Goal: Task Accomplishment & Management: Manage account settings

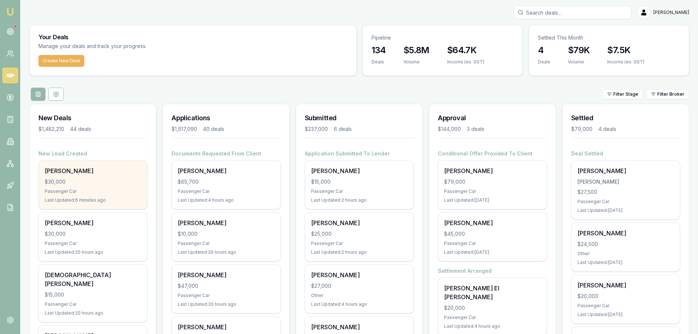
click at [123, 185] on div "$30,000" at bounding box center [93, 181] width 96 height 7
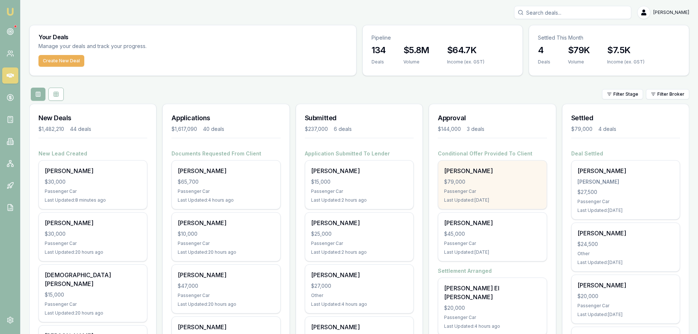
click at [489, 190] on div "Passenger Car" at bounding box center [492, 191] width 96 height 6
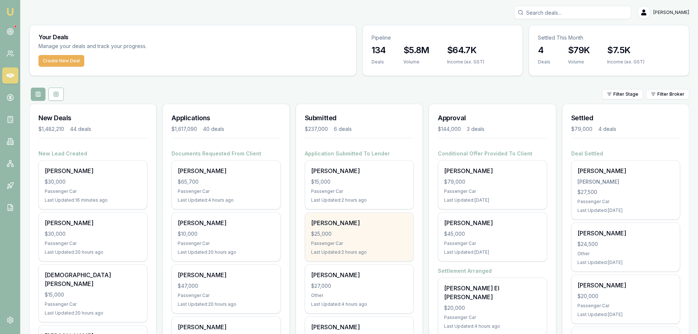
click at [331, 232] on div "$25,000" at bounding box center [359, 233] width 96 height 7
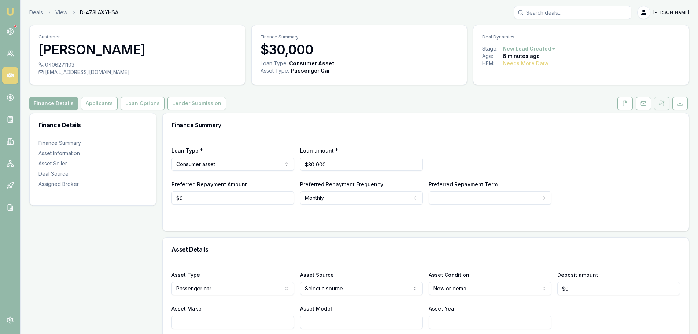
click at [664, 101] on icon at bounding box center [663, 102] width 2 height 2
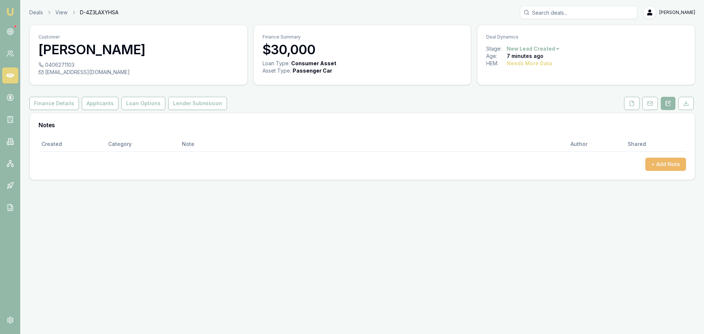
click at [675, 162] on button "+ Add Note" at bounding box center [665, 164] width 41 height 13
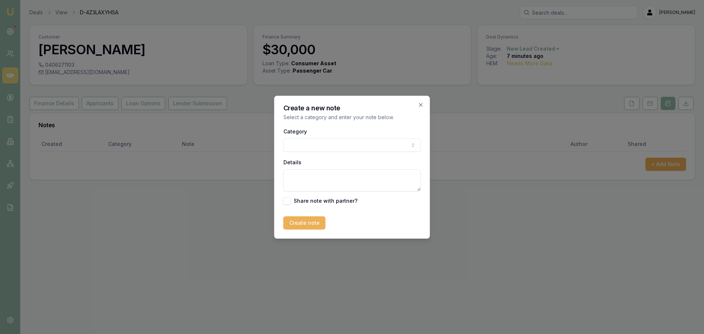
click at [320, 145] on body "Emu Broker Deals View D-4Z3LAXYHSA Erin Shield Toggle Menu Customer Ash Timu 04…" at bounding box center [352, 167] width 704 height 334
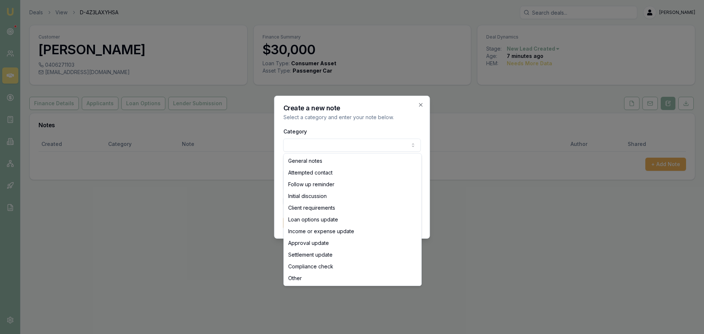
select select "ATTEMPTED_CONTACT"
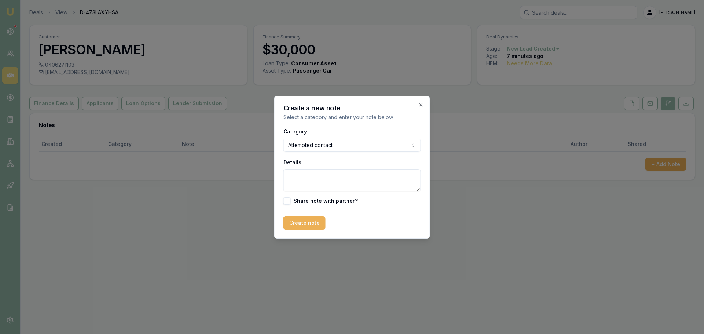
click at [323, 175] on textarea "Details" at bounding box center [351, 180] width 137 height 22
type textarea "sent intro text"
click at [305, 226] on button "Create note" at bounding box center [304, 222] width 42 height 13
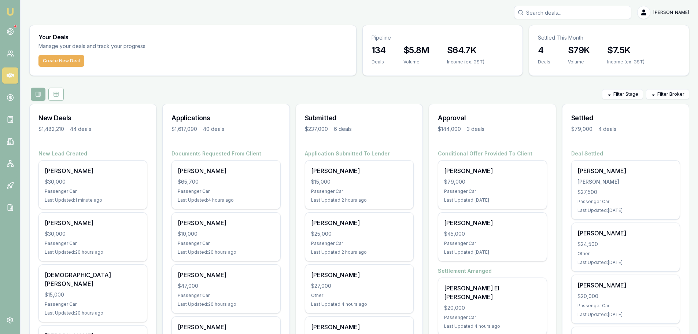
click at [553, 11] on input "Search deals" at bounding box center [572, 12] width 117 height 13
type input "0406205391"
click at [569, 48] on p "maangagan@yahoo.com" at bounding box center [573, 46] width 111 height 7
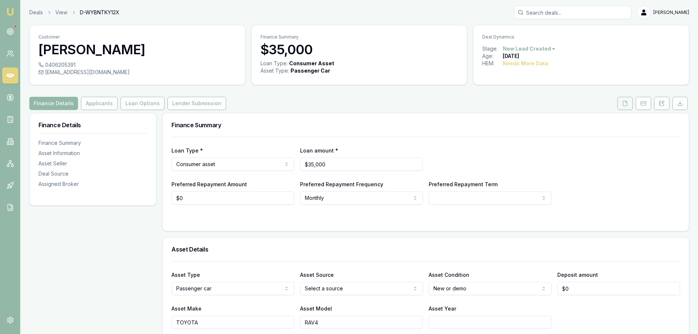
click at [627, 102] on icon at bounding box center [626, 103] width 4 height 5
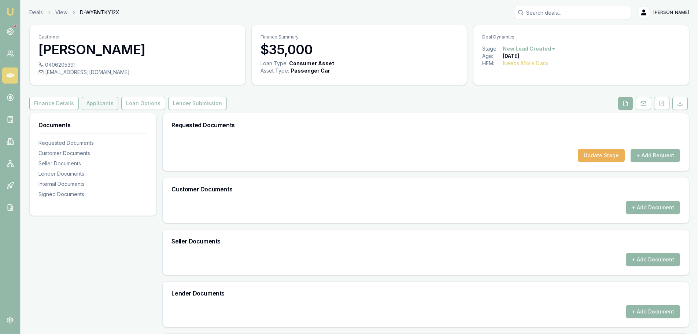
click at [107, 104] on button "Applicants" at bounding box center [100, 103] width 37 height 13
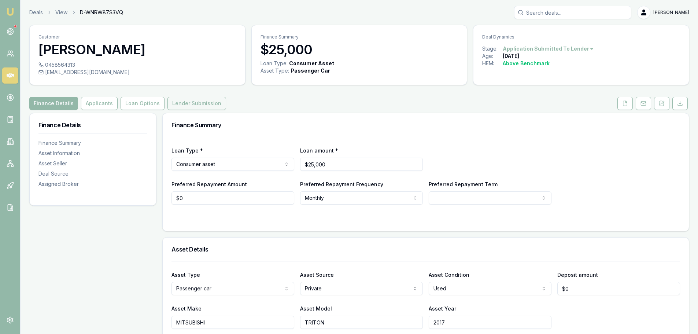
click at [194, 105] on button "Lender Submission" at bounding box center [197, 103] width 59 height 13
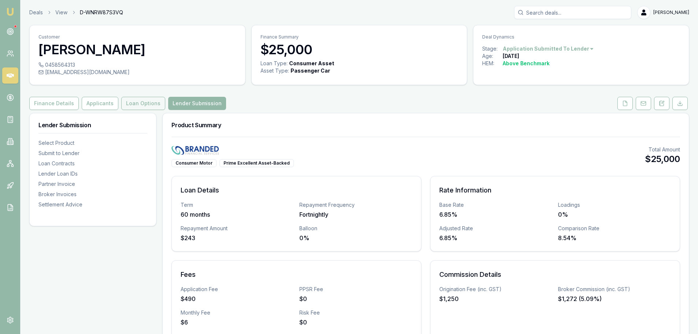
click at [129, 102] on button "Loan Options" at bounding box center [143, 103] width 44 height 13
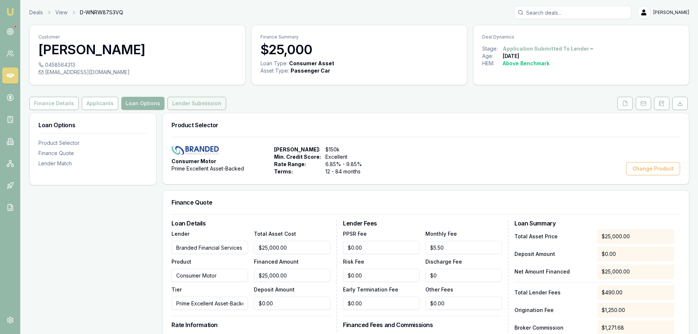
click at [193, 104] on button "Lender Submission" at bounding box center [197, 103] width 59 height 13
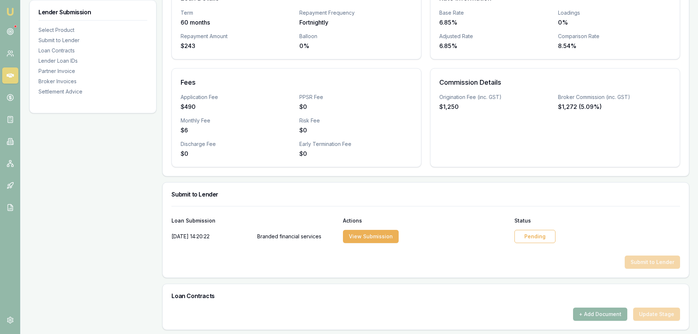
scroll to position [220, 0]
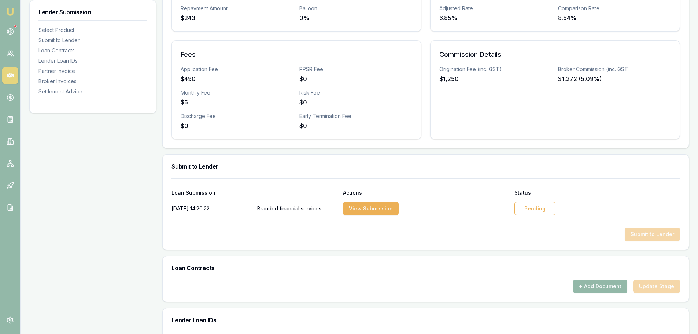
click at [545, 210] on div "Pending" at bounding box center [535, 208] width 41 height 13
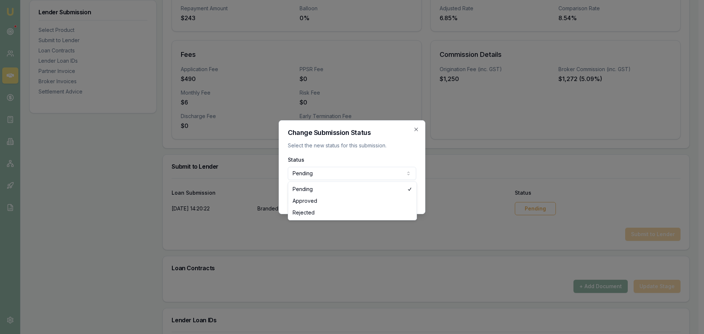
select select "APPROVED"
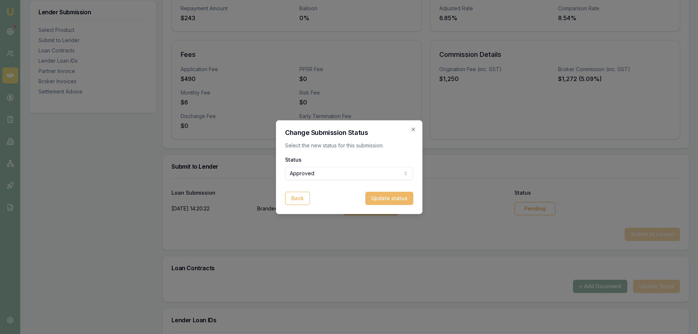
click at [396, 203] on button "Update status" at bounding box center [390, 198] width 48 height 13
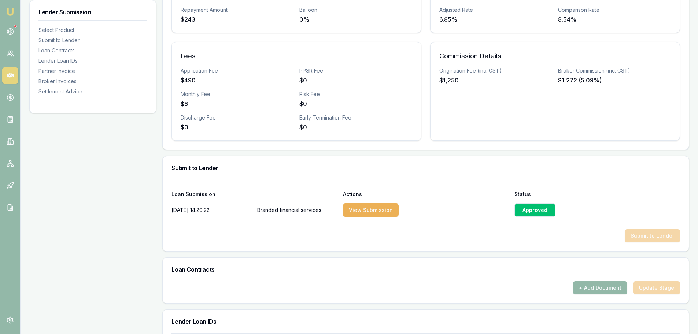
scroll to position [0, 0]
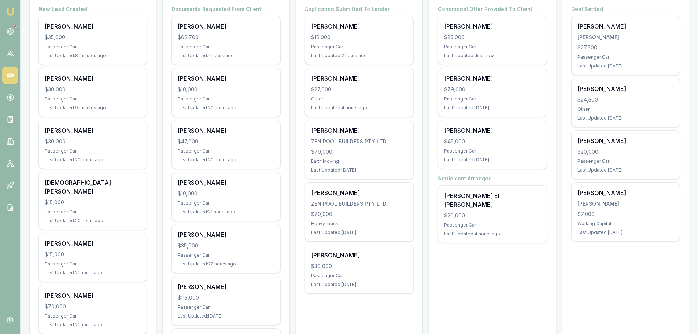
scroll to position [147, 0]
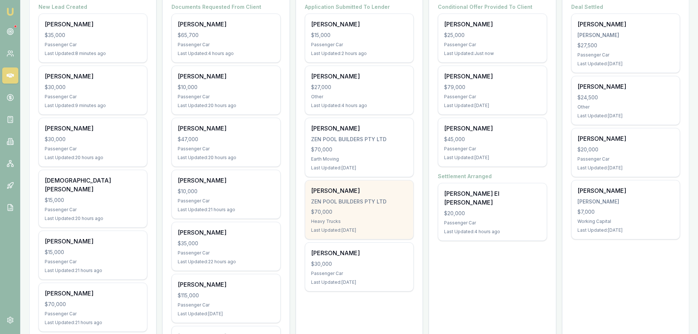
click at [350, 206] on div "[PERSON_NAME] ZEN POOL BUILDERS PTY LTD $70,000 Heavy Trucks Last Updated: [DAT…" at bounding box center [359, 209] width 108 height 59
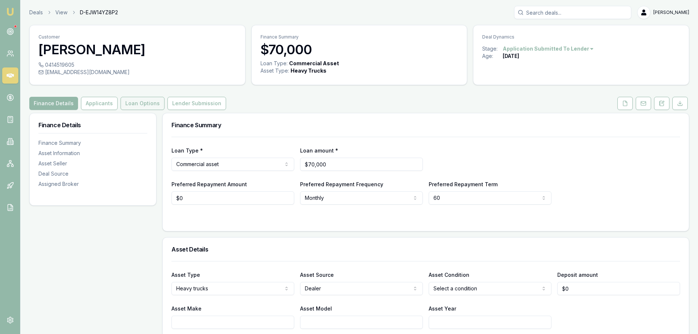
click at [145, 103] on button "Loan Options" at bounding box center [143, 103] width 44 height 13
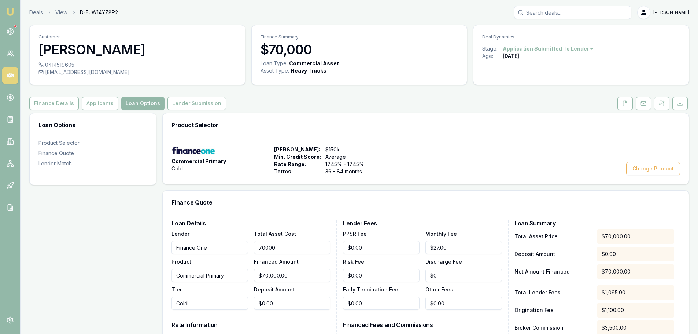
drag, startPoint x: 297, startPoint y: 247, endPoint x: 131, endPoint y: 242, distance: 166.2
click at [132, 245] on div "Loan Options Product Selector Finance Quote Lender Match Product Selector Comme…" at bounding box center [359, 315] width 660 height 404
type input "5"
type input "$5.00"
type input "$0.25"
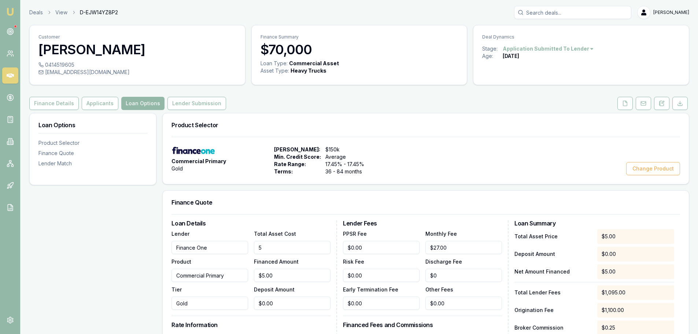
type input "50"
type input "$50.00"
type input "$2.50"
type input "500"
type input "$500.00"
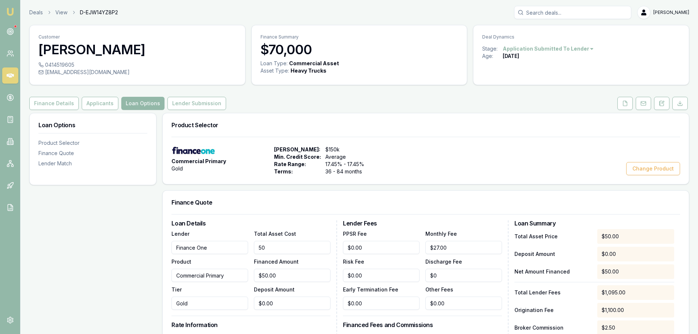
type input "$25.00"
type input "5000"
type input "$5,000.00"
type input "$250.00"
type input "50000"
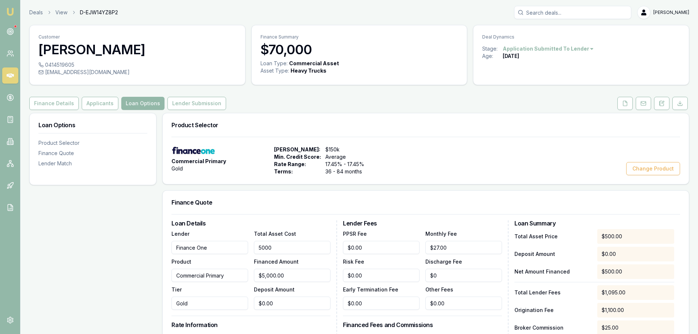
type input "$50,000.00"
type input "$2,500.00"
type input "$50,000.00"
click at [131, 242] on div "Loan Options Product Selector Finance Quote Lender Match" at bounding box center [92, 315] width 127 height 404
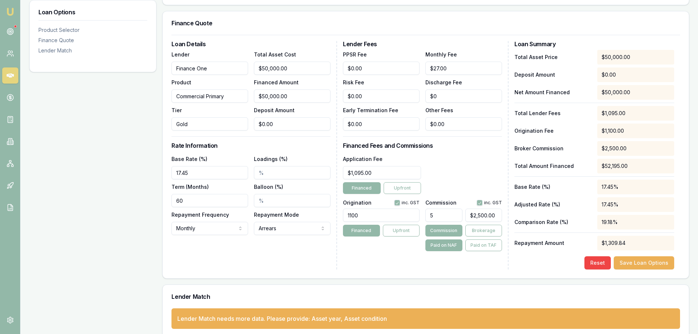
scroll to position [183, 0]
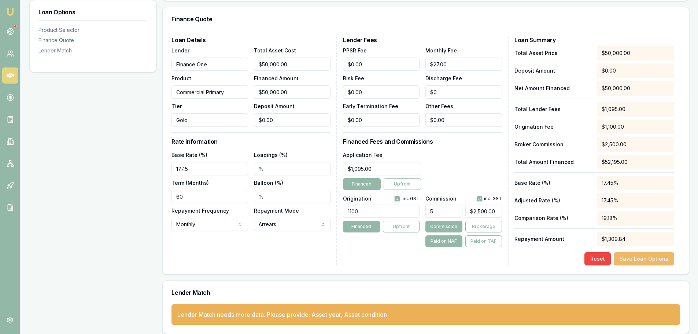
click at [651, 255] on button "Save Loan Options" at bounding box center [644, 258] width 60 height 13
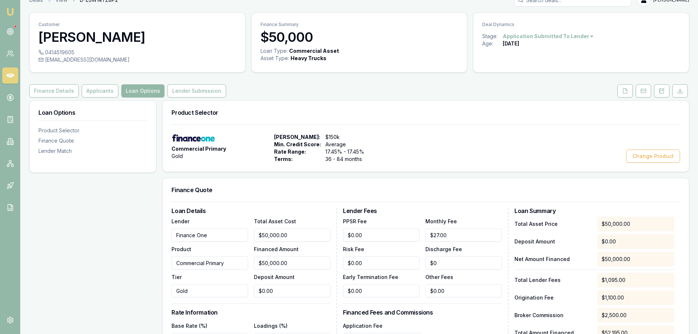
scroll to position [0, 0]
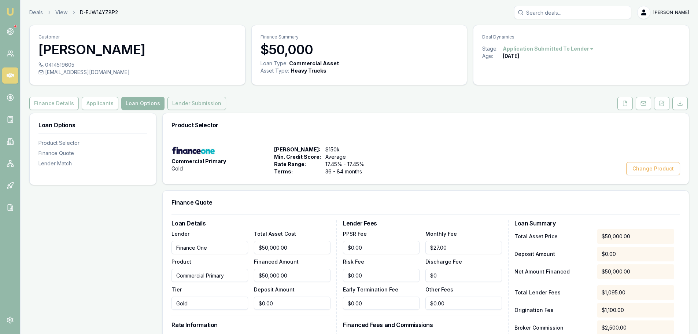
click at [172, 100] on button "Lender Submission" at bounding box center [197, 103] width 59 height 13
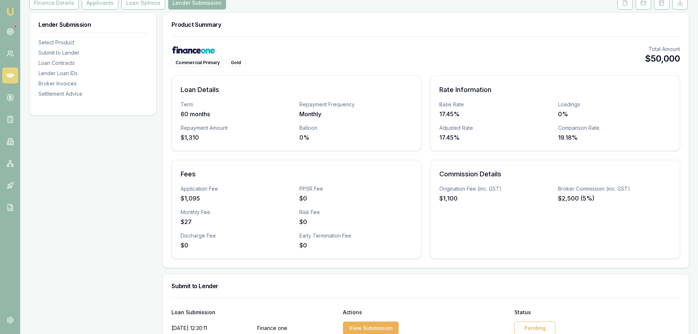
scroll to position [220, 0]
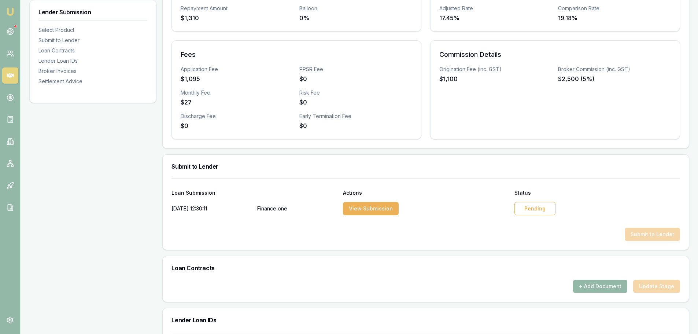
click at [546, 208] on div "Pending" at bounding box center [535, 208] width 41 height 13
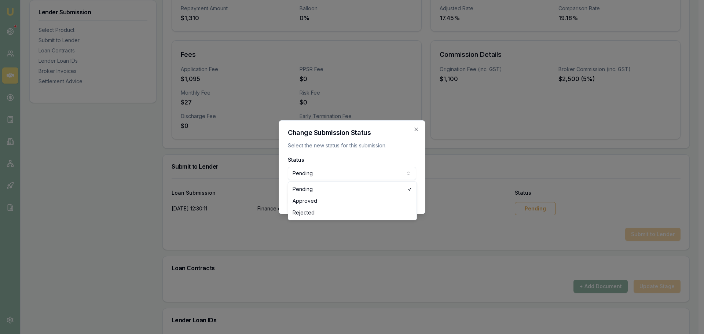
select select "APPROVED"
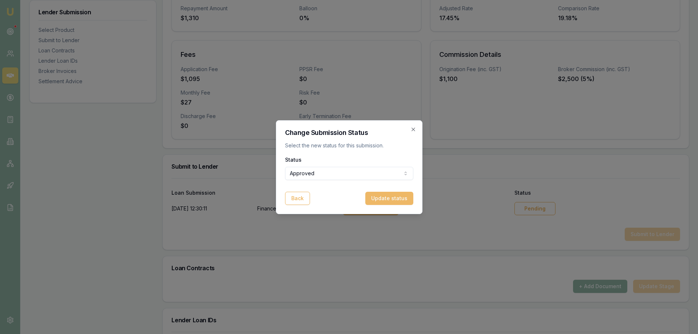
click at [396, 200] on button "Update status" at bounding box center [390, 198] width 48 height 13
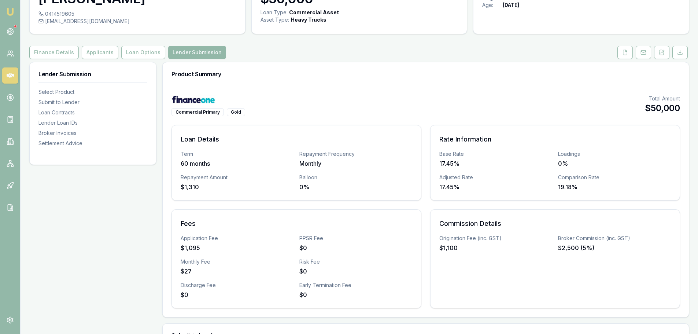
scroll to position [0, 0]
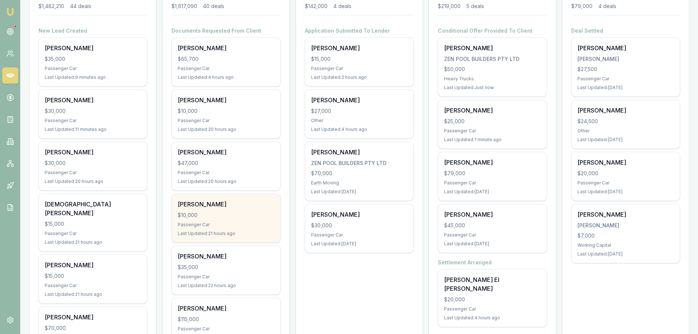
scroll to position [110, 0]
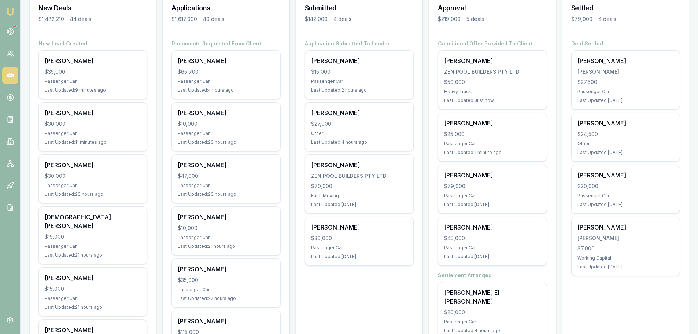
click at [205, 43] on h4 "Documents Requested From Client" at bounding box center [226, 43] width 109 height 7
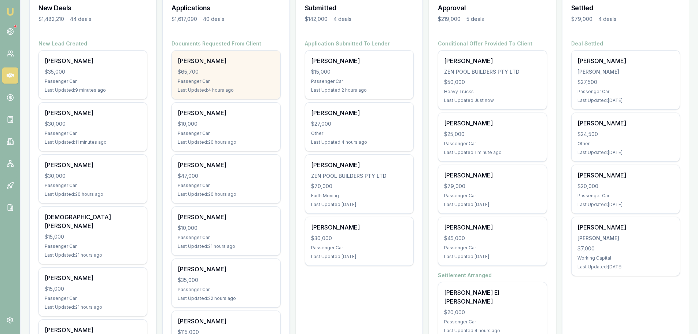
click at [211, 58] on div "SHARNA BOLT" at bounding box center [226, 60] width 96 height 9
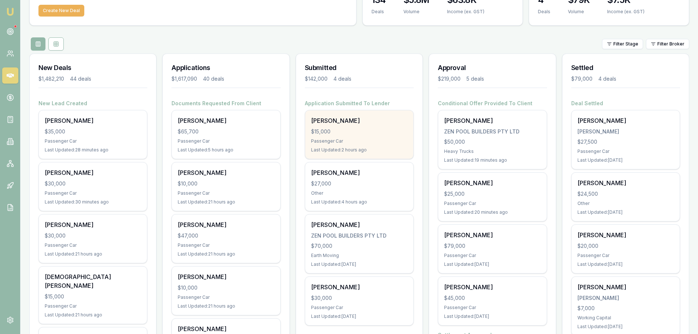
scroll to position [0, 0]
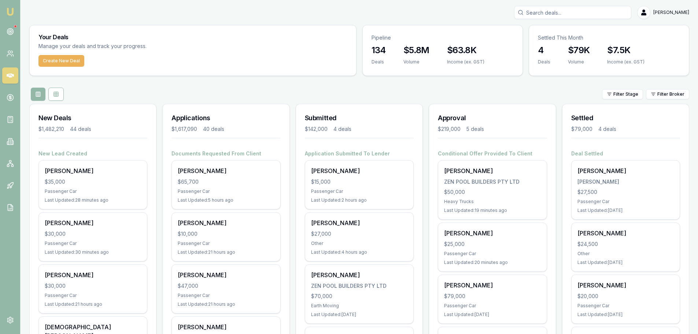
click at [552, 11] on input "Search deals" at bounding box center [572, 12] width 117 height 13
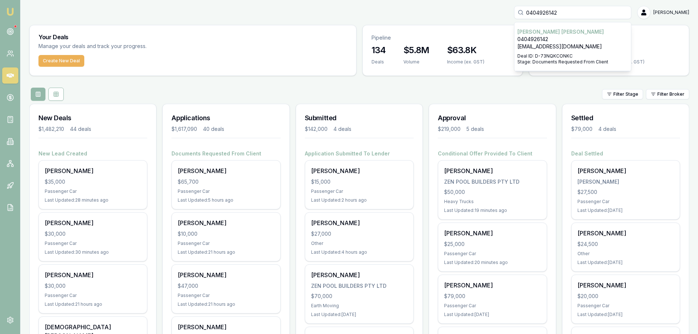
type input "0404926142"
click at [413, 11] on div "0404926142 David Urwin 0404926142 damage_oww@hotmail.com Deal ID: D-73NQKCONKC …" at bounding box center [359, 12] width 660 height 13
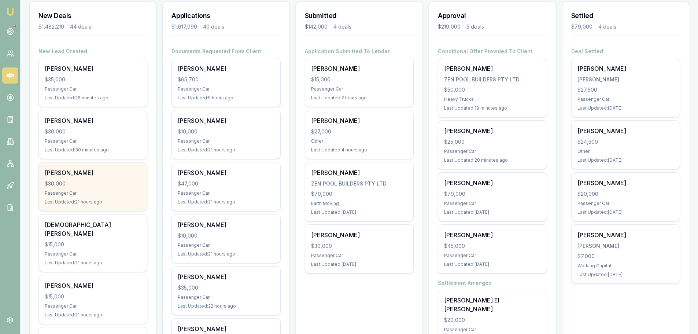
scroll to position [110, 0]
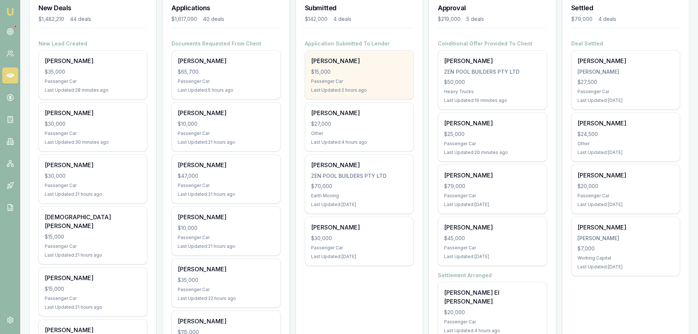
click at [359, 70] on div "$15,000" at bounding box center [359, 71] width 96 height 7
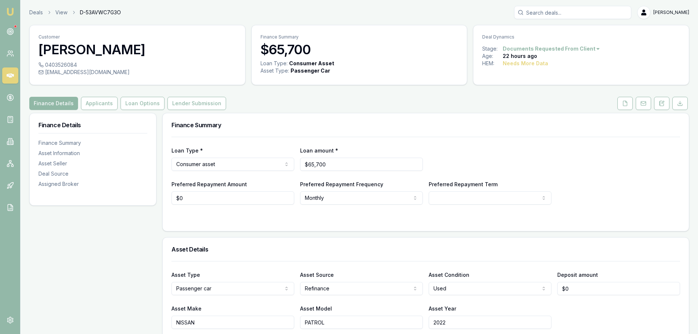
click at [68, 102] on button "Finance Details" at bounding box center [53, 103] width 49 height 13
click at [90, 102] on button "Applicants" at bounding box center [99, 103] width 37 height 13
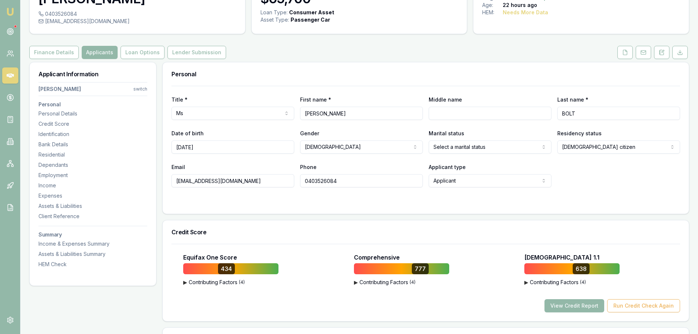
scroll to position [110, 0]
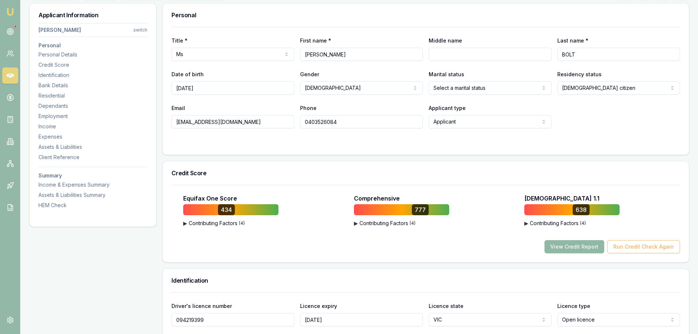
drag, startPoint x: 578, startPoint y: 249, endPoint x: 573, endPoint y: 248, distance: 5.9
click at [578, 249] on button "View Credit Report" at bounding box center [575, 246] width 60 height 13
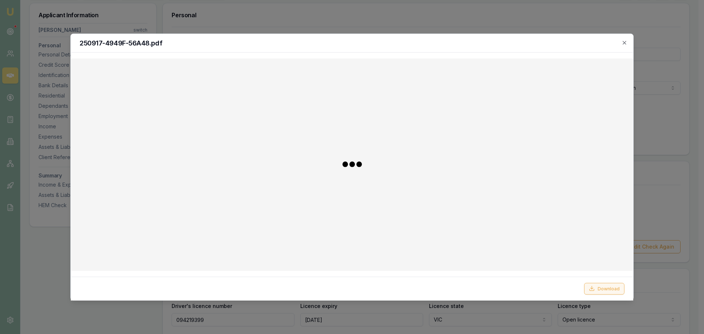
click at [608, 291] on button "Download" at bounding box center [604, 289] width 40 height 12
click at [622, 43] on icon "button" at bounding box center [624, 43] width 6 height 6
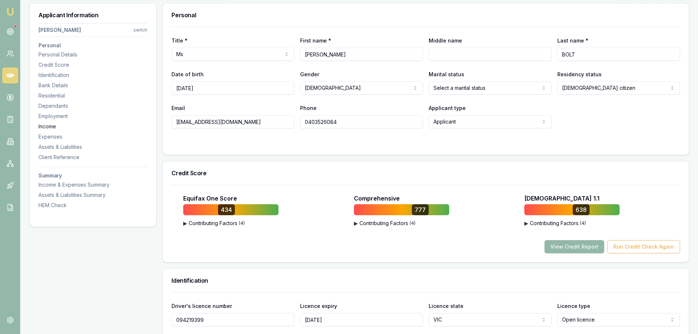
click at [49, 125] on div "Income" at bounding box center [92, 126] width 109 height 7
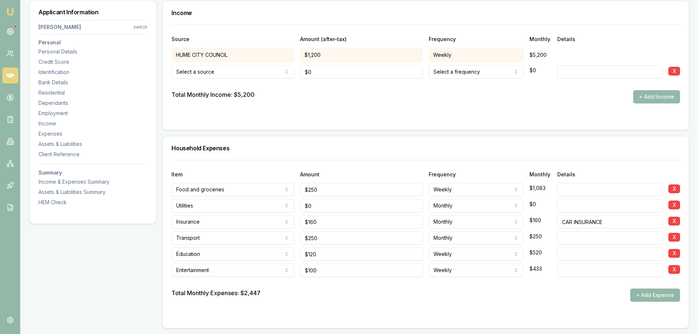
scroll to position [1876, 0]
click at [53, 91] on div "Residential" at bounding box center [92, 92] width 109 height 7
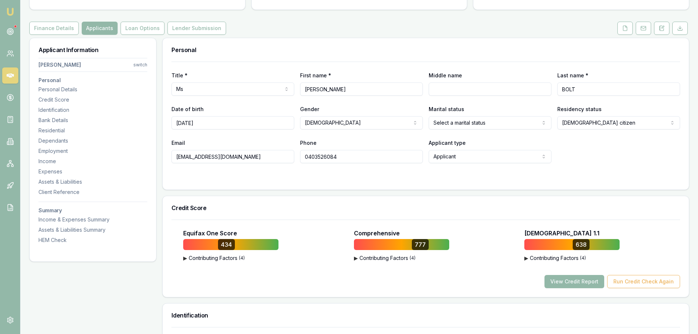
scroll to position [183, 0]
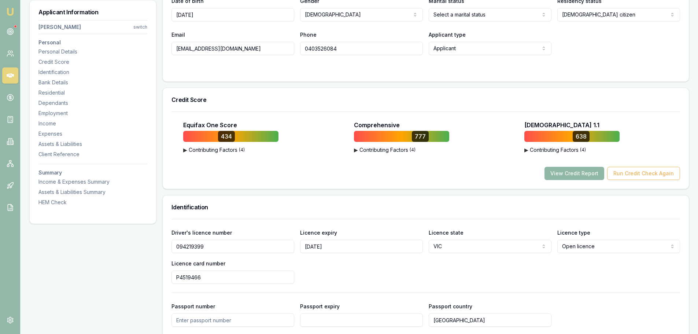
click at [568, 175] on button "View Credit Report" at bounding box center [575, 173] width 60 height 13
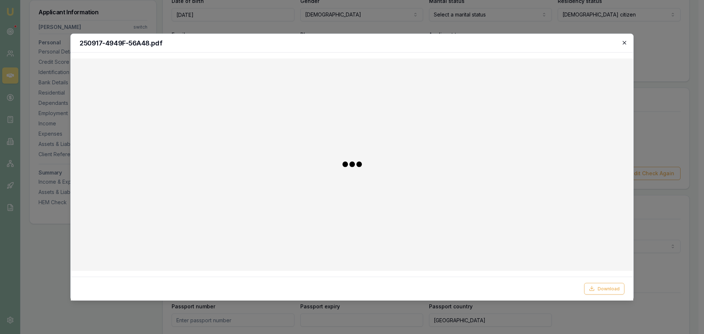
click at [623, 41] on icon "button" at bounding box center [624, 43] width 6 height 6
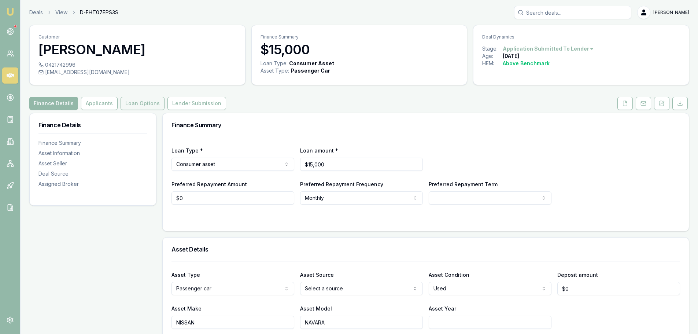
drag, startPoint x: 0, startPoint y: 0, endPoint x: 139, endPoint y: 103, distance: 173.3
click at [139, 103] on button "Loan Options" at bounding box center [143, 103] width 44 height 13
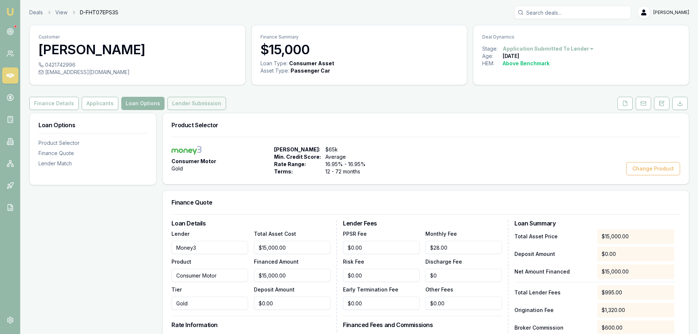
click at [211, 104] on button "Lender Submission" at bounding box center [197, 103] width 59 height 13
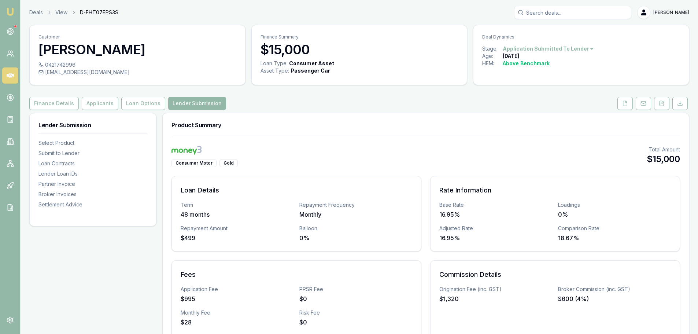
scroll to position [257, 0]
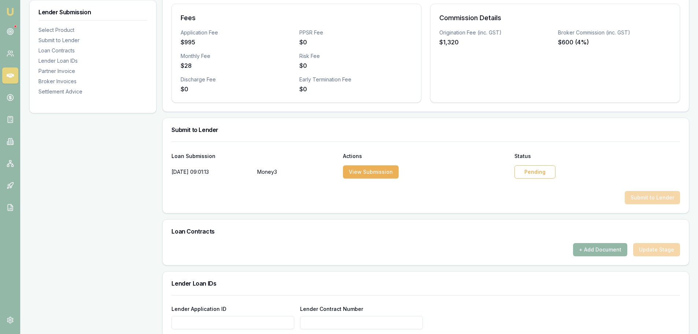
click at [541, 172] on div "Pending" at bounding box center [535, 171] width 41 height 13
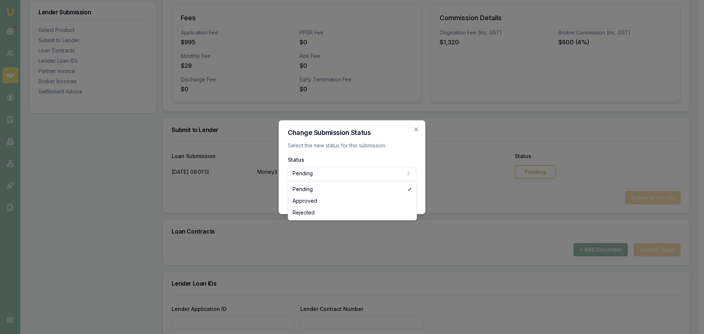
select select "REJECTED"
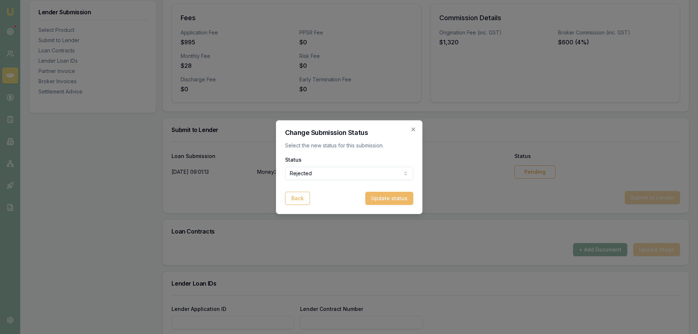
click at [395, 199] on button "Update status" at bounding box center [390, 198] width 48 height 13
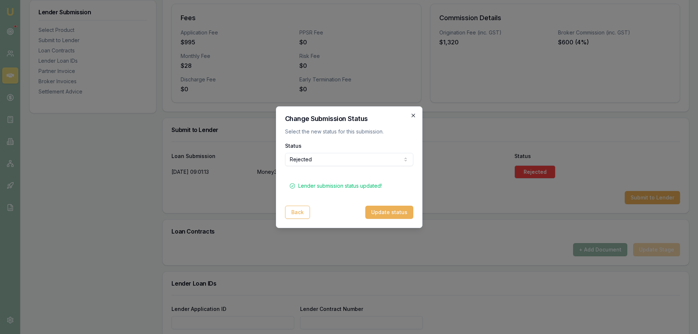
click at [411, 113] on icon "button" at bounding box center [414, 116] width 6 height 6
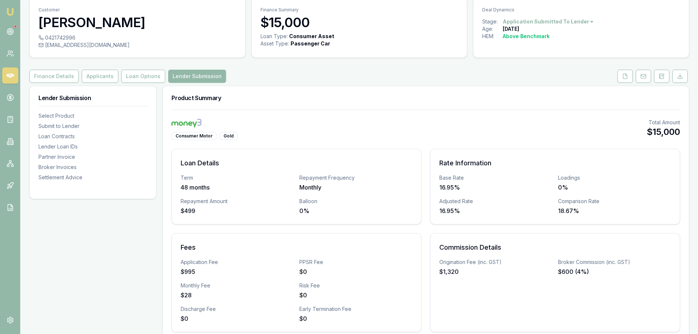
scroll to position [0, 0]
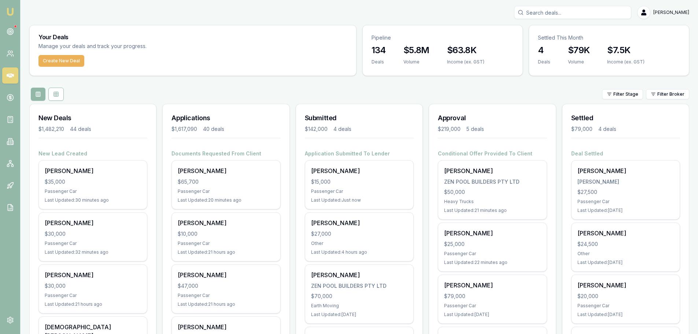
click at [279, 91] on div "Filter Stage Filter Broker" at bounding box center [359, 94] width 660 height 13
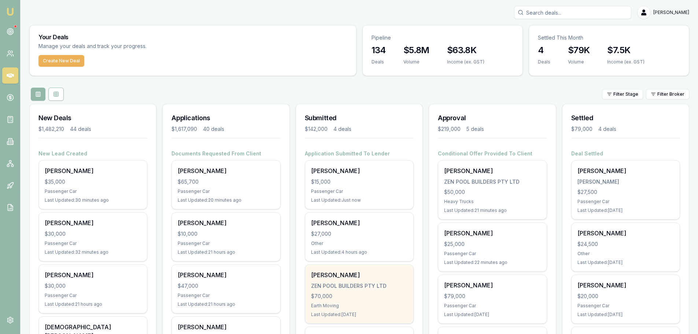
click at [367, 285] on div "ZEN POOL BUILDERS PTY LTD" at bounding box center [359, 285] width 96 height 7
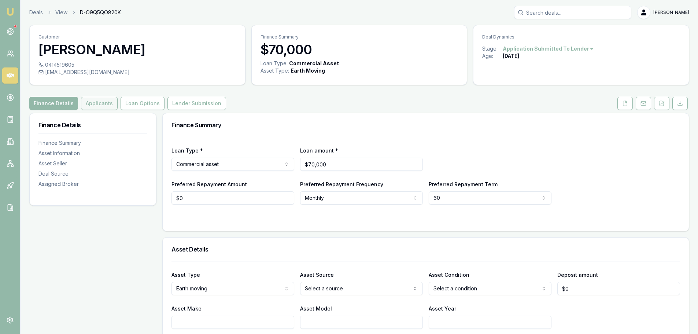
click at [87, 102] on button "Applicants" at bounding box center [99, 103] width 37 height 13
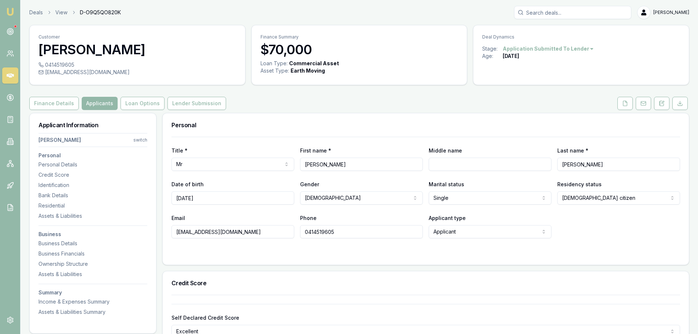
click at [349, 103] on div "Finance Details Applicants Loan Options Lender Submission" at bounding box center [359, 103] width 660 height 13
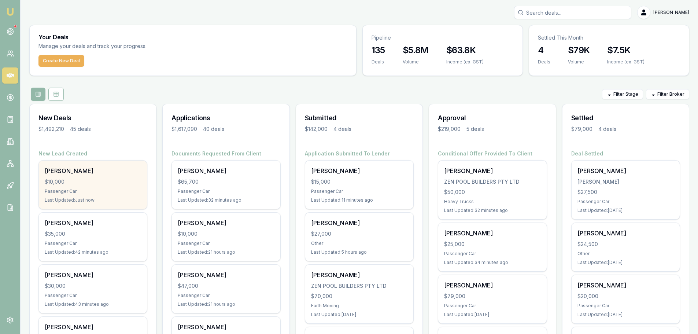
click at [81, 186] on div "Kim Galainy $10,000 Passenger Car Last Updated: Just now" at bounding box center [93, 185] width 108 height 48
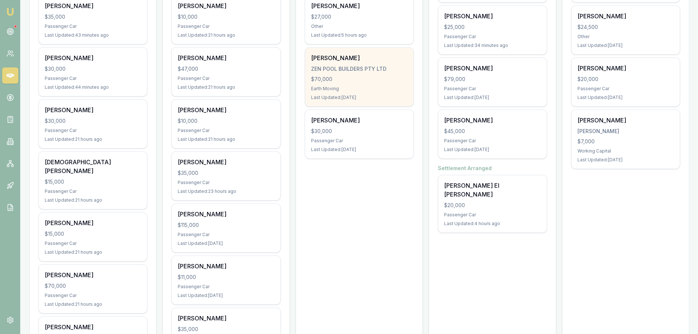
scroll to position [220, 0]
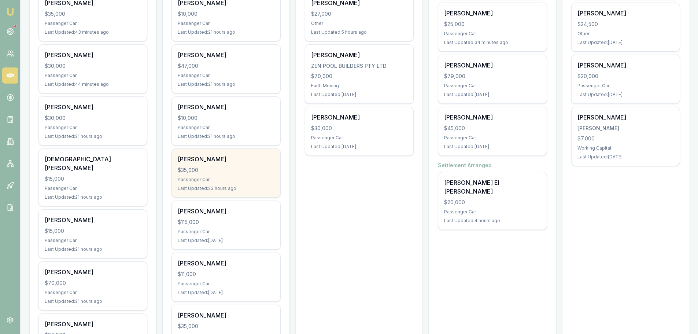
click at [209, 180] on div "Passenger Car" at bounding box center [226, 180] width 96 height 6
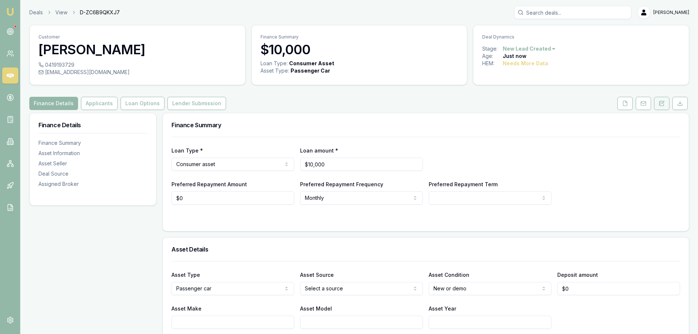
click at [664, 106] on icon at bounding box center [662, 103] width 4 height 5
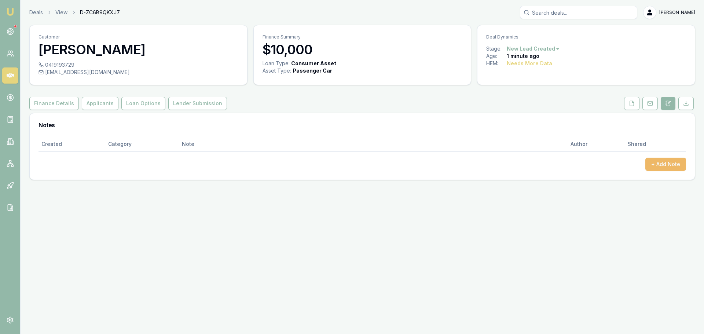
click at [654, 163] on button "+ Add Note" at bounding box center [665, 164] width 41 height 13
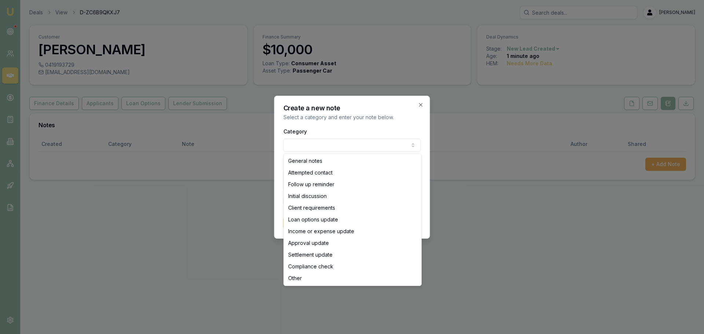
click at [401, 146] on body "Emu Broker Deals View D-ZC6B9QKXJ7 [PERSON_NAME] Toggle Menu Customer [PERSON_N…" at bounding box center [352, 167] width 704 height 334
select select "ATTEMPTED_CONTACT"
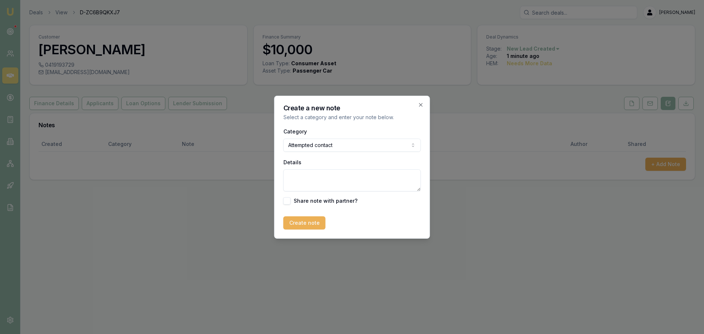
click at [325, 178] on textarea "Details" at bounding box center [351, 180] width 137 height 22
type textarea "sent intro text"
click at [299, 225] on button "Create note" at bounding box center [304, 222] width 42 height 13
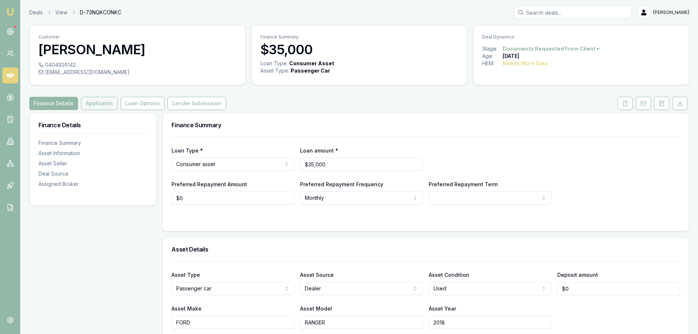
click at [104, 98] on button "Applicants" at bounding box center [99, 103] width 37 height 13
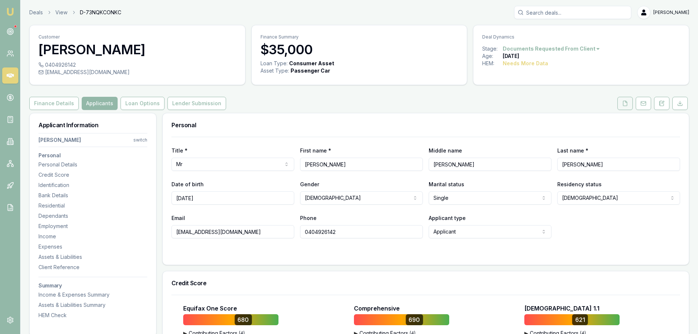
click at [623, 106] on icon at bounding box center [625, 103] width 6 height 6
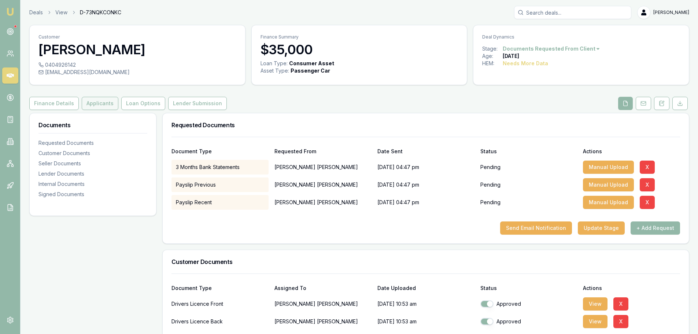
click at [111, 106] on button "Applicants" at bounding box center [100, 103] width 37 height 13
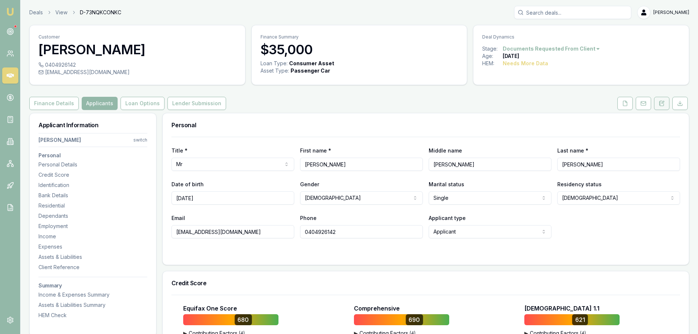
click at [657, 105] on button at bounding box center [661, 103] width 15 height 13
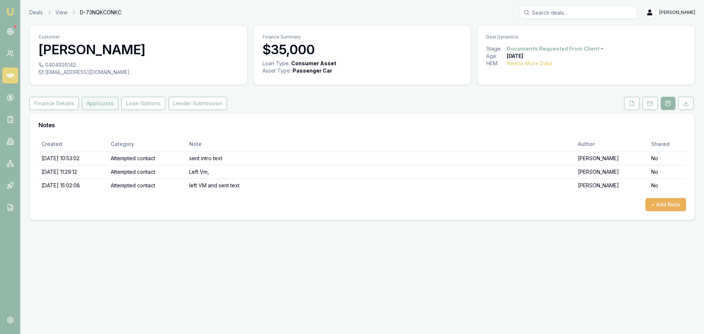
click at [88, 106] on button "Applicants" at bounding box center [100, 103] width 37 height 13
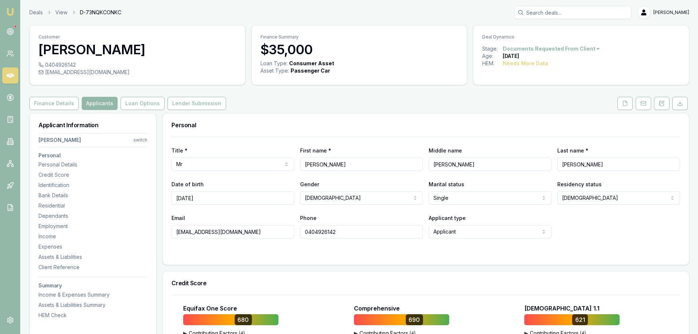
click at [396, 115] on div "Personal" at bounding box center [426, 124] width 526 height 23
click at [400, 100] on div "Finance Details Applicants Loan Options Lender Submission" at bounding box center [359, 103] width 660 height 13
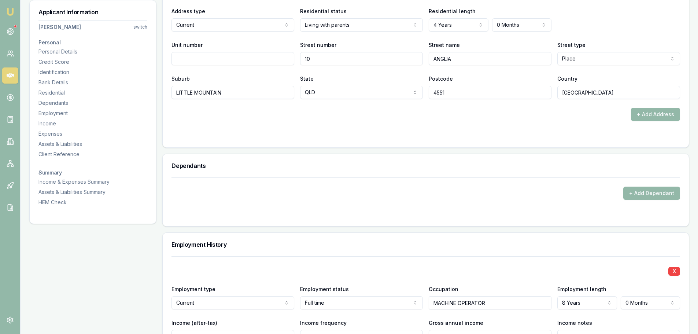
scroll to position [880, 0]
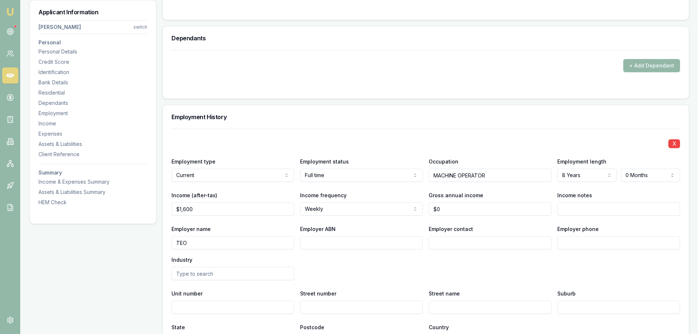
click at [412, 121] on div "Employment History" at bounding box center [426, 116] width 526 height 23
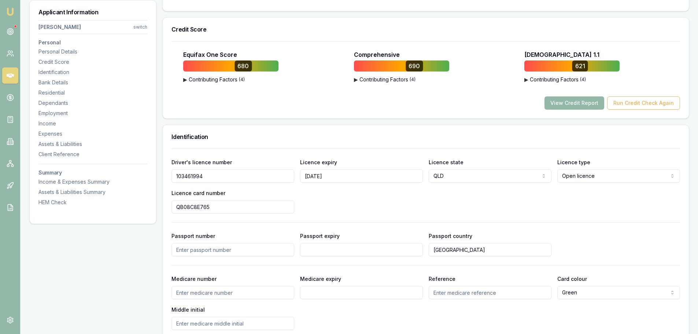
scroll to position [0, 0]
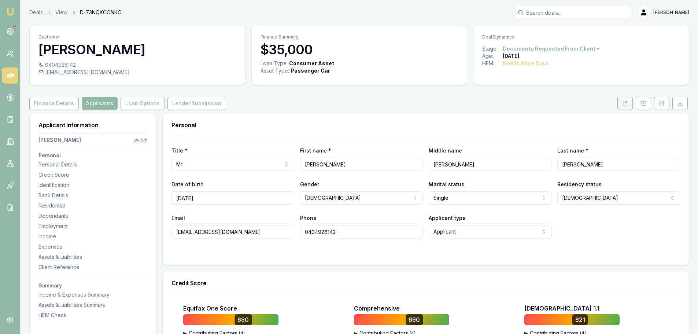
click at [630, 105] on button at bounding box center [625, 103] width 15 height 13
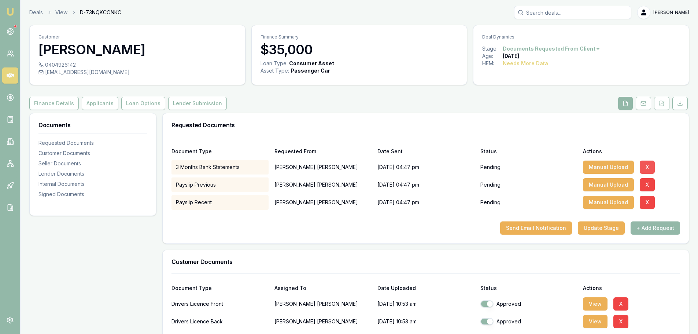
click at [646, 165] on button "X" at bounding box center [647, 167] width 15 height 13
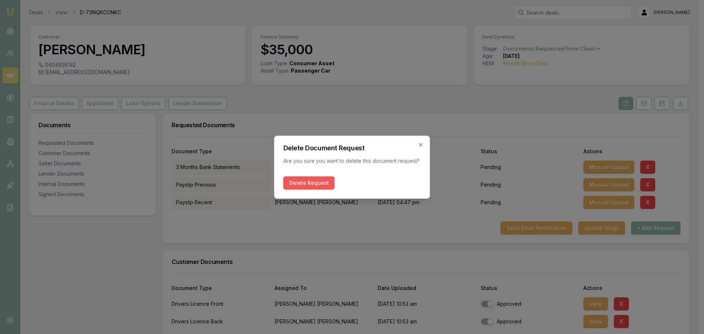
click at [294, 178] on button "Delete Request" at bounding box center [308, 182] width 51 height 13
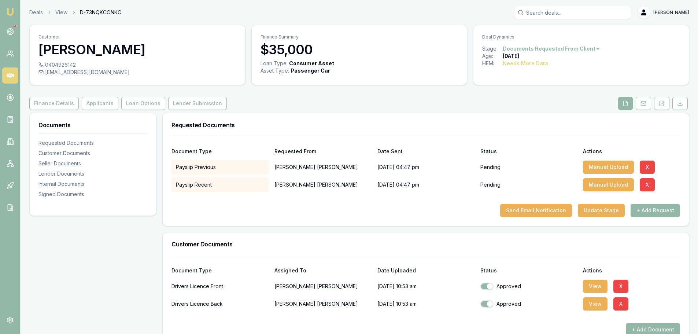
click at [300, 97] on div "Finance Details Applicants Loan Options Lender Submission" at bounding box center [359, 103] width 660 height 13
click at [644, 166] on button "X" at bounding box center [647, 167] width 15 height 13
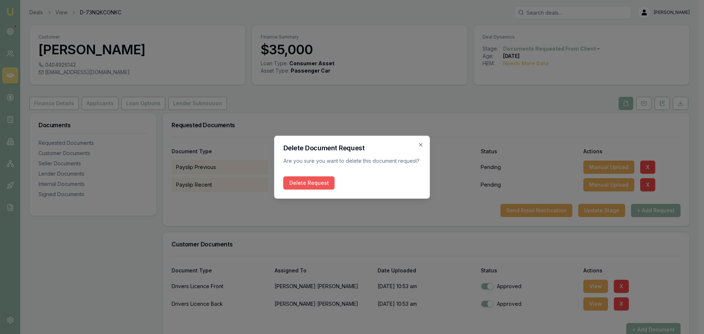
click at [316, 181] on button "Delete Request" at bounding box center [308, 182] width 51 height 13
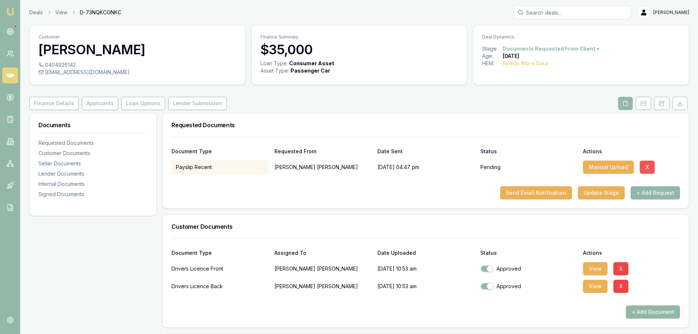
click at [647, 167] on button "X" at bounding box center [647, 167] width 15 height 13
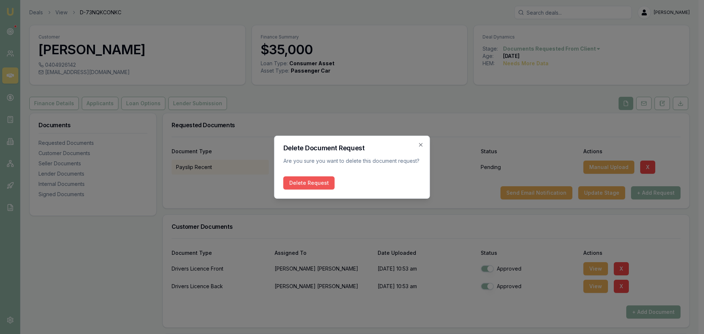
click at [312, 180] on button "Delete Request" at bounding box center [308, 182] width 51 height 13
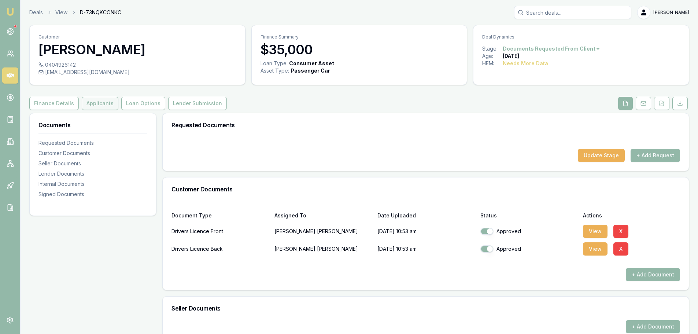
click at [92, 103] on button "Applicants" at bounding box center [100, 103] width 37 height 13
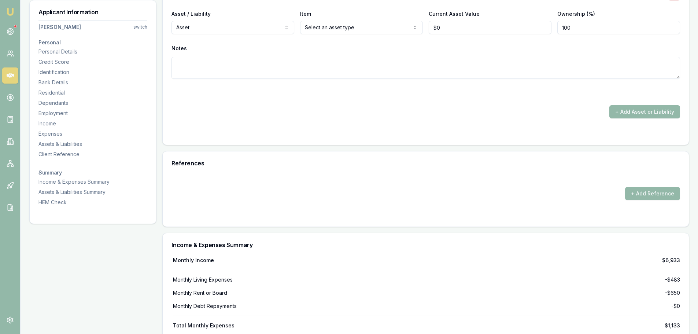
scroll to position [1393, 0]
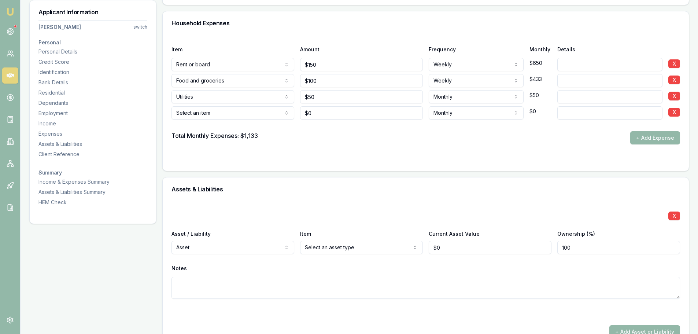
click at [368, 194] on div "Assets & Liabilities" at bounding box center [426, 188] width 526 height 23
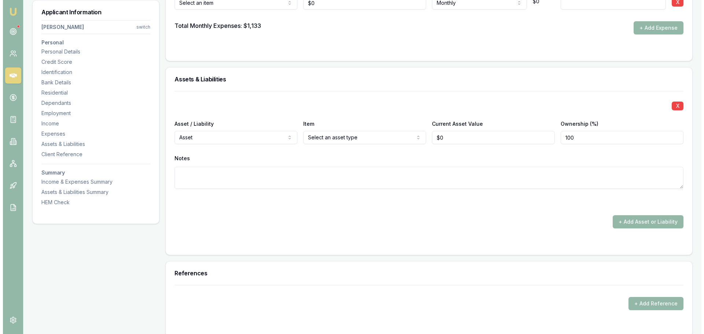
scroll to position [1356, 0]
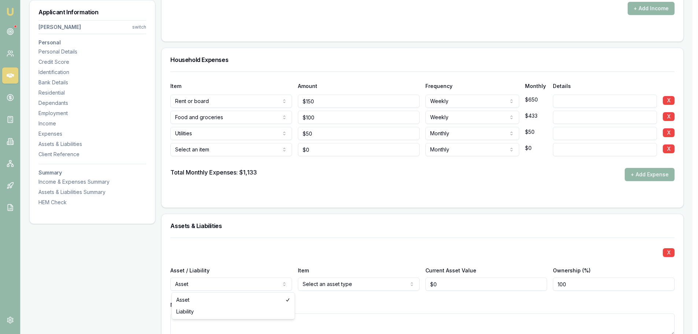
select select "LIABILITY"
drag, startPoint x: 239, startPoint y: 311, endPoint x: 276, endPoint y: 295, distance: 40.2
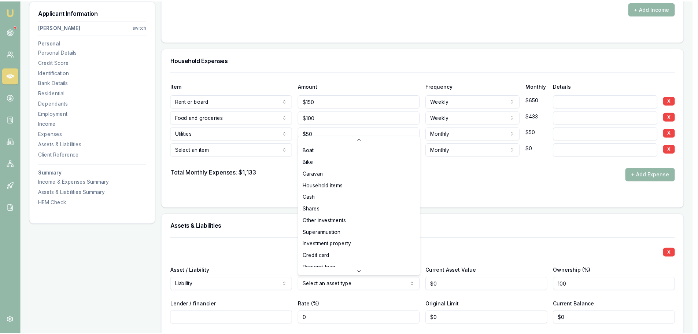
scroll to position [37, 0]
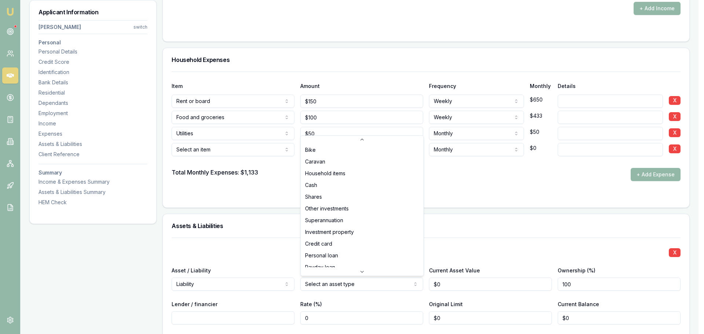
select select "CREDIT_CARD"
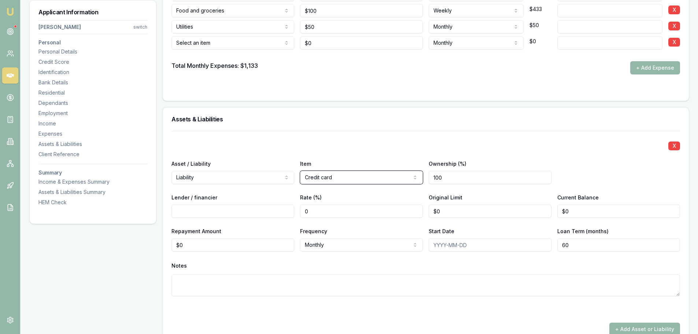
scroll to position [1466, 0]
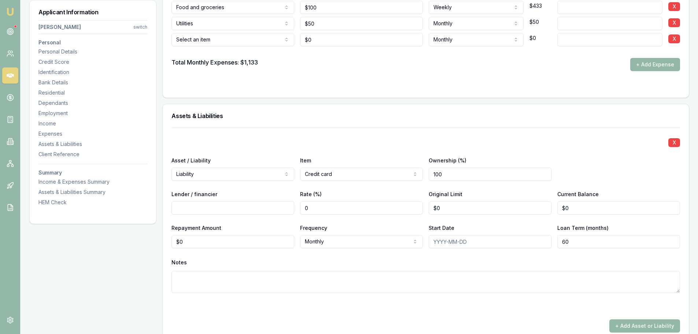
click at [254, 207] on input "Lender / financier" at bounding box center [233, 207] width 123 height 13
type input "SUNCOPR"
type input "0"
type input "$6,000"
click at [252, 205] on input "SUNCOPR" at bounding box center [233, 207] width 123 height 13
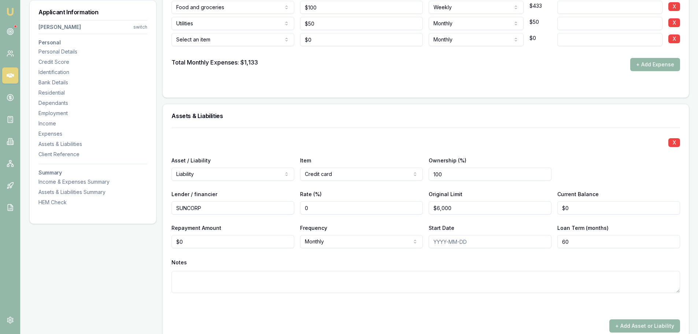
type input "SUNCORP"
type input "$6,000"
type input "0"
type input "$1,500"
click at [359, 119] on div "Assets & Liabilities" at bounding box center [426, 115] width 526 height 23
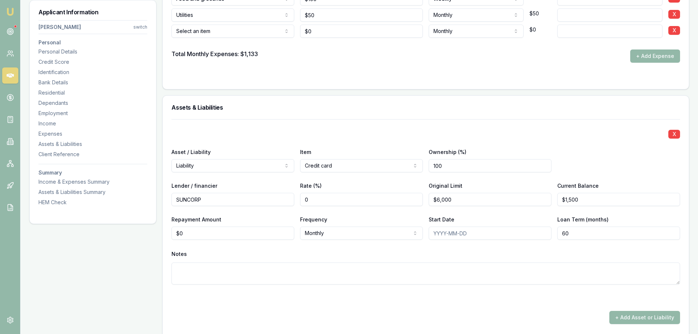
scroll to position [1540, 0]
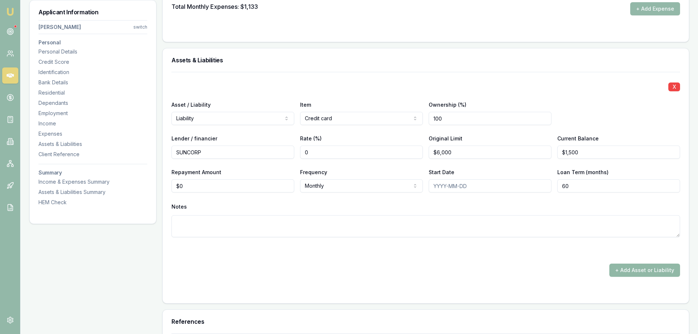
click at [639, 269] on button "+ Add Asset or Liability" at bounding box center [645, 270] width 71 height 13
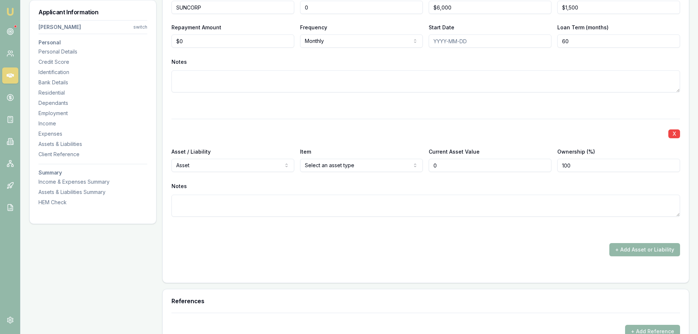
scroll to position [1686, 0]
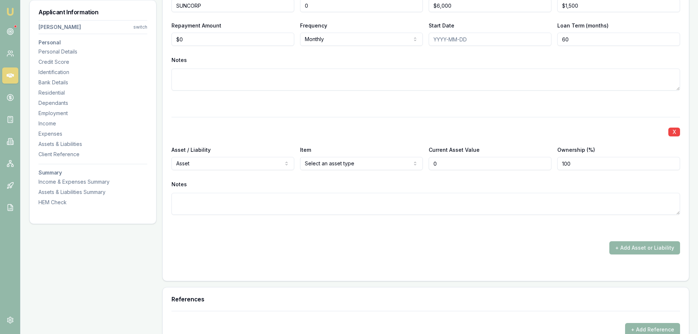
type input "$0"
select select "LIABILITY"
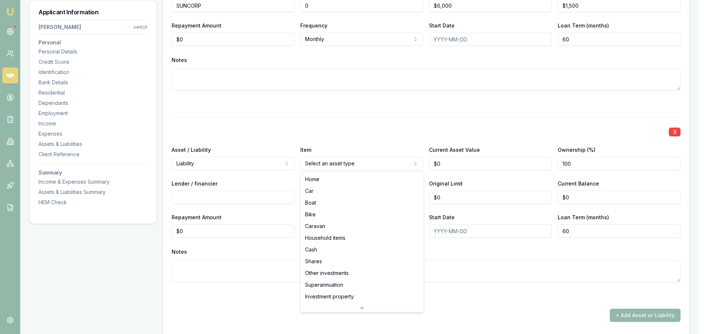
select select "CARAVAN"
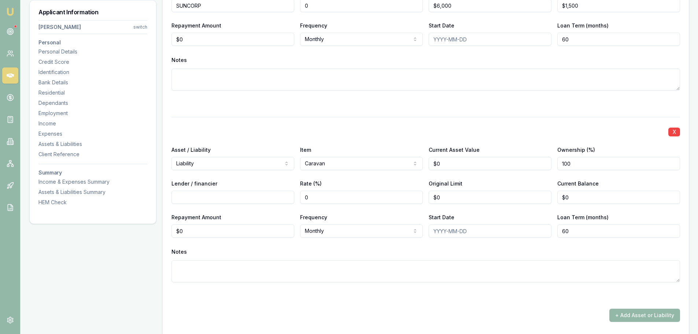
click at [241, 198] on input "Lender / financier" at bounding box center [233, 197] width 123 height 13
type input "FINANCE ONE"
click at [283, 121] on div "X Asset / Liability Liability Asset Liability Item Caravan Home Car Boat Bike C…" at bounding box center [426, 208] width 509 height 183
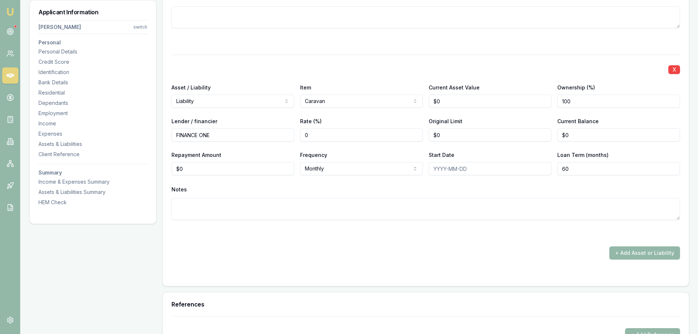
scroll to position [1796, 0]
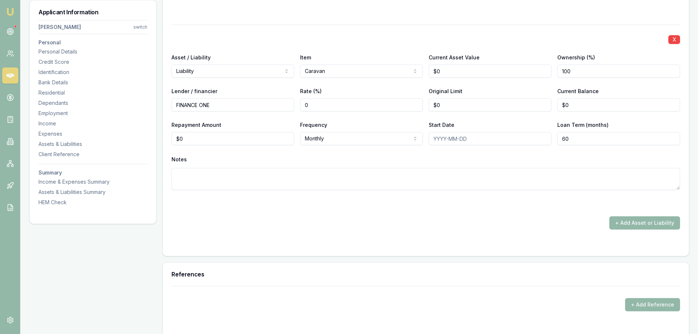
type input "0"
click at [221, 142] on input "0" at bounding box center [233, 138] width 123 height 13
click at [196, 142] on input "Repayment Amount" at bounding box center [233, 138] width 123 height 13
type input "$248"
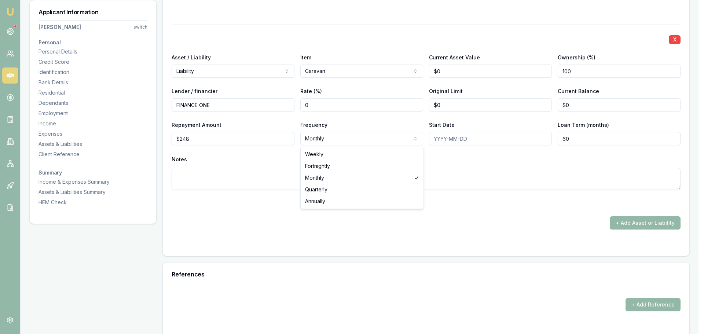
select select "WEEKLY"
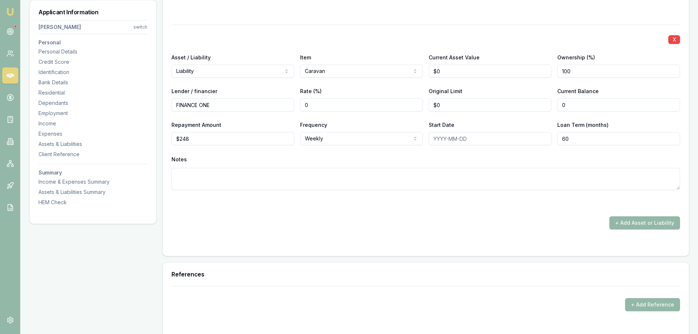
drag, startPoint x: 584, startPoint y: 100, endPoint x: 557, endPoint y: 98, distance: 28.0
click at [566, 98] on div "Current Balance 0" at bounding box center [619, 99] width 123 height 25
type input "$50,000"
click at [396, 27] on div "X Asset / Liability Liability Asset Liability Item Caravan Home Car Boat Bike C…" at bounding box center [426, 116] width 509 height 183
drag, startPoint x: 462, startPoint y: 70, endPoint x: 338, endPoint y: 67, distance: 123.6
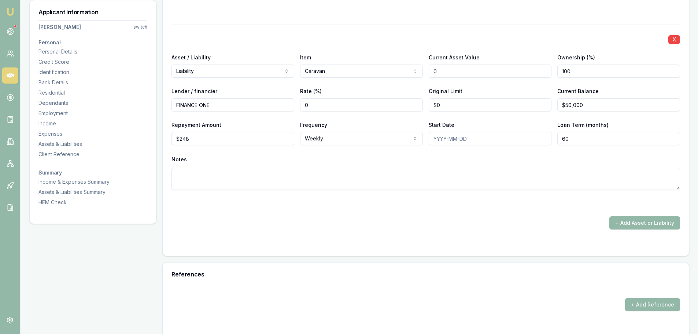
click at [346, 67] on div "Asset / Liability Liability Asset Liability Item Caravan Home Car Boat Bike Car…" at bounding box center [426, 65] width 509 height 25
type input "$58,000"
click at [484, 221] on div "+ Add Asset or Liability" at bounding box center [426, 222] width 509 height 13
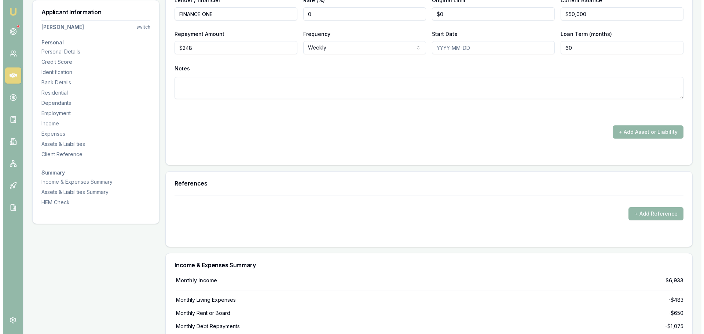
scroll to position [1943, 0]
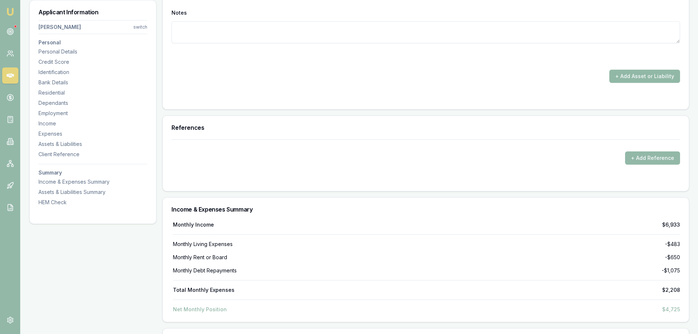
click at [628, 73] on button "+ Add Asset or Liability" at bounding box center [645, 76] width 71 height 13
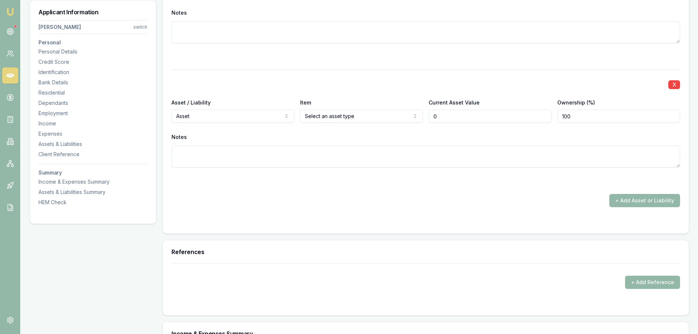
type input "$0"
select select "LIABILITY"
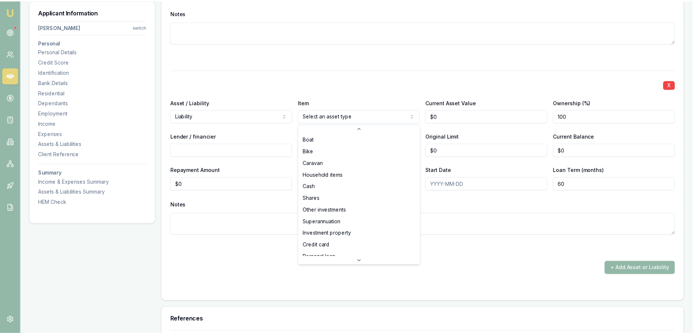
scroll to position [37, 0]
select select "CREDIT_CARD"
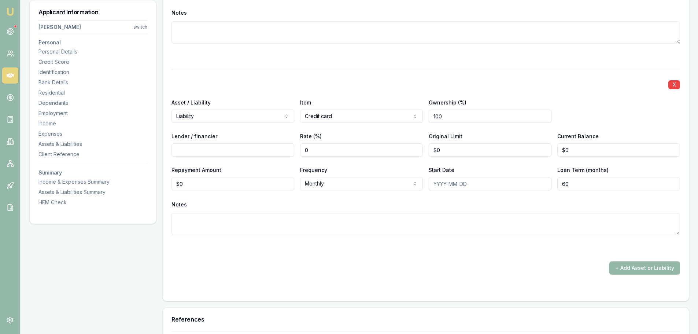
click at [197, 149] on input "Lender / financier" at bounding box center [233, 149] width 123 height 13
type input "ZIPMONEY"
drag, startPoint x: 460, startPoint y: 148, endPoint x: 359, endPoint y: 145, distance: 101.6
click at [412, 148] on div "Lender / financier ZIPMONEY Rate (%) 0 Original Limit 0 Current Balance $0" at bounding box center [426, 144] width 509 height 25
type input "$2,000"
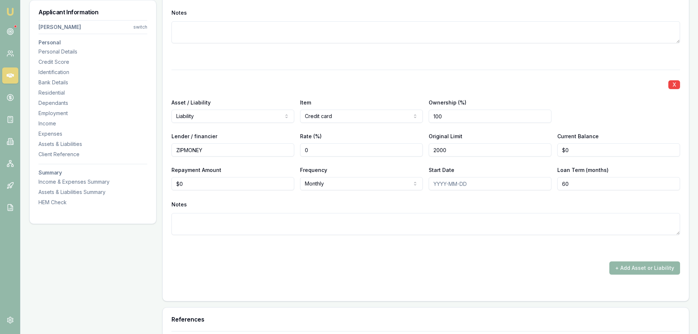
type input "0"
type input "$500"
drag, startPoint x: 207, startPoint y: 183, endPoint x: 119, endPoint y: 183, distance: 88.0
type input "$85"
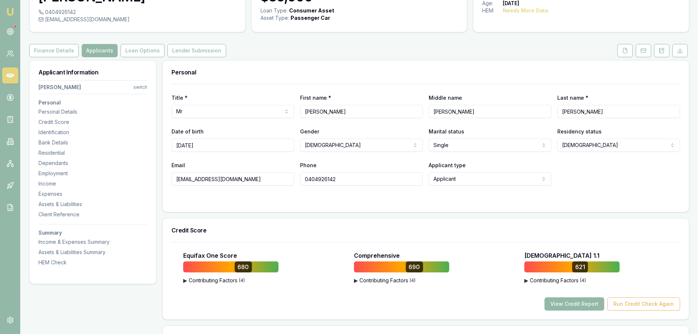
scroll to position [0, 0]
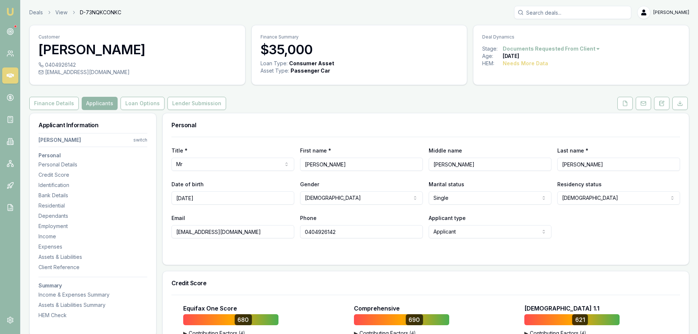
click at [381, 99] on div "Finance Details Applicants Loan Options Lender Submission" at bounding box center [359, 103] width 660 height 13
click at [41, 100] on button "Finance Details" at bounding box center [53, 103] width 49 height 13
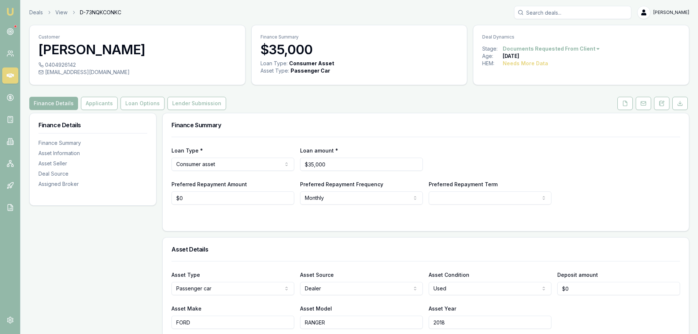
click at [370, 99] on div "Finance Details Applicants Loan Options Lender Submission" at bounding box center [359, 103] width 660 height 13
click at [339, 106] on div "Finance Details Applicants Loan Options Lender Submission" at bounding box center [359, 103] width 660 height 13
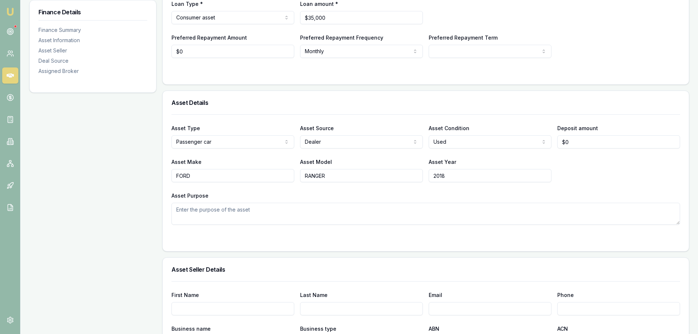
click at [455, 174] on input "2018" at bounding box center [490, 175] width 123 height 13
type input "2"
type input "2019"
click at [445, 215] on textarea "Asset Purpose" at bounding box center [426, 214] width 509 height 22
type textarea "PX3 WILDTRAK"
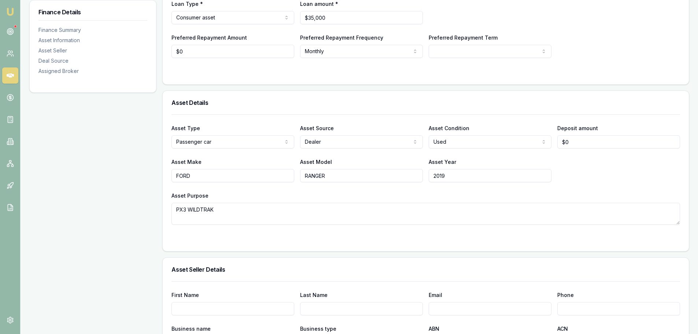
click at [462, 192] on div "Asset Purpose PX3 WILDTRAK" at bounding box center [426, 208] width 509 height 34
drag, startPoint x: 570, startPoint y: 140, endPoint x: 511, endPoint y: 140, distance: 59.0
click at [521, 140] on div "Asset Type Passenger car Passenger car Electric vehicle Light commercial Carava…" at bounding box center [426, 136] width 509 height 25
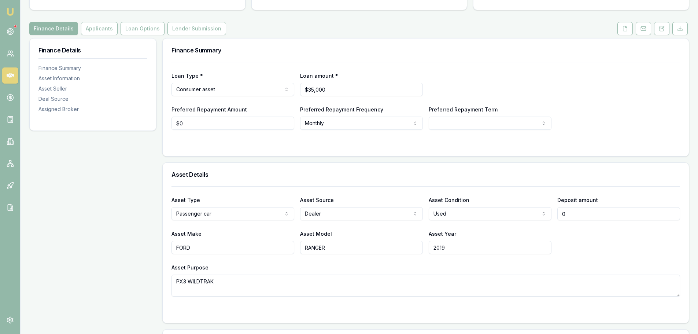
scroll to position [110, 0]
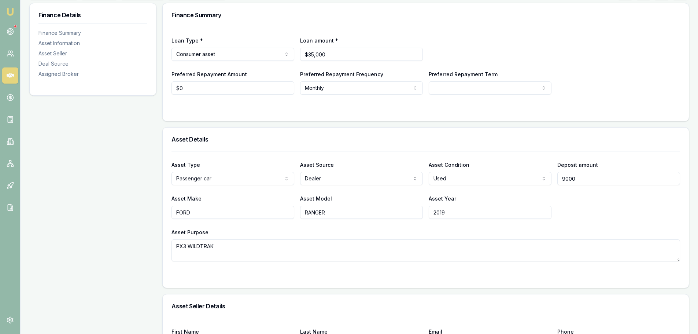
type input "$9,000"
click at [568, 202] on div "Asset Make FORD Asset Model RANGER Asset Year 2019" at bounding box center [426, 206] width 509 height 25
drag, startPoint x: 339, startPoint y: 54, endPoint x: 208, endPoint y: 53, distance: 130.9
click at [210, 54] on div "Loan Type * Consumer asset Consumer loan Consumer asset Commercial loan Commerc…" at bounding box center [426, 48] width 509 height 25
type input "$32,500"
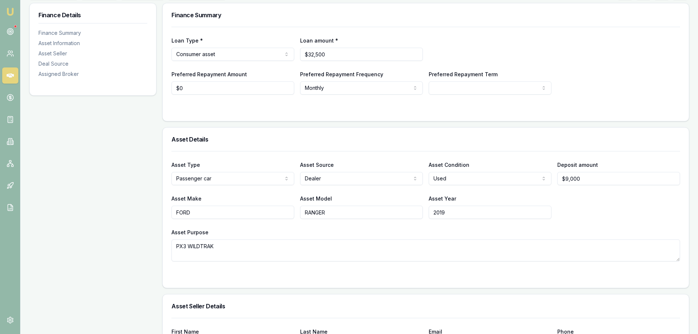
click at [350, 110] on div at bounding box center [426, 109] width 509 height 6
select select "60"
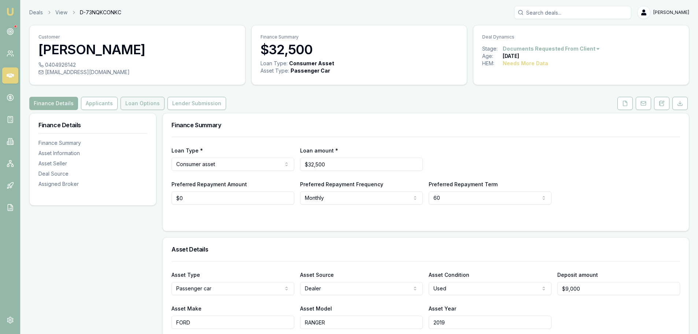
click at [134, 103] on button "Loan Options" at bounding box center [143, 103] width 44 height 13
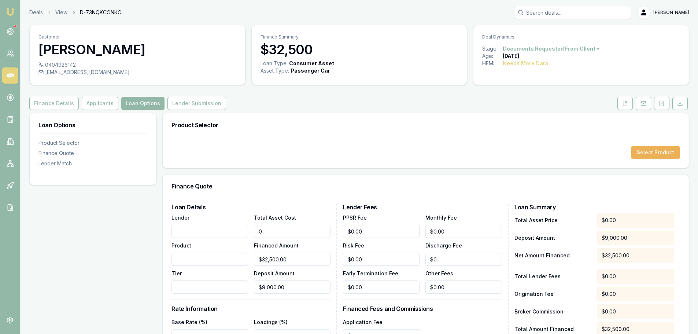
drag, startPoint x: 285, startPoint y: 229, endPoint x: 186, endPoint y: 218, distance: 100.0
click at [191, 223] on div "Lender Product Tier Total Asset Cost 0 Financed Amount $32,500.00 Deposit Amoun…" at bounding box center [251, 253] width 159 height 81
type input "3"
type input "$0.00"
type input "32500"
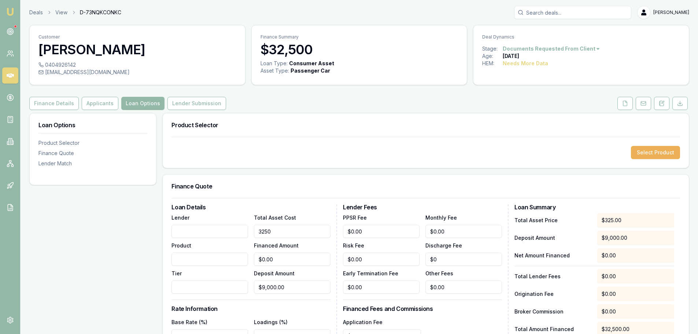
type input "$23,500.00"
type input "$32,500.00"
type input "$23,500.00"
click at [246, 182] on div "Finance Quote" at bounding box center [426, 186] width 526 height 23
click at [363, 162] on div "Select Product" at bounding box center [426, 152] width 526 height 31
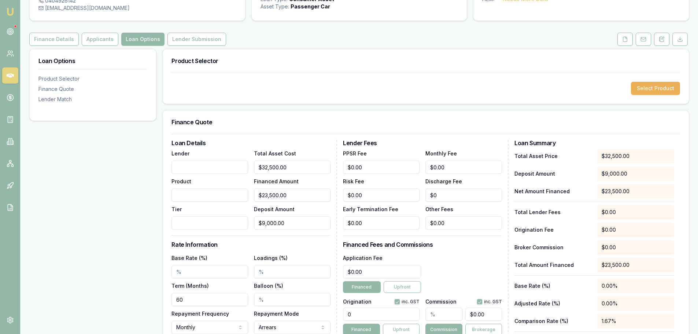
scroll to position [183, 0]
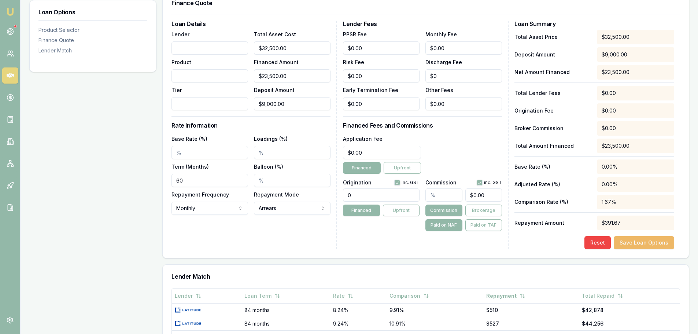
click at [636, 244] on button "Save Loan Options" at bounding box center [644, 242] width 60 height 13
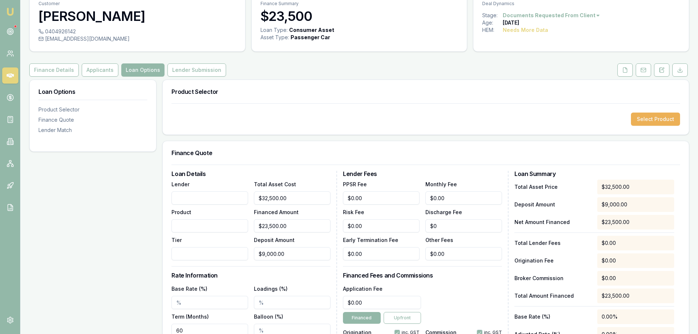
scroll to position [0, 0]
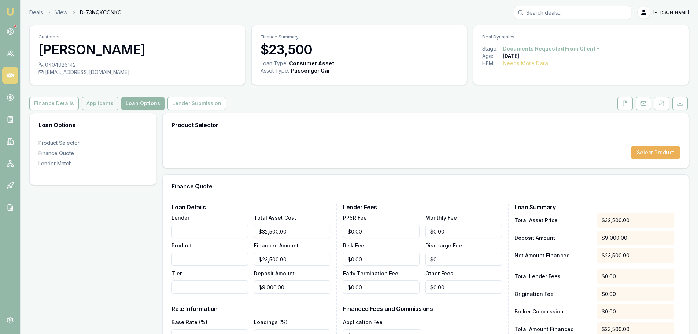
click at [94, 103] on button "Applicants" at bounding box center [100, 103] width 37 height 13
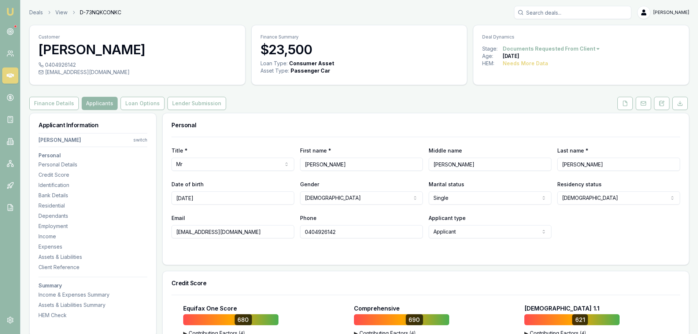
click at [428, 104] on div "Finance Details Applicants Loan Options Lender Submission" at bounding box center [359, 103] width 660 height 13
click at [418, 108] on div "Finance Details Applicants Loan Options Lender Submission" at bounding box center [359, 103] width 660 height 13
click at [368, 106] on div "Finance Details Applicants Loan Options Lender Submission" at bounding box center [359, 103] width 660 height 13
click at [281, 114] on div "Personal" at bounding box center [426, 124] width 526 height 23
click at [274, 107] on div "Finance Details Applicants Loan Options Lender Submission" at bounding box center [359, 103] width 660 height 13
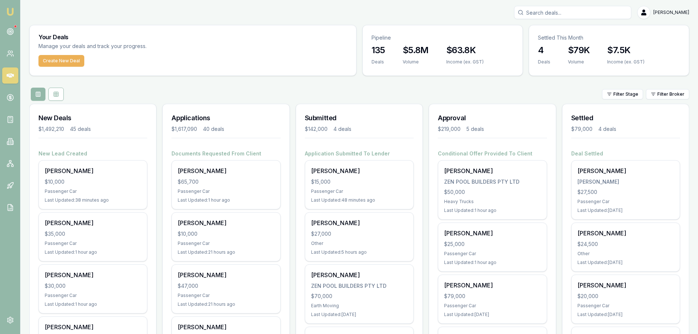
click at [570, 12] on input "Search deals" at bounding box center [572, 12] width 117 height 13
type input "0406267052"
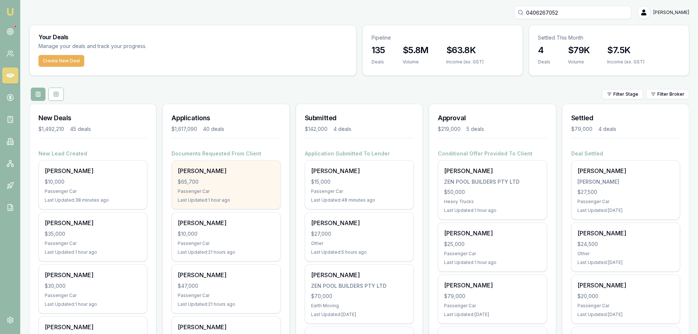
click at [250, 175] on div "[PERSON_NAME]" at bounding box center [226, 170] width 96 height 9
click at [251, 191] on div "Passenger Car" at bounding box center [226, 191] width 96 height 6
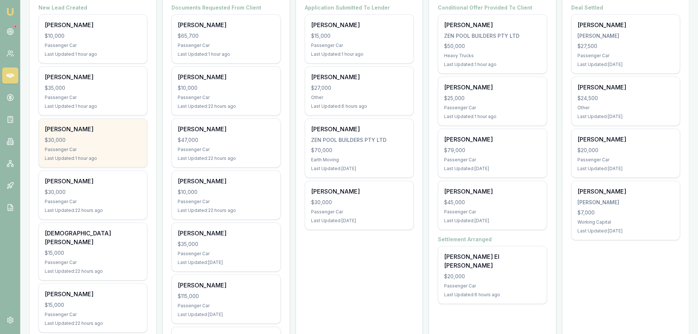
scroll to position [147, 0]
click at [89, 140] on div "$30,000" at bounding box center [93, 139] width 96 height 7
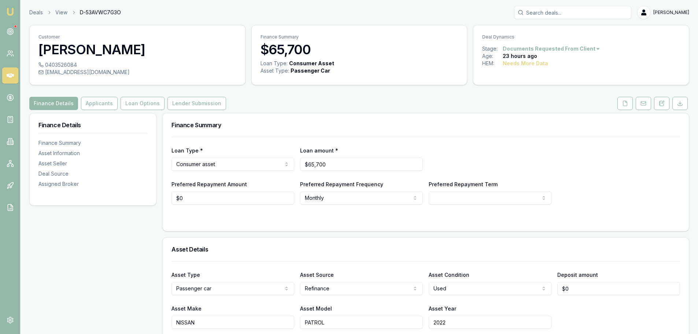
click at [275, 104] on div "Finance Details Applicants Loan Options Lender Submission" at bounding box center [359, 103] width 660 height 13
click at [412, 128] on div "Finance Summary" at bounding box center [426, 124] width 526 height 23
click at [96, 106] on button "Applicants" at bounding box center [99, 103] width 37 height 13
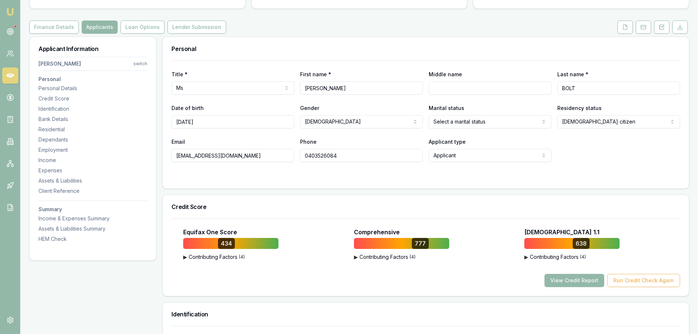
scroll to position [147, 0]
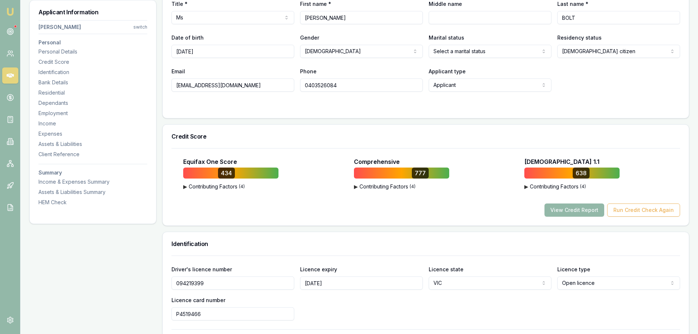
click at [445, 133] on div "Credit Score" at bounding box center [426, 136] width 526 height 23
click at [574, 209] on button "View Credit Report" at bounding box center [575, 209] width 60 height 13
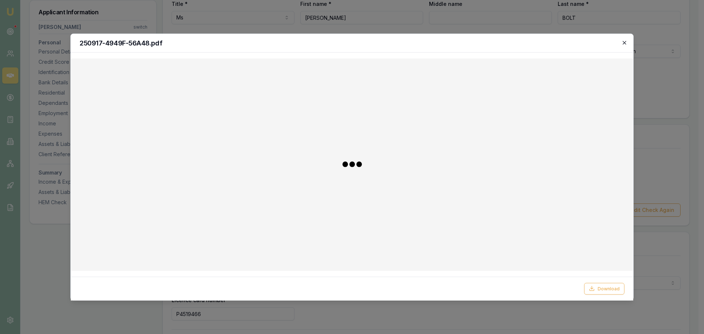
click at [624, 42] on icon "button" at bounding box center [624, 43] width 6 height 6
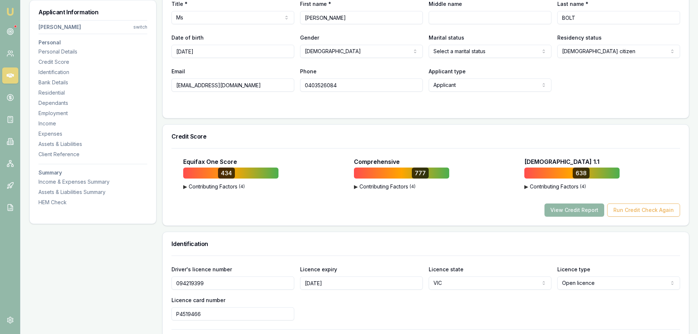
click at [587, 212] on button "View Credit Report" at bounding box center [575, 209] width 60 height 13
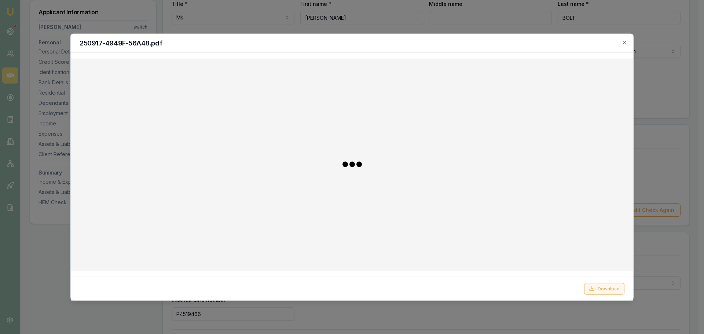
click at [603, 288] on button "Download" at bounding box center [604, 289] width 40 height 12
click at [624, 41] on icon "button" at bounding box center [624, 43] width 6 height 6
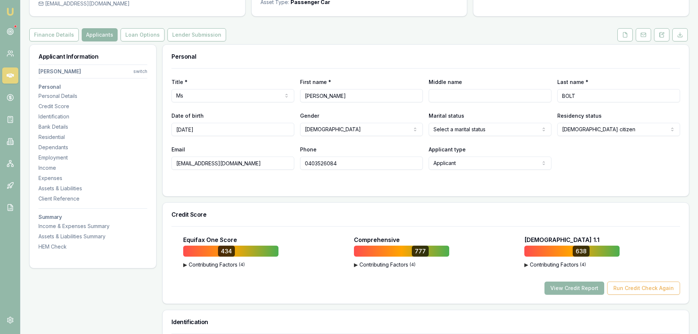
scroll to position [0, 0]
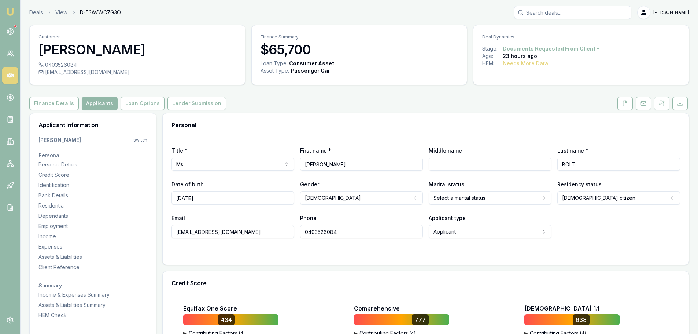
click at [337, 121] on div "Personal" at bounding box center [426, 124] width 526 height 23
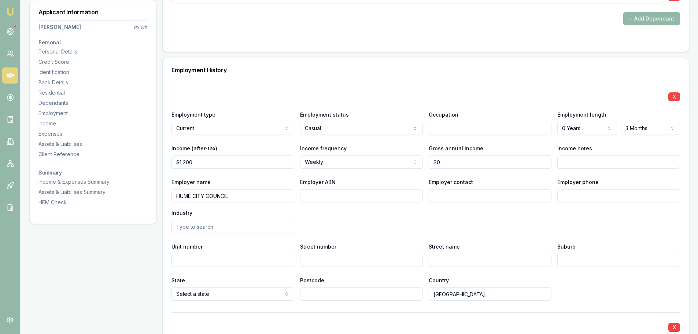
scroll to position [1283, 0]
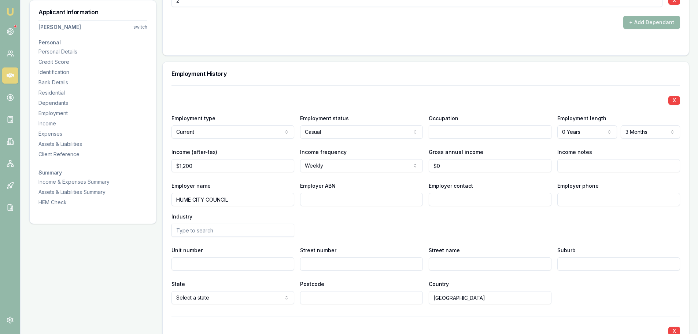
click at [342, 79] on div "Employment History" at bounding box center [426, 73] width 526 height 23
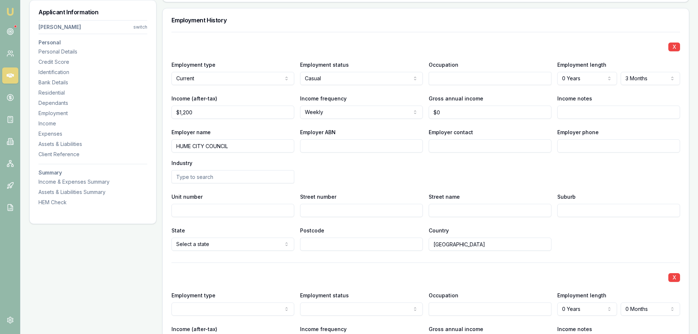
scroll to position [1356, 0]
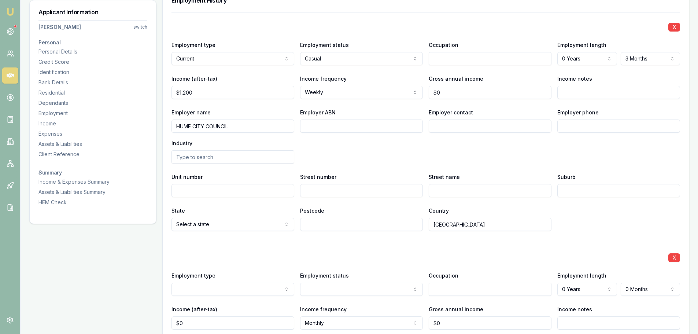
click at [359, 23] on div "X" at bounding box center [426, 26] width 509 height 10
click at [356, 27] on div "X" at bounding box center [426, 26] width 509 height 10
click at [360, 175] on div "Street number" at bounding box center [361, 184] width 123 height 25
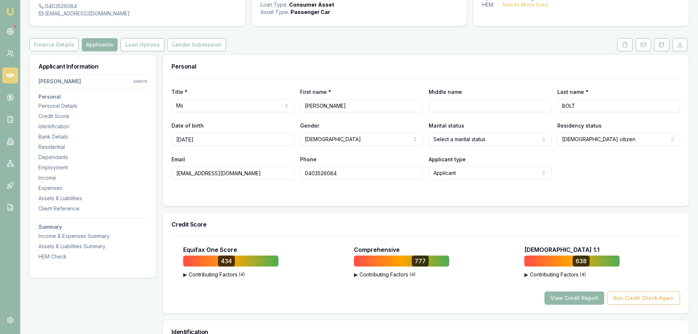
scroll to position [0, 0]
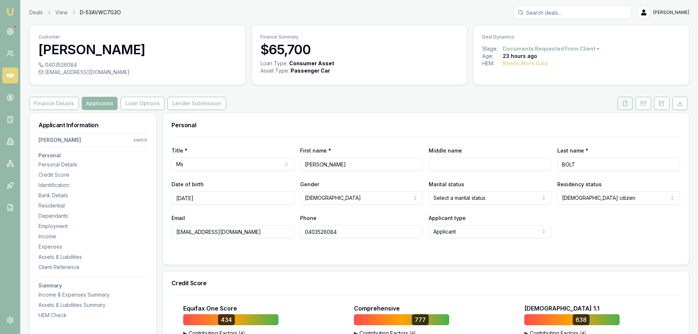
click at [629, 106] on button at bounding box center [625, 103] width 15 height 13
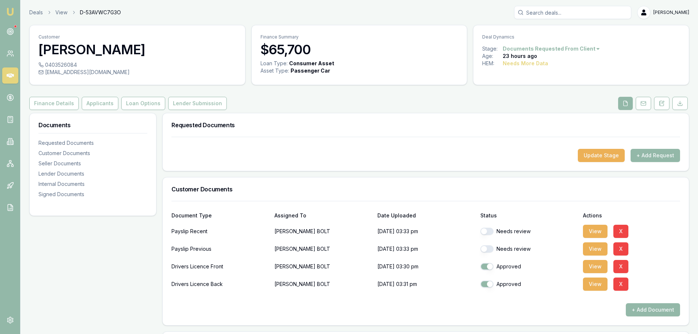
click at [368, 111] on div "Customer SHARNA BOLT 0403526084 sharna_15@hotmail.com Finance Summary $65,700 L…" at bounding box center [359, 337] width 660 height 625
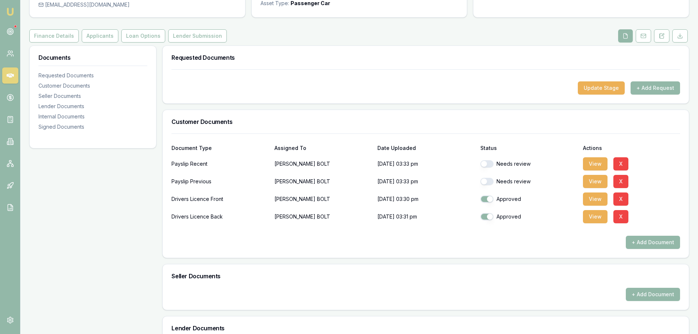
scroll to position [73, 0]
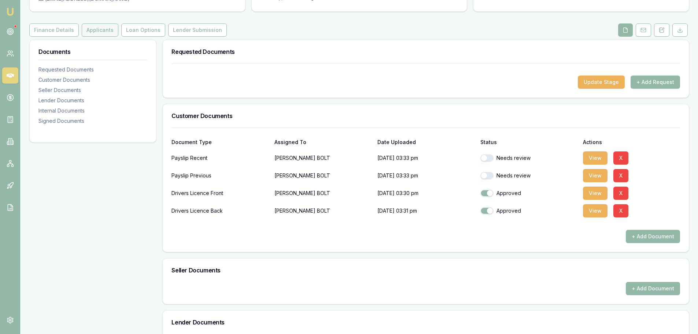
click at [94, 30] on button "Applicants" at bounding box center [100, 29] width 37 height 13
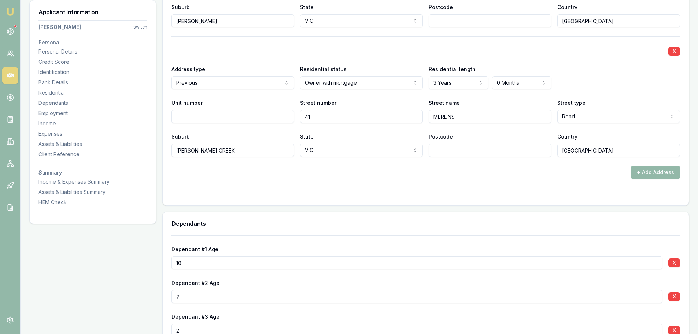
scroll to position [770, 0]
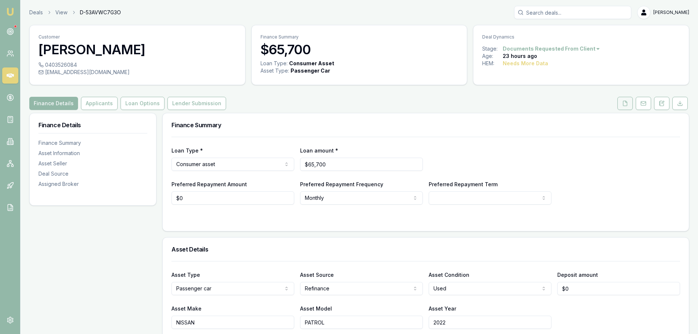
click at [625, 107] on button at bounding box center [625, 103] width 15 height 13
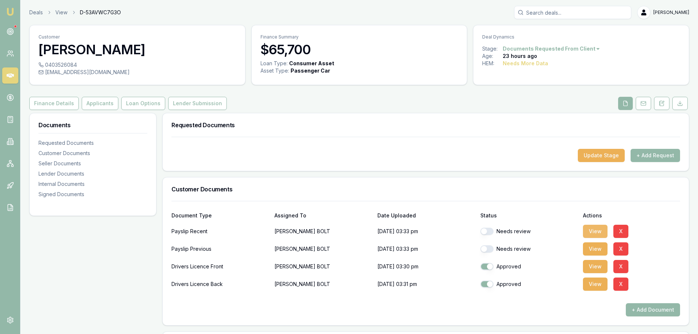
click at [600, 230] on button "View" at bounding box center [595, 231] width 25 height 13
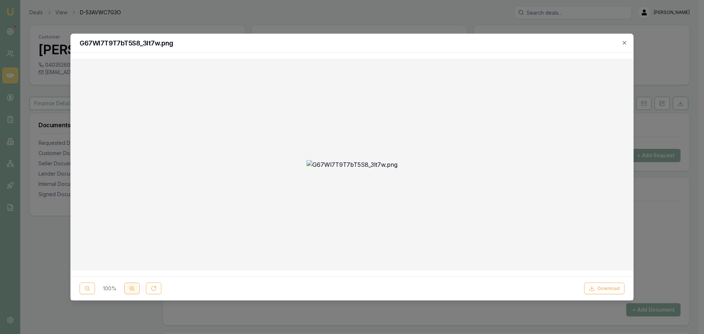
click at [131, 290] on circle at bounding box center [132, 288] width 4 height 4
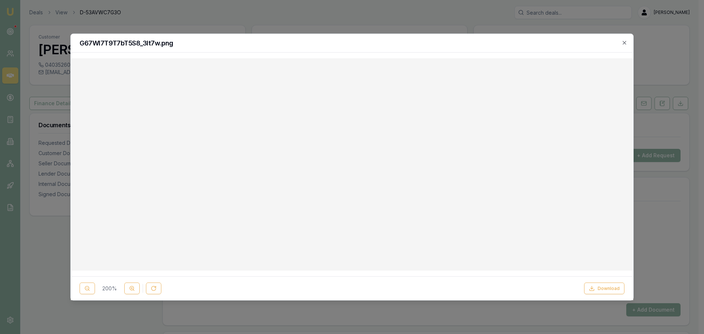
click at [628, 43] on div "G67Wl7T9T7bT5S8_3lt7w.png" at bounding box center [352, 43] width 562 height 19
click at [624, 42] on icon "button" at bounding box center [624, 43] width 6 height 6
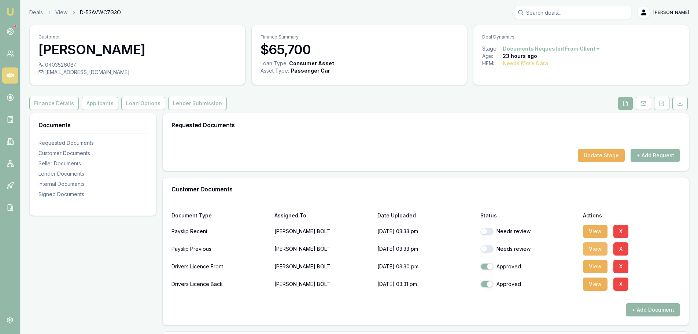
click at [593, 250] on button "View" at bounding box center [595, 248] width 25 height 13
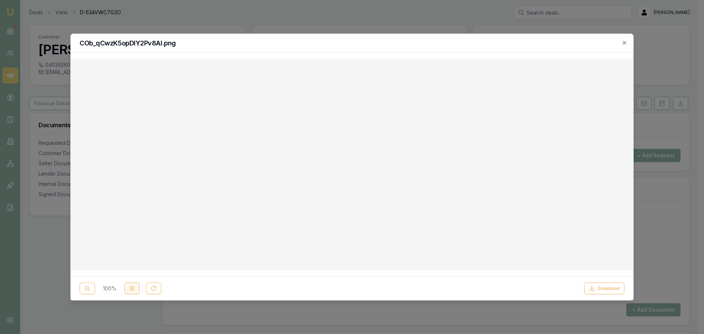
click at [130, 290] on icon at bounding box center [132, 289] width 6 height 6
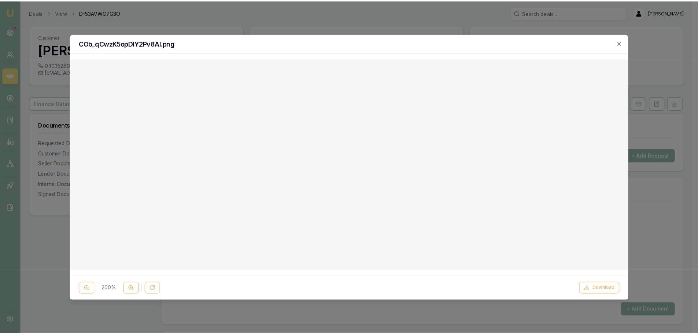
scroll to position [367, 0]
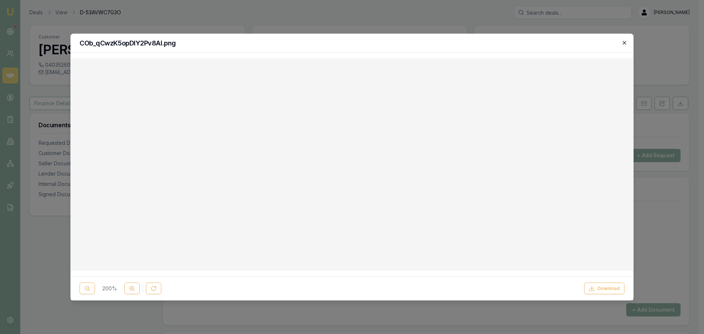
click at [621, 42] on icon "button" at bounding box center [624, 43] width 6 height 6
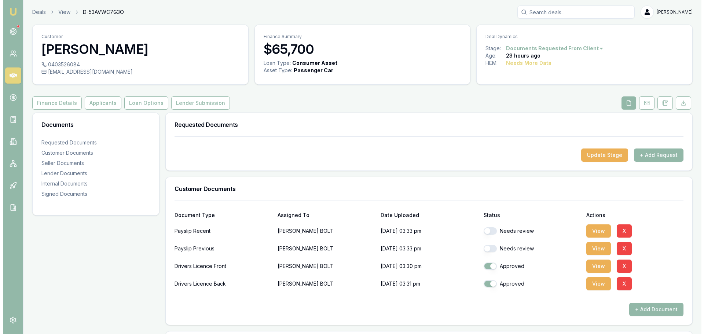
scroll to position [0, 0]
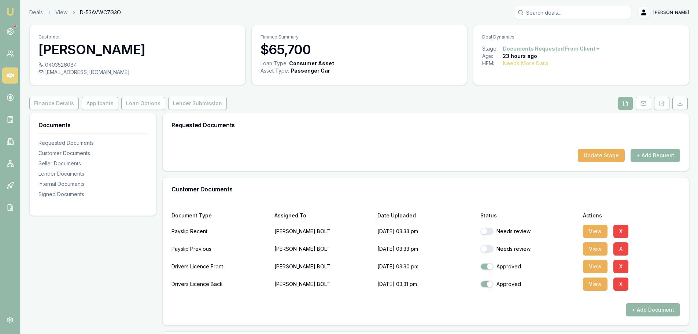
click at [653, 152] on button "+ Add Request" at bounding box center [655, 155] width 49 height 13
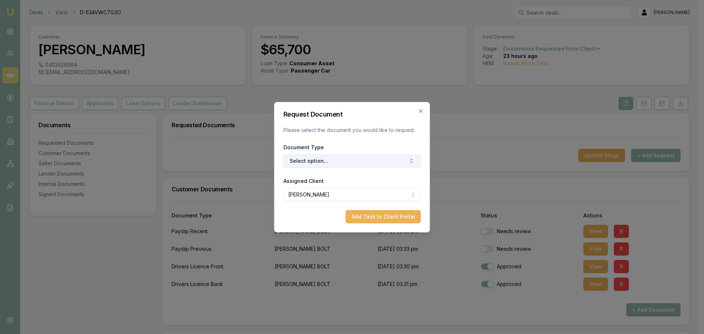
click at [356, 160] on button "Select option..." at bounding box center [351, 160] width 137 height 13
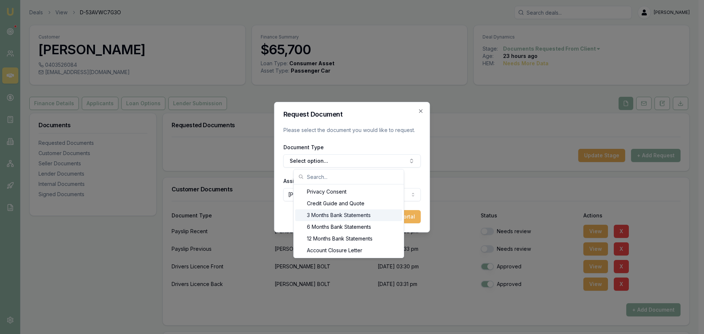
click at [315, 214] on div "3 Months Bank Statements" at bounding box center [348, 215] width 107 height 12
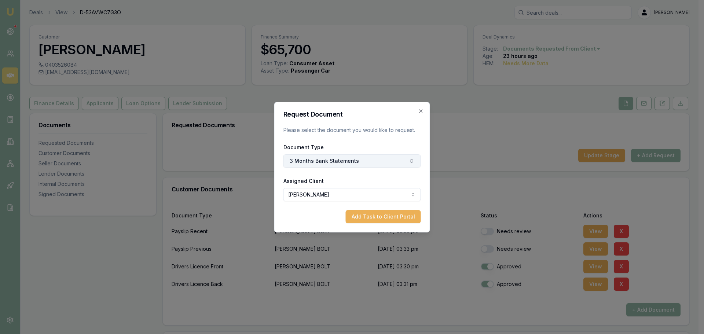
click at [328, 158] on button "3 Months Bank Statements" at bounding box center [351, 160] width 137 height 13
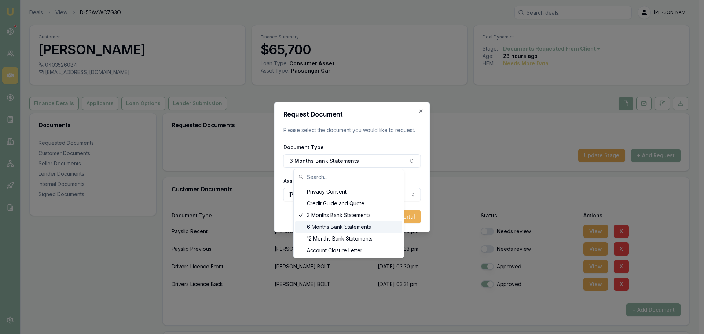
click at [313, 224] on div "6 Months Bank Statements" at bounding box center [348, 227] width 107 height 12
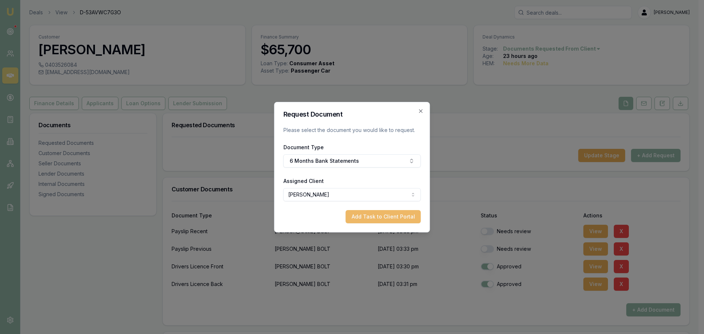
click at [378, 212] on button "Add Task to Client Portal" at bounding box center [383, 216] width 75 height 13
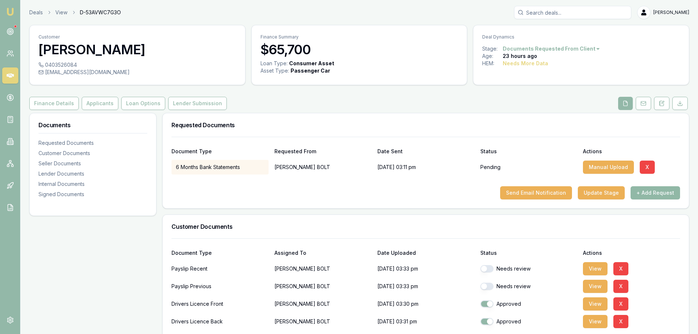
click at [665, 195] on button "+ Add Request" at bounding box center [655, 192] width 49 height 13
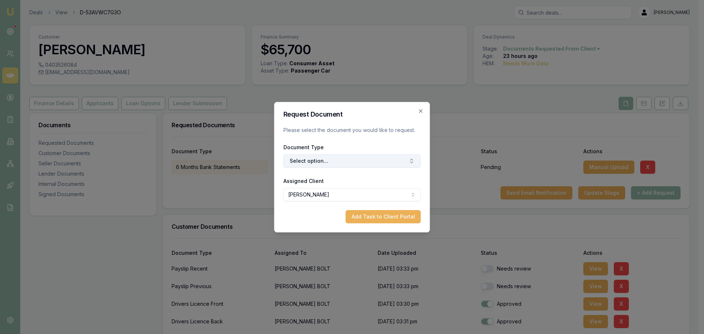
click at [391, 160] on button "Select option..." at bounding box center [351, 160] width 137 height 13
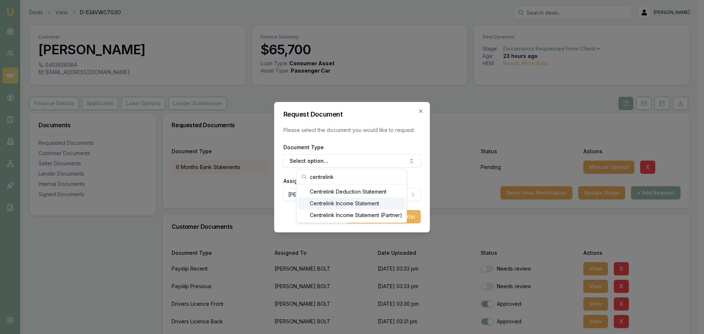
type input "centrelink"
click at [366, 204] on div "Centrelink Income Statement" at bounding box center [351, 204] width 107 height 12
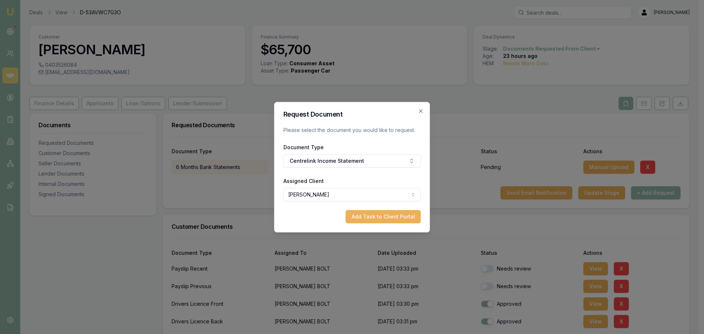
click at [390, 213] on button "Add Task to Client Portal" at bounding box center [383, 216] width 75 height 13
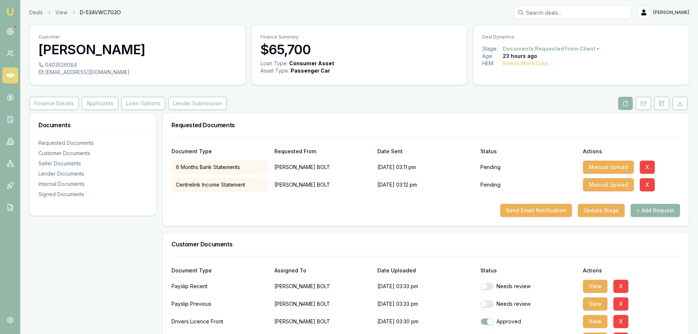
click at [658, 212] on button "+ Add Request" at bounding box center [655, 210] width 49 height 13
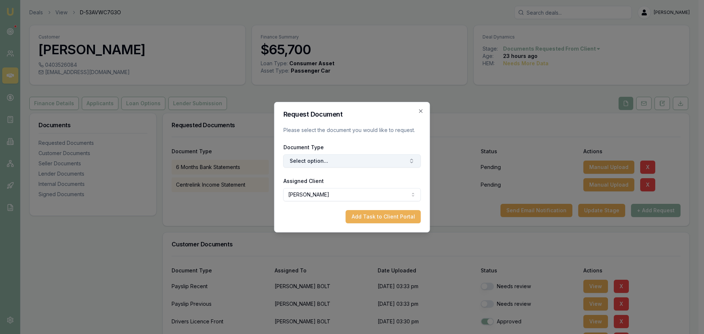
click at [345, 160] on button "Select option..." at bounding box center [351, 160] width 137 height 13
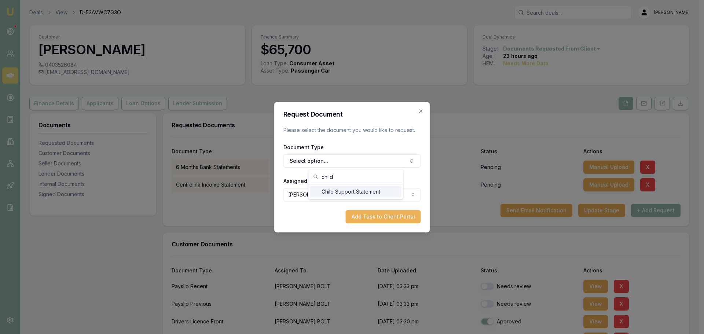
type input "child"
click at [350, 191] on div "Child Support Statement" at bounding box center [356, 192] width 92 height 12
click at [374, 215] on button "Add Task to Client Portal" at bounding box center [383, 216] width 75 height 13
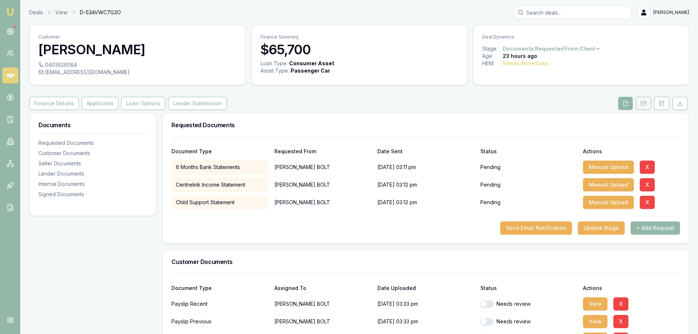
click at [646, 103] on rect at bounding box center [643, 104] width 5 height 4
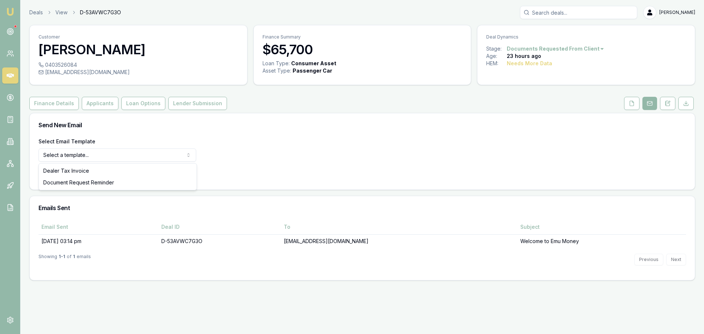
click at [168, 153] on html "Emu Broker Deals View D-53AVWC7G3O [PERSON_NAME] Shield Toggle Menu Customer [P…" at bounding box center [352, 167] width 704 height 334
select select "document-request-reminder"
click at [85, 176] on button "Use Email Template" at bounding box center [69, 174] width 62 height 13
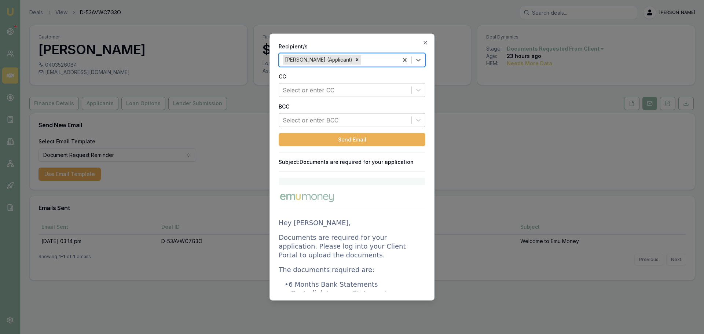
click at [319, 242] on p "Documents are required for your application. Please log into your Client Portal…" at bounding box center [352, 246] width 147 height 26
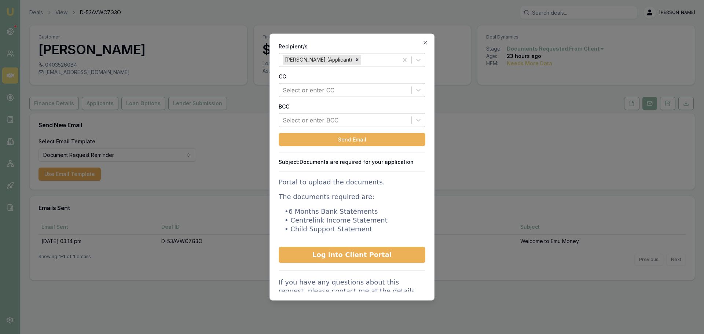
scroll to position [73, 0]
click at [337, 223] on p "• 6 Months Bank Statements • Centrelink Income Statement • Child Support Statem…" at bounding box center [352, 219] width 147 height 26
click at [425, 42] on icon "button" at bounding box center [424, 42] width 3 height 3
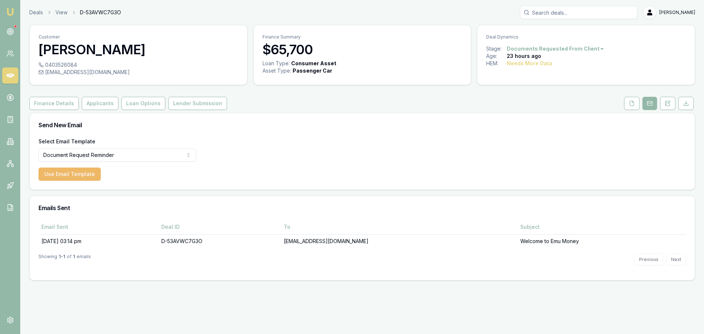
click at [70, 173] on button "Use Email Template" at bounding box center [69, 174] width 62 height 13
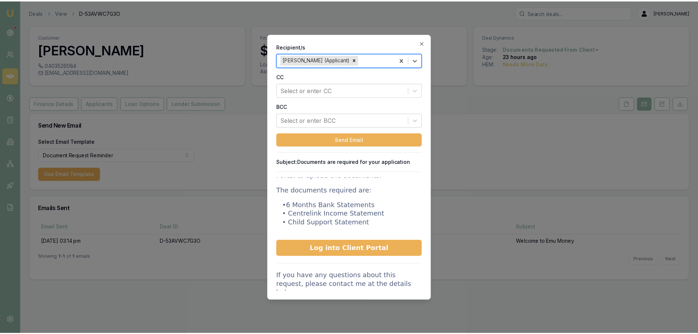
scroll to position [110, 0]
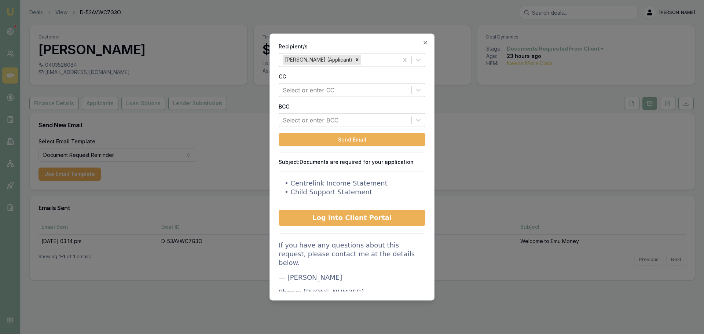
click at [427, 42] on icon "button" at bounding box center [425, 43] width 6 height 6
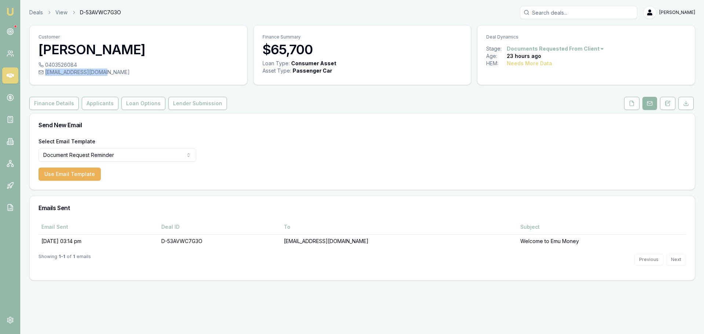
click at [102, 71] on div "sharna_15@hotmail.com" at bounding box center [138, 72] width 200 height 7
copy div "sharna_15@hotmail.com"
click at [632, 107] on button at bounding box center [631, 103] width 15 height 13
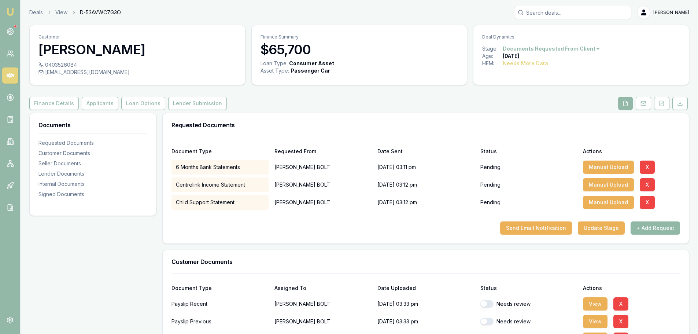
click at [660, 228] on button "+ Add Request" at bounding box center [655, 227] width 49 height 13
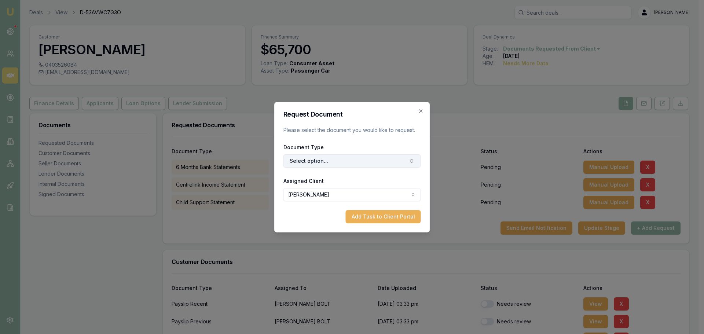
click at [382, 161] on button "Select option..." at bounding box center [351, 160] width 137 height 13
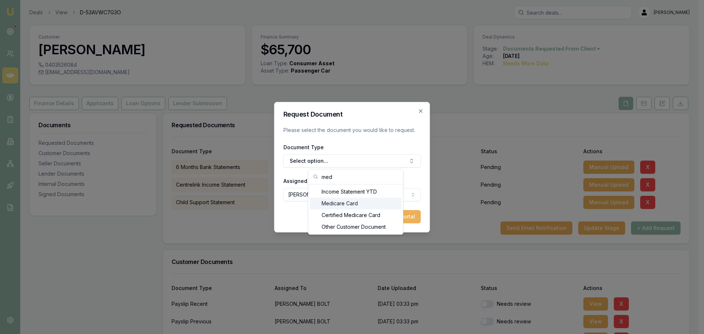
type input "med"
click at [371, 201] on div "Medicare Card" at bounding box center [356, 204] width 92 height 12
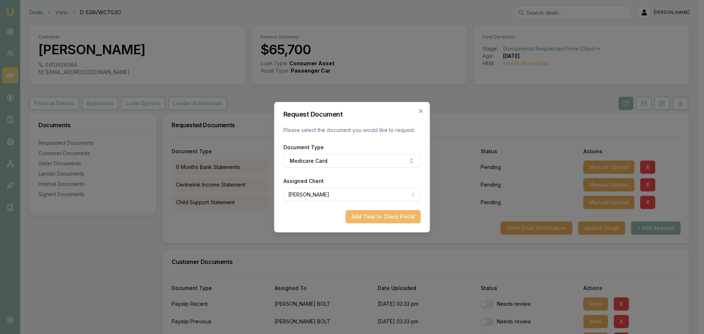
click at [393, 217] on button "Add Task to Client Portal" at bounding box center [383, 216] width 75 height 13
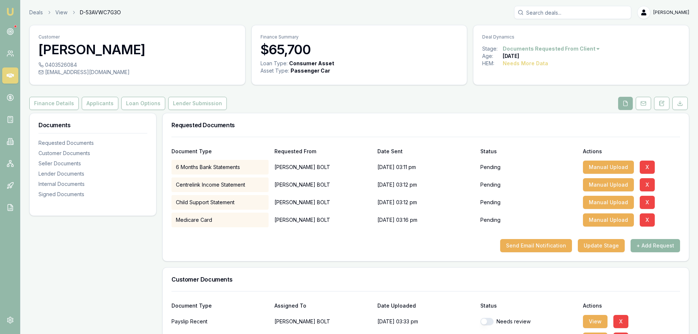
click at [652, 243] on button "+ Add Request" at bounding box center [655, 245] width 49 height 13
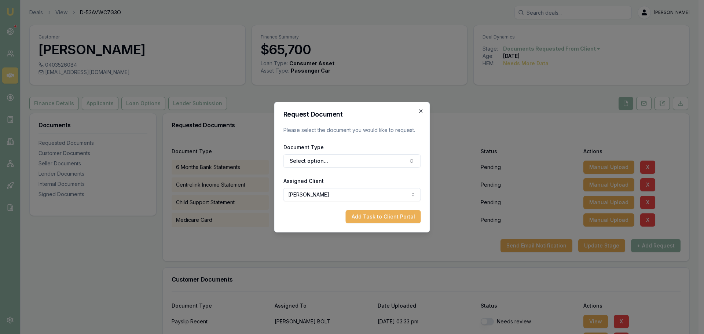
click at [420, 110] on icon "button" at bounding box center [421, 111] width 6 height 6
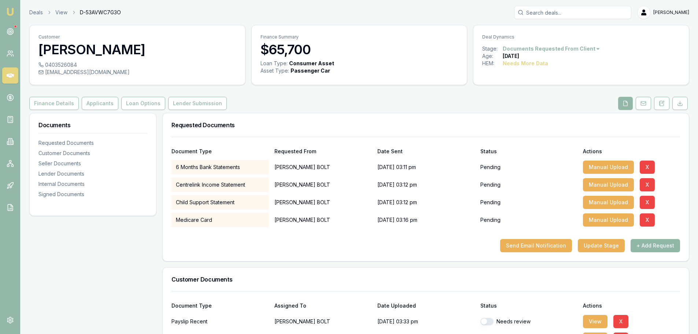
click at [646, 246] on button "+ Add Request" at bounding box center [655, 245] width 49 height 13
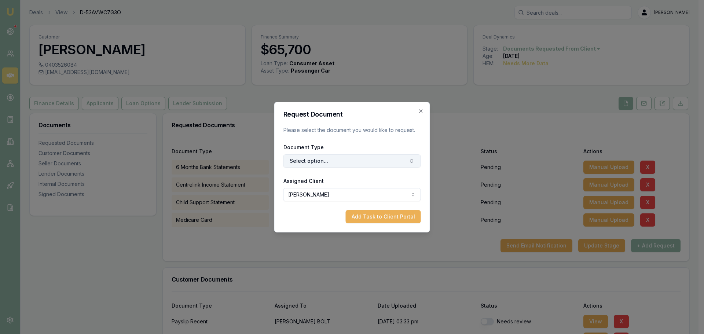
click at [349, 161] on button "Select option..." at bounding box center [351, 160] width 137 height 13
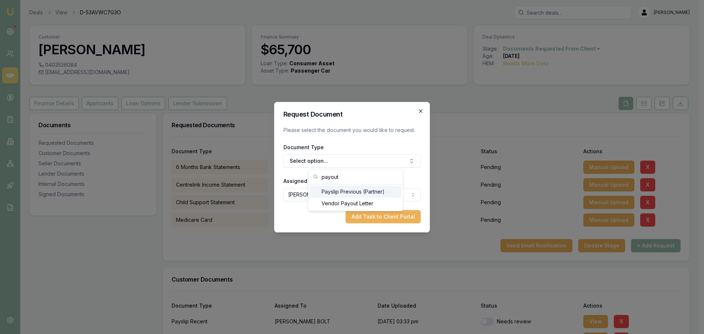
type input "payout"
click at [422, 109] on icon "button" at bounding box center [421, 111] width 6 height 6
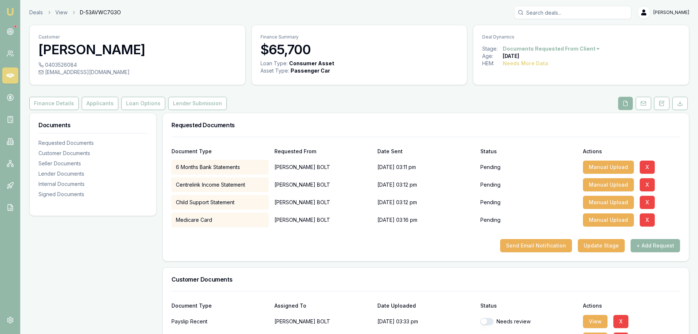
click at [422, 109] on div "Finance Details Applicants Loan Options Lender Submission" at bounding box center [359, 103] width 660 height 13
click at [662, 248] on button "+ Add Request" at bounding box center [655, 245] width 49 height 13
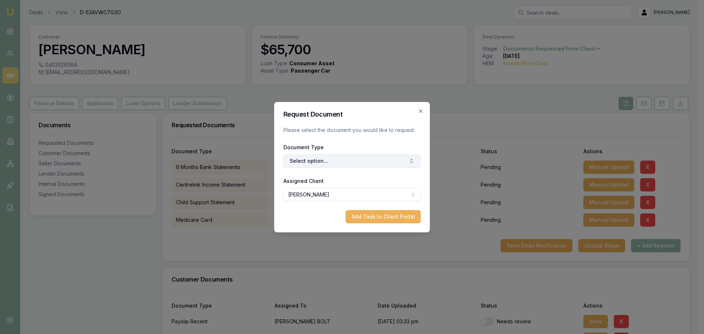
click at [322, 162] on button "Select option..." at bounding box center [351, 160] width 137 height 13
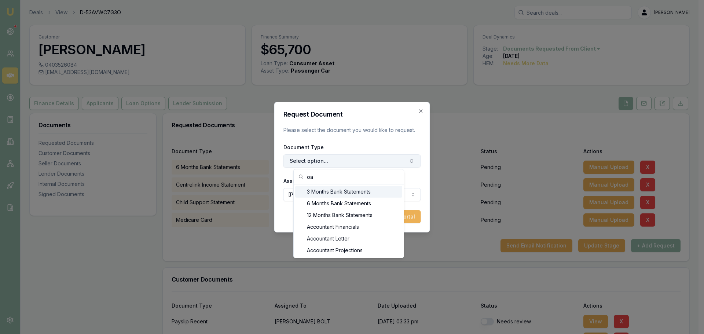
type input "o"
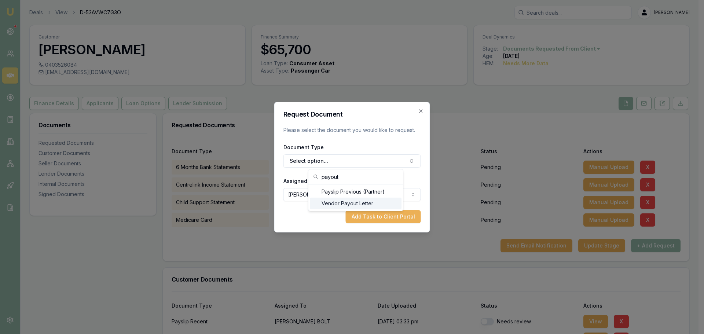
type input "payout"
click at [361, 205] on div "Vendor Payout Letter" at bounding box center [356, 204] width 92 height 12
click at [370, 214] on button "Add Task to Client Portal" at bounding box center [383, 216] width 75 height 13
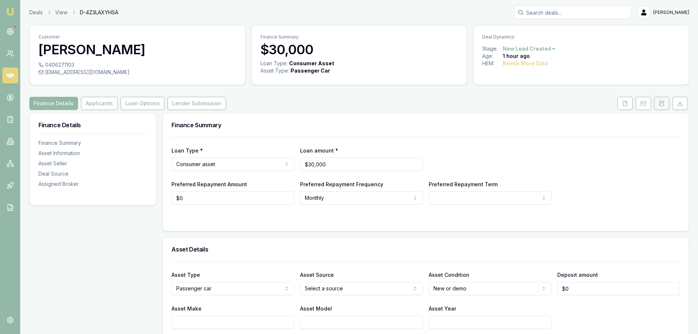
click at [664, 103] on icon at bounding box center [662, 103] width 6 height 6
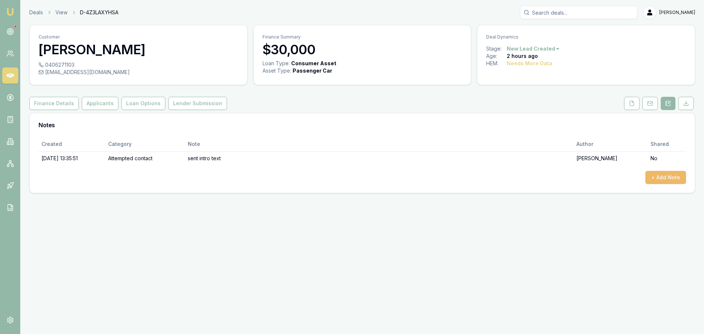
click at [653, 179] on button "+ Add Note" at bounding box center [665, 177] width 41 height 13
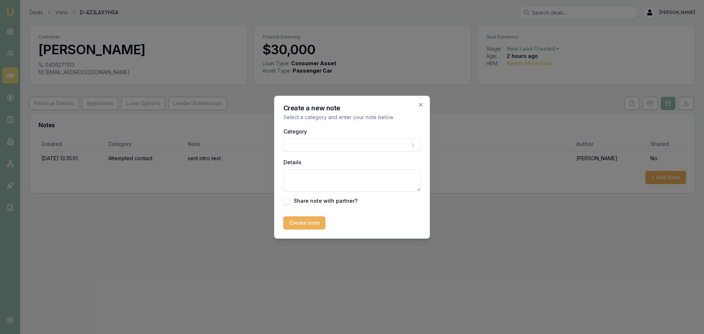
click at [310, 146] on body "Emu Broker Deals View D-4Z3LAXYHSA Erin Shield Toggle Menu Customer Ash Timu 04…" at bounding box center [352, 167] width 704 height 334
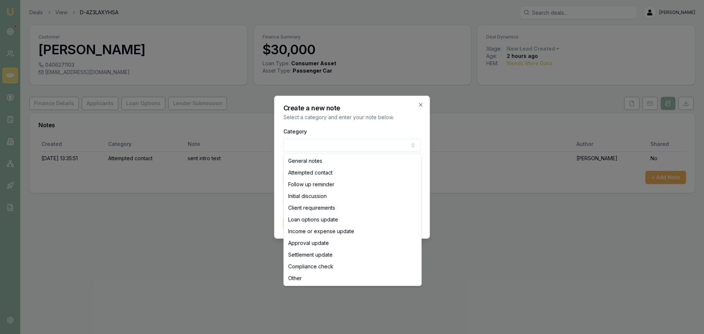
select select "ATTEMPTED_CONTACT"
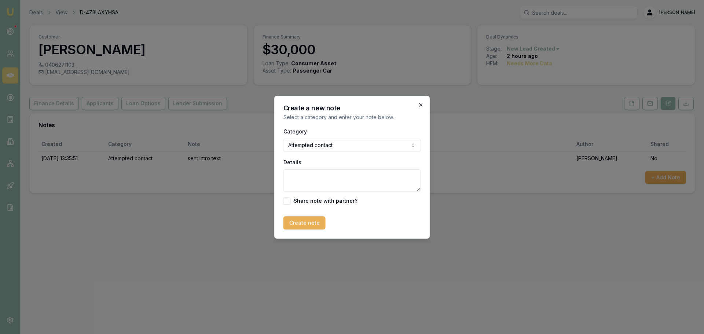
click at [420, 104] on icon "button" at bounding box center [421, 105] width 6 height 6
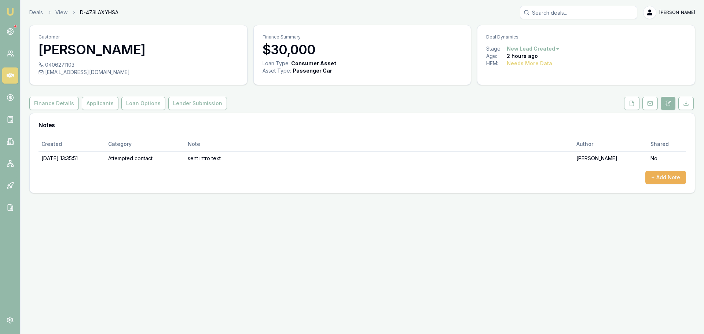
click at [461, 101] on div "Finance Details Applicants Loan Options Lender Submission" at bounding box center [362, 103] width 666 height 13
click at [675, 176] on button "+ Add Note" at bounding box center [665, 177] width 41 height 13
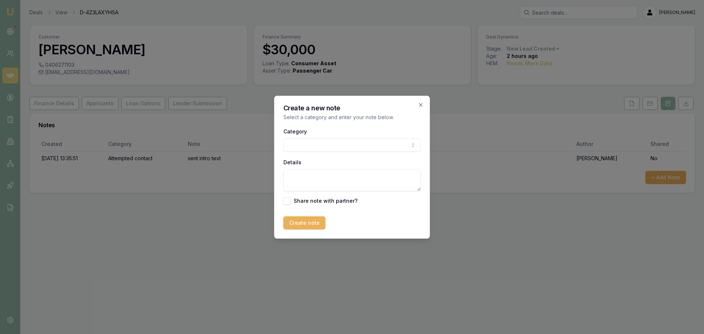
click at [375, 144] on body "Emu Broker Deals View D-4Z3LAXYHSA Erin Shield Toggle Menu Customer Ash Timu 04…" at bounding box center [352, 167] width 704 height 334
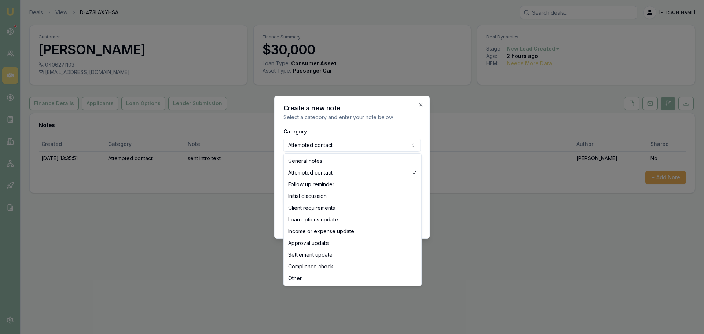
click at [302, 142] on body "Emu Broker Deals View D-4Z3LAXYHSA Erin Shield Toggle Menu Customer Ash Timu 04…" at bounding box center [352, 167] width 704 height 334
select select "GENERAL_NOTES"
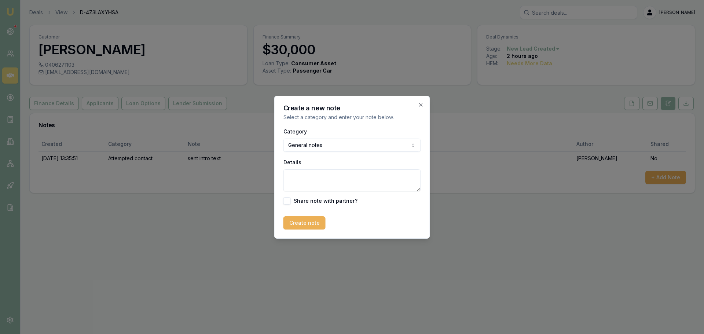
click at [297, 181] on textarea "Details" at bounding box center [351, 180] width 137 height 22
type textarea "C"
type textarea "client advised no longer interested."
click at [318, 231] on div "Create a new note Select a category and enter your note below. Category General…" at bounding box center [352, 167] width 156 height 143
click at [315, 224] on button "Create note" at bounding box center [304, 222] width 42 height 13
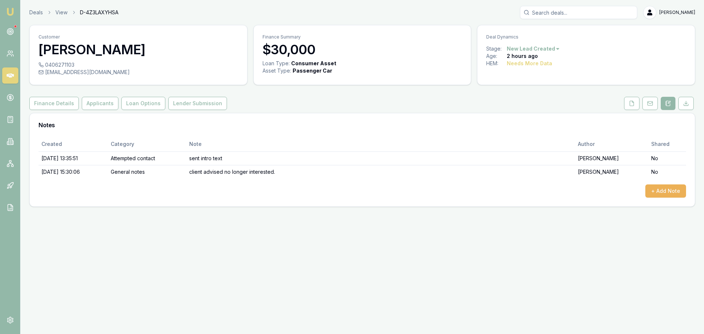
click at [517, 47] on html "Emu Broker Deals View D-4Z3LAXYHSA Erin Shield Toggle Menu Customer Ash Timu 04…" at bounding box center [352, 167] width 704 height 334
click at [526, 112] on div "- Not Interested" at bounding box center [531, 109] width 43 height 12
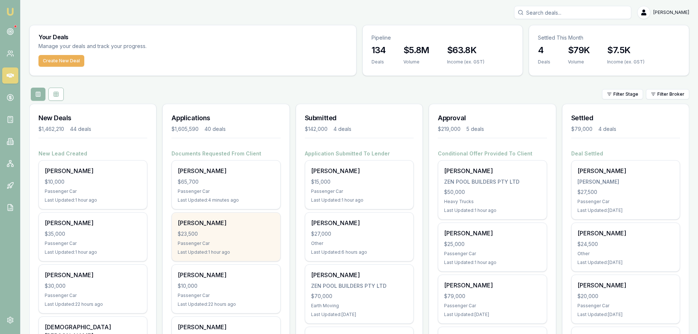
click at [244, 237] on div "$23,500" at bounding box center [226, 233] width 96 height 7
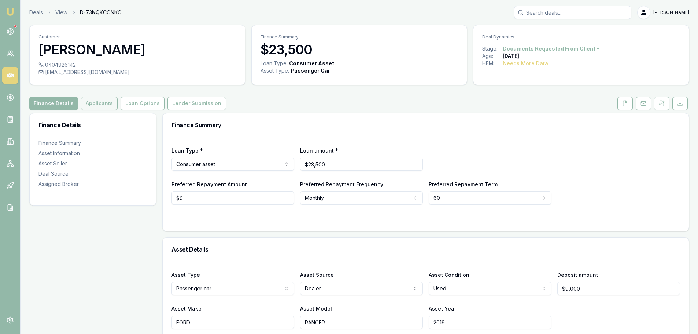
click at [91, 102] on button "Applicants" at bounding box center [99, 103] width 37 height 13
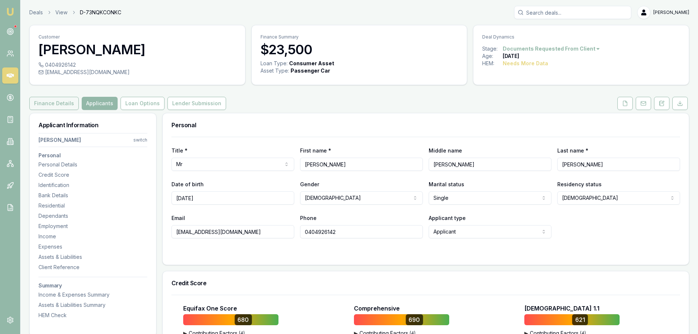
click at [64, 104] on button "Finance Details" at bounding box center [53, 103] width 49 height 13
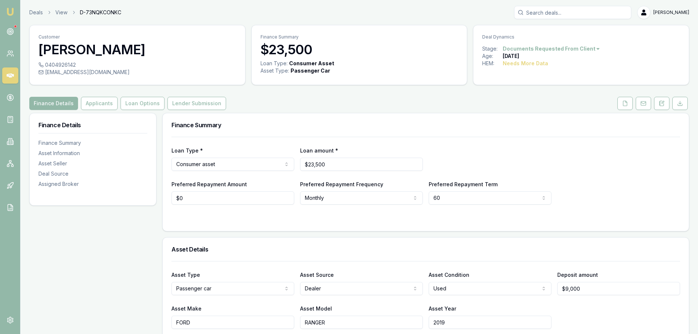
click at [376, 106] on div "Finance Details Applicants Loan Options Lender Submission" at bounding box center [359, 103] width 660 height 13
click at [99, 103] on button "Applicants" at bounding box center [99, 103] width 37 height 13
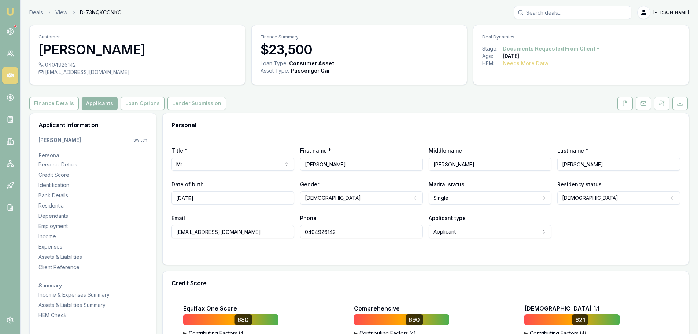
click at [347, 103] on div "Finance Details Applicants Loan Options Lender Submission" at bounding box center [359, 103] width 660 height 13
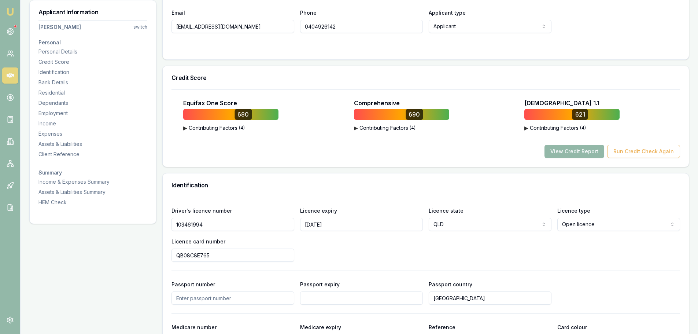
scroll to position [293, 0]
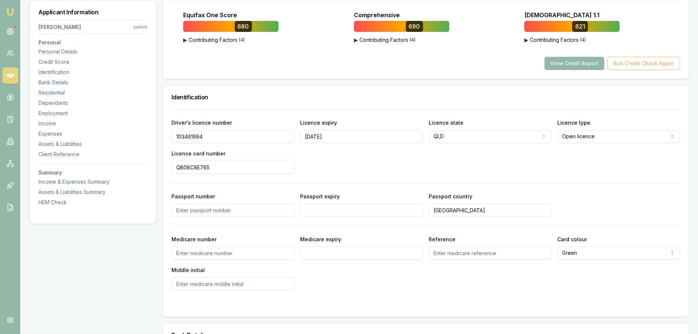
click at [558, 63] on button "View Credit Report" at bounding box center [575, 63] width 60 height 13
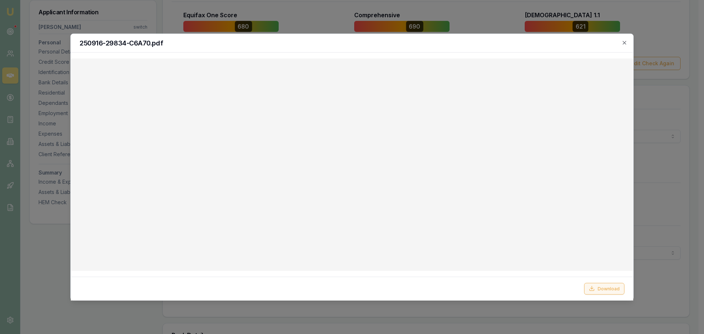
click at [606, 286] on button "Download" at bounding box center [604, 289] width 40 height 12
click at [623, 44] on icon "button" at bounding box center [623, 42] width 3 height 3
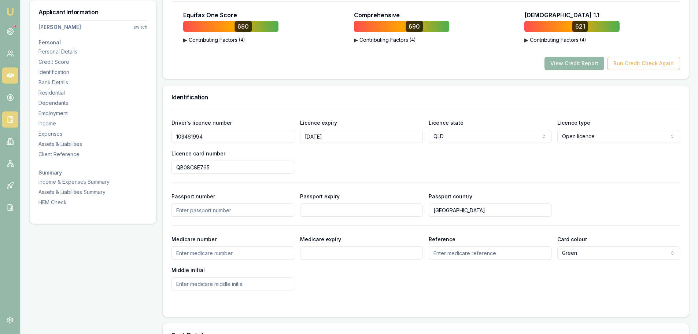
click at [8, 119] on rect at bounding box center [10, 120] width 5 height 6
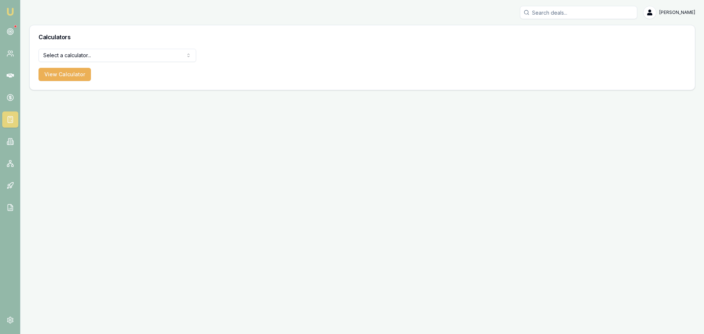
click at [107, 55] on html "Emu Broker Erin Shield Toggle Menu Calculators Select a calculator... Finance Q…" at bounding box center [352, 167] width 704 height 334
select select "payslip-calculator"
click at [78, 76] on button "View Calculator" at bounding box center [64, 74] width 52 height 13
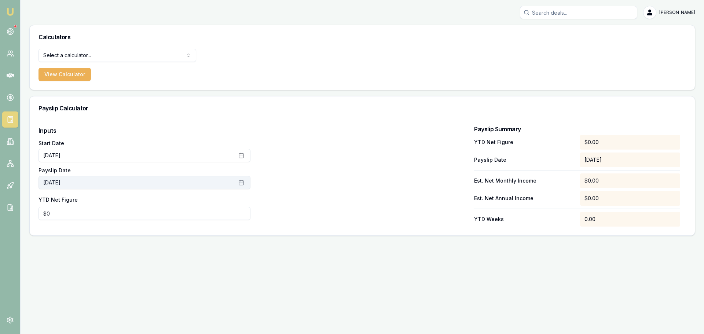
click at [242, 183] on icon "button" at bounding box center [241, 183] width 6 height 6
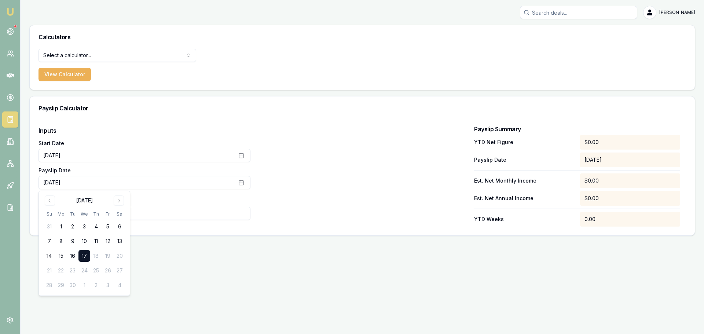
click at [100, 255] on td "18" at bounding box center [96, 256] width 12 height 12
click at [84, 255] on button "17" at bounding box center [84, 256] width 12 height 12
type input "0"
click at [187, 208] on input "0" at bounding box center [144, 213] width 212 height 13
click at [144, 228] on div "Inputs Start Date July 1st, 2025 Payslip Date September 17th, 2025 YTD Net Figu…" at bounding box center [362, 177] width 665 height 115
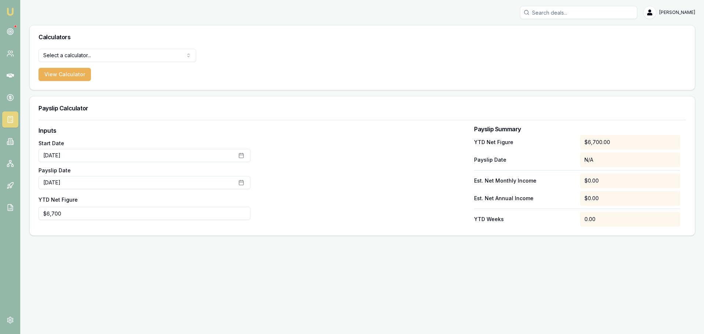
click at [400, 211] on div at bounding box center [362, 176] width 212 height 100
click at [474, 204] on div "Est. Net Annual Income $0.00" at bounding box center [577, 198] width 206 height 15
click at [242, 155] on icon "button" at bounding box center [241, 156] width 6 height 6
click at [72, 227] on button "16" at bounding box center [73, 229] width 12 height 12
click at [393, 168] on div at bounding box center [362, 176] width 212 height 100
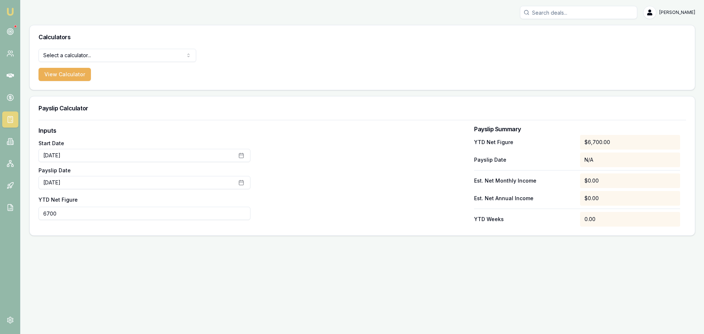
drag, startPoint x: 124, startPoint y: 217, endPoint x: -119, endPoint y: 225, distance: 243.6
click at [0, 225] on html "Emu Broker Erin Shield Toggle Menu Calculators Select a calculator... Finance Q…" at bounding box center [352, 167] width 704 height 334
drag, startPoint x: 41, startPoint y: 215, endPoint x: -149, endPoint y: 209, distance: 190.7
click at [0, 209] on html "Emu Broker Erin Shield Toggle Menu Calculators Select a calculator... Finance Q…" at bounding box center [352, 167] width 704 height 334
type input "$10,000"
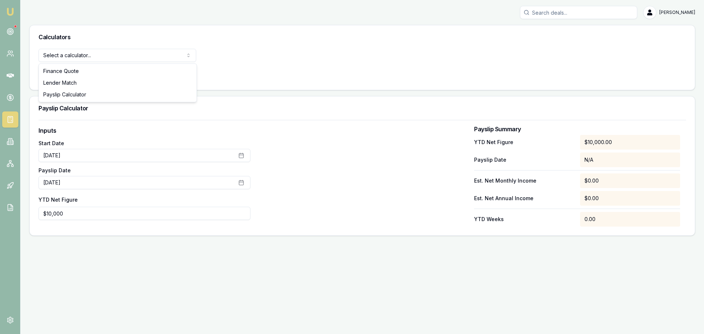
click at [158, 52] on html "Emu Broker Erin Shield Toggle Menu Calculators Select a calculator... Finance Q…" at bounding box center [352, 167] width 704 height 334
select select "payslip-calculator"
click at [267, 126] on div at bounding box center [362, 176] width 212 height 100
drag, startPoint x: 72, startPoint y: 212, endPoint x: -68, endPoint y: 195, distance: 140.6
click at [0, 195] on html "Emu Broker Erin Shield Toggle Menu Calculators Payslip Calculator Finance Quote…" at bounding box center [352, 167] width 704 height 334
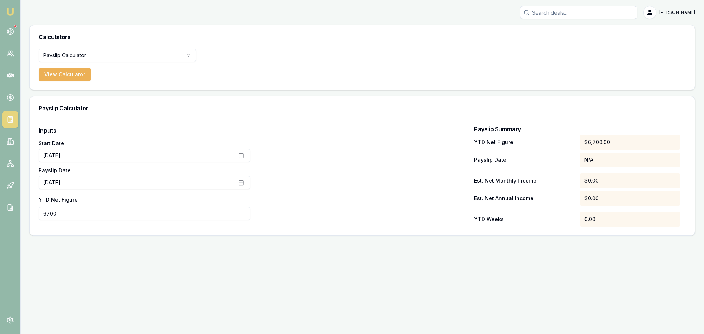
type input "$6,700"
click at [240, 154] on icon "button" at bounding box center [241, 156] width 6 height 6
click at [49, 173] on icon "Go to previous month" at bounding box center [50, 173] width 6 height 6
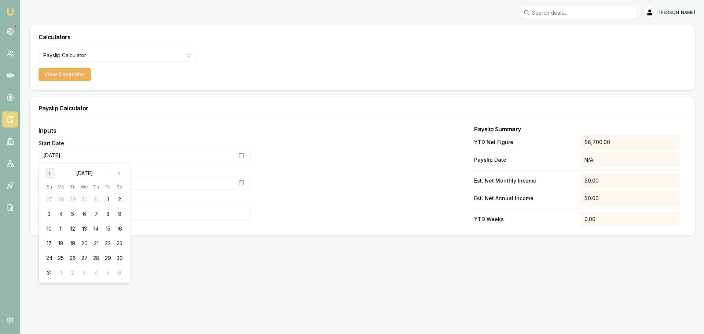
click at [48, 173] on icon "Go to previous month" at bounding box center [50, 173] width 6 height 6
click at [72, 198] on button "1" at bounding box center [73, 200] width 12 height 12
click at [293, 142] on div at bounding box center [362, 176] width 212 height 100
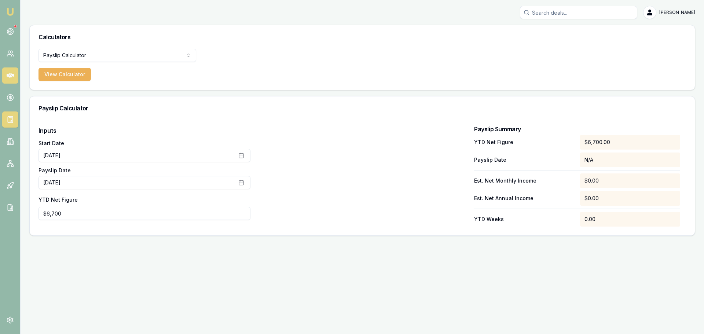
click at [8, 72] on icon at bounding box center [10, 75] width 7 height 7
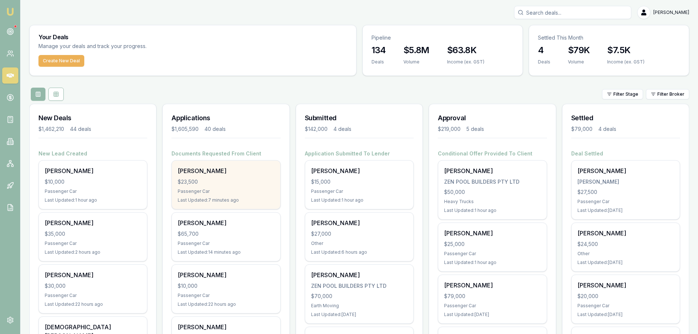
click at [204, 190] on div "Passenger Car" at bounding box center [226, 191] width 96 height 6
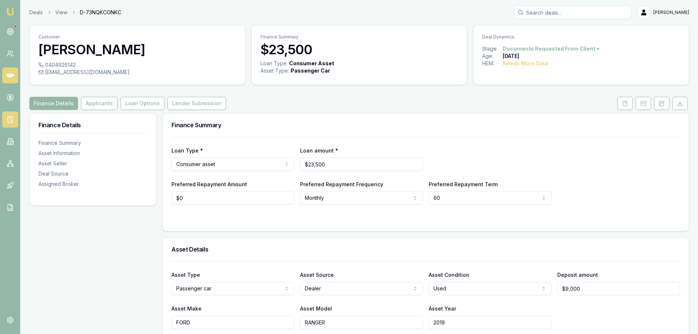
click at [10, 117] on rect at bounding box center [10, 120] width 5 height 6
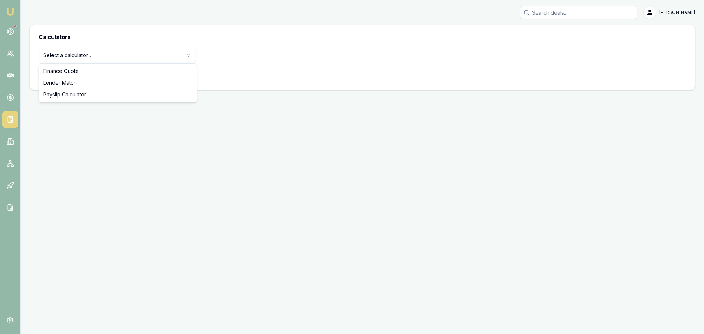
click at [144, 54] on html "Emu Broker [PERSON_NAME] Toggle Menu Calculators Select a calculator... Finance…" at bounding box center [352, 167] width 704 height 334
select select "payslip-calculator"
click at [77, 75] on button "View Calculator" at bounding box center [64, 74] width 52 height 13
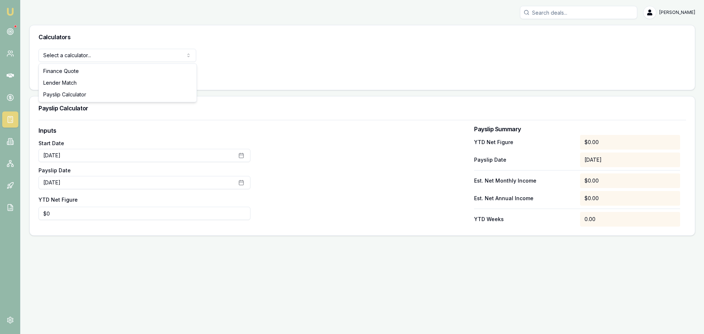
click at [133, 57] on html "Emu Broker [PERSON_NAME] Toggle Menu Calculators Select a calculator... Finance…" at bounding box center [352, 167] width 704 height 334
select select "payslip-calculator"
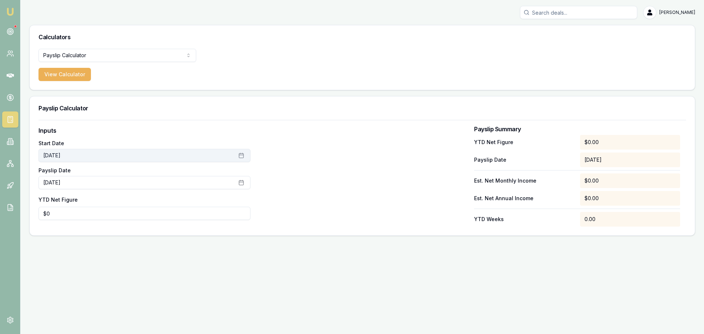
click at [243, 157] on icon "button" at bounding box center [241, 156] width 6 height 6
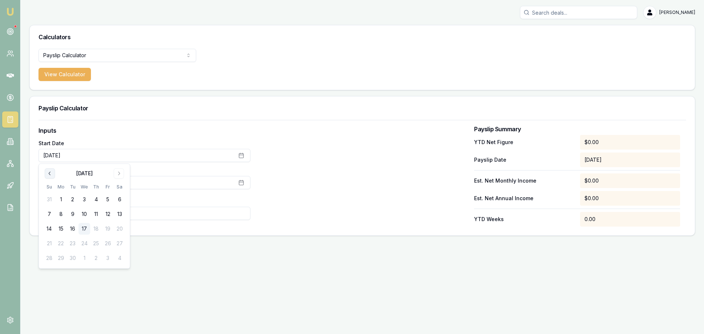
click at [49, 172] on icon "Go to previous month" at bounding box center [50, 173] width 6 height 6
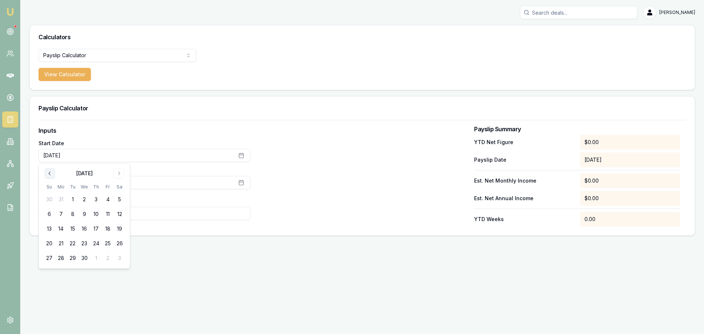
click at [49, 172] on icon "Go to previous month" at bounding box center [50, 173] width 6 height 6
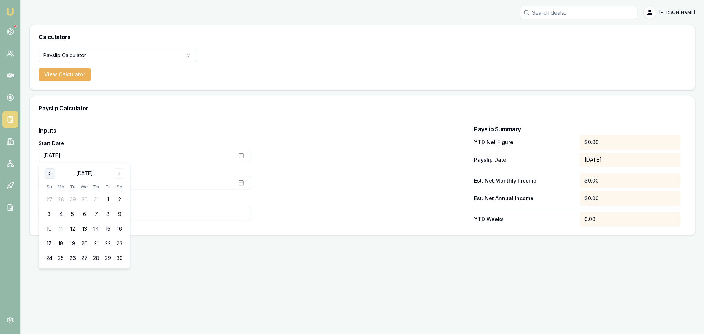
click at [49, 172] on icon "Go to previous month" at bounding box center [50, 173] width 6 height 6
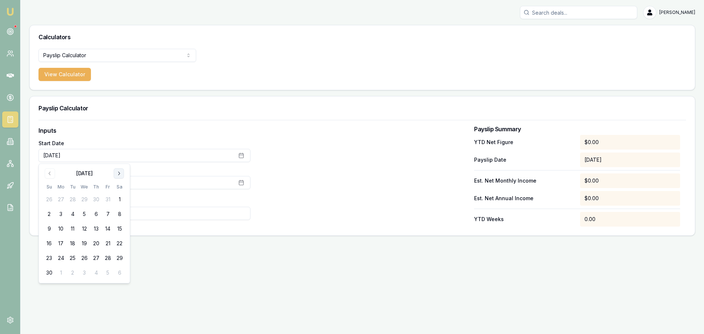
click at [120, 173] on icon "Go to next month" at bounding box center [119, 173] width 6 height 6
click at [61, 200] on button "1" at bounding box center [61, 200] width 12 height 12
click at [279, 171] on div at bounding box center [362, 176] width 212 height 100
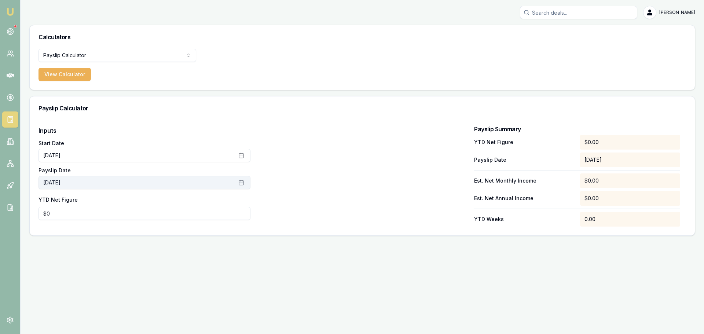
click at [244, 180] on button "[DATE]" at bounding box center [144, 182] width 212 height 13
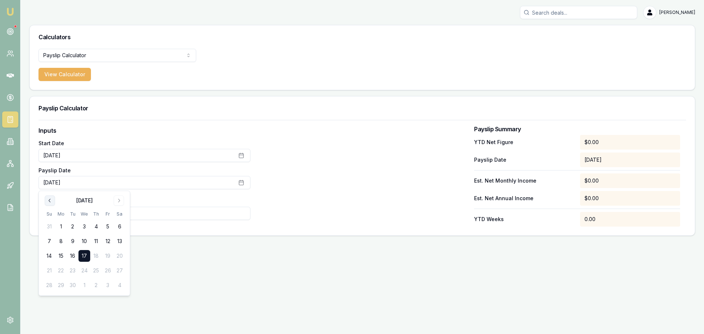
click at [48, 201] on icon "Go to previous month" at bounding box center [50, 201] width 6 height 6
click at [96, 240] on button "12" at bounding box center [96, 241] width 12 height 12
click at [230, 236] on div "[PERSON_NAME] Shield Toggle Menu Calculators Payslip Calculator Finance Quote L…" at bounding box center [352, 121] width 704 height 242
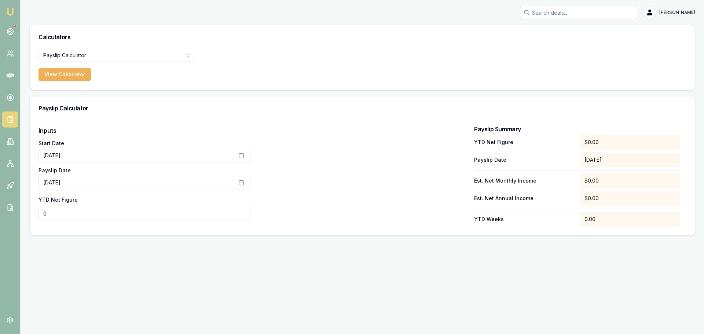
drag, startPoint x: 60, startPoint y: 214, endPoint x: -34, endPoint y: 213, distance: 94.6
click at [0, 213] on html "Emu Broker [PERSON_NAME] Shield Toggle Menu Calculators Payslip Calculator Fina…" at bounding box center [352, 167] width 704 height 334
type input "$70,017"
click at [336, 157] on div at bounding box center [362, 176] width 212 height 100
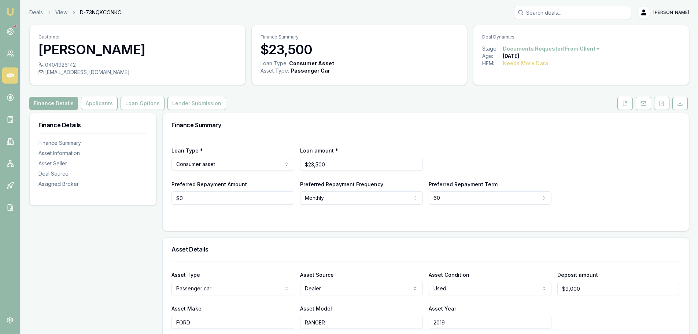
click at [382, 121] on div "Finance Summary" at bounding box center [426, 124] width 526 height 23
click at [90, 102] on button "Applicants" at bounding box center [99, 103] width 37 height 13
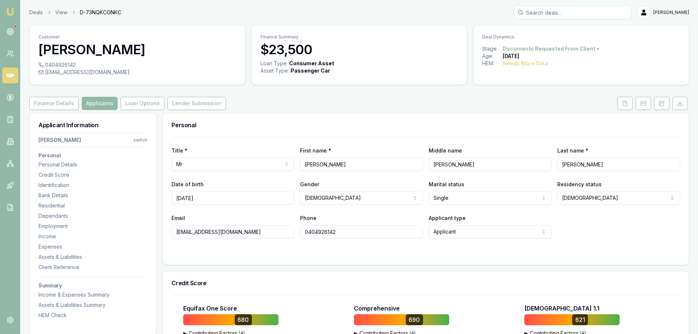
click at [361, 113] on div "Personal Title * Mr Mr Mrs Miss Ms Dr Prof First name * [PERSON_NAME] name [PER…" at bounding box center [425, 189] width 527 height 152
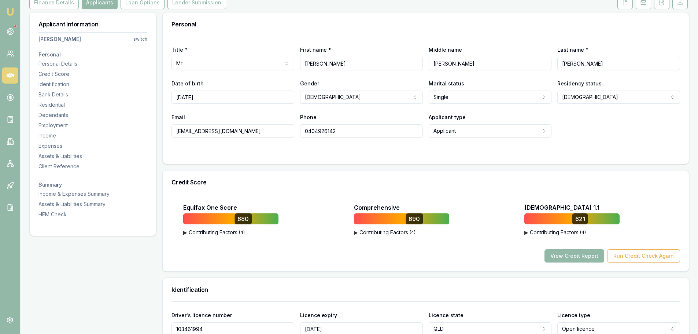
scroll to position [110, 0]
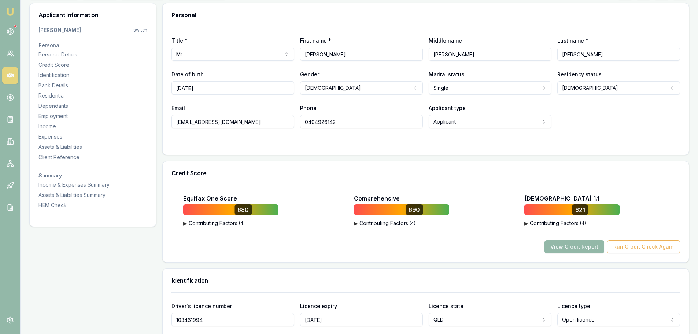
click at [322, 152] on div "Title * Mr Mr Mrs Miss Ms Dr Prof First name * [PERSON_NAME] name [PERSON_NAME]…" at bounding box center [426, 91] width 526 height 128
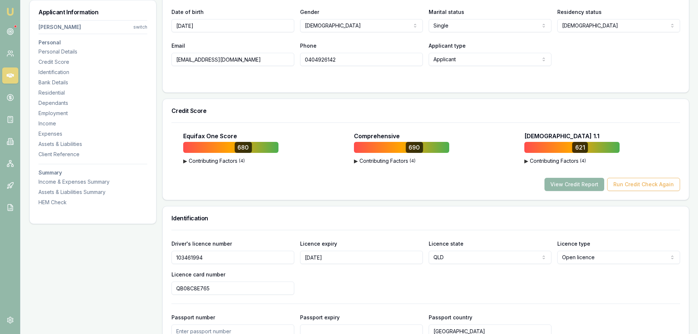
scroll to position [183, 0]
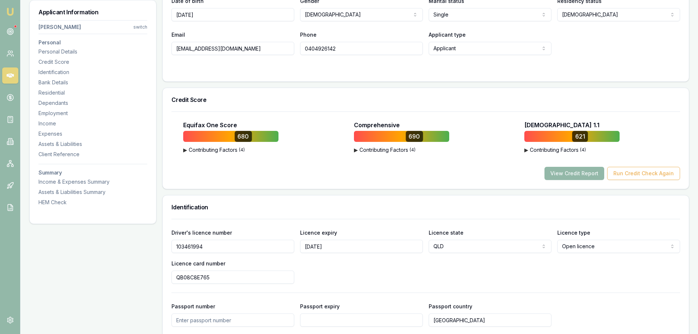
click at [293, 159] on div "Equifax One Score 680 ▶ Contributing Factors ( 4 ) The Nature and Frequency of …" at bounding box center [426, 150] width 509 height 59
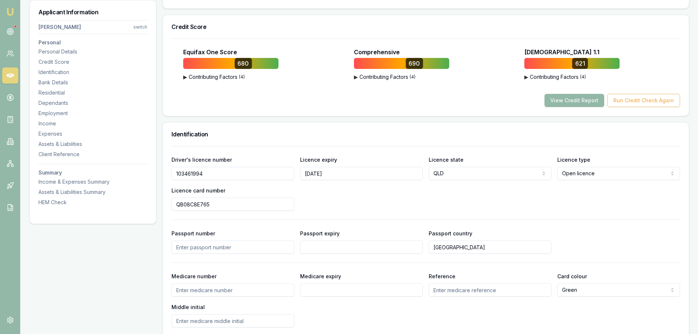
scroll to position [257, 0]
click at [337, 186] on div "Driver's licence number 103461994 Licence expiry 13/12/2025 Licence state QLD N…" at bounding box center [426, 183] width 509 height 56
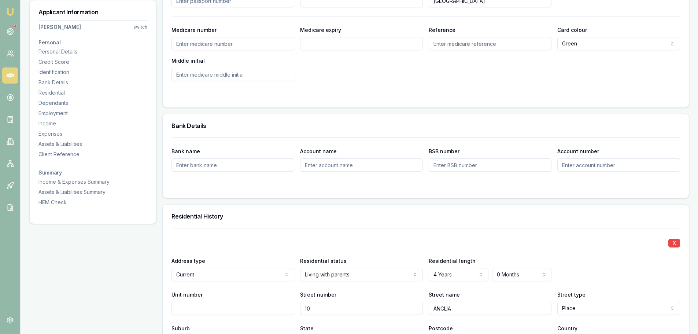
scroll to position [513, 0]
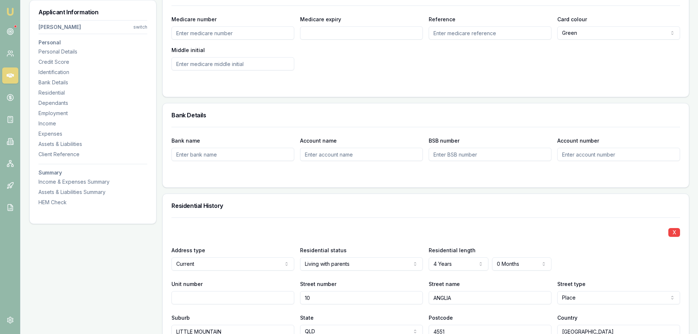
click at [403, 212] on div "Residential History" at bounding box center [426, 205] width 526 height 23
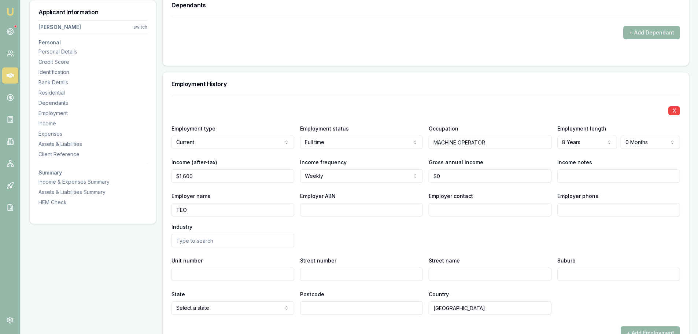
scroll to position [917, 0]
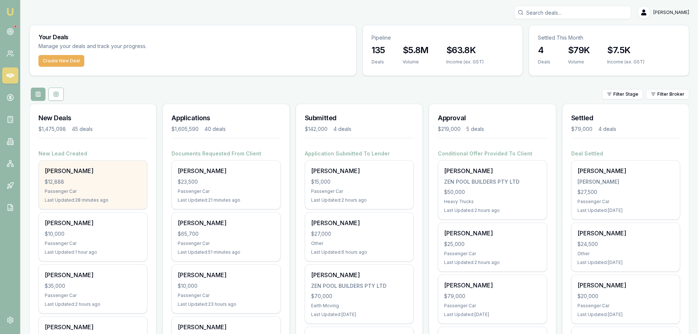
click at [77, 189] on div "Passenger Car" at bounding box center [93, 191] width 96 height 6
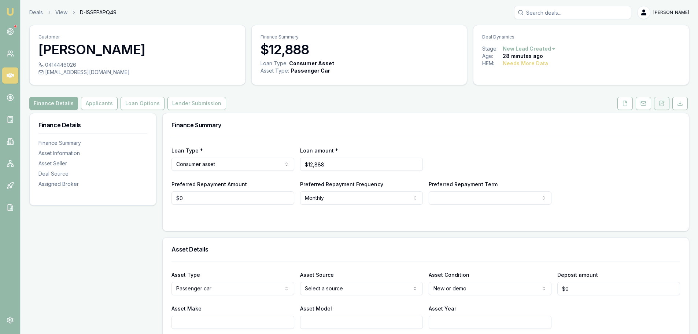
drag, startPoint x: 665, startPoint y: 106, endPoint x: 677, endPoint y: 139, distance: 35.7
click at [665, 106] on button at bounding box center [661, 103] width 15 height 13
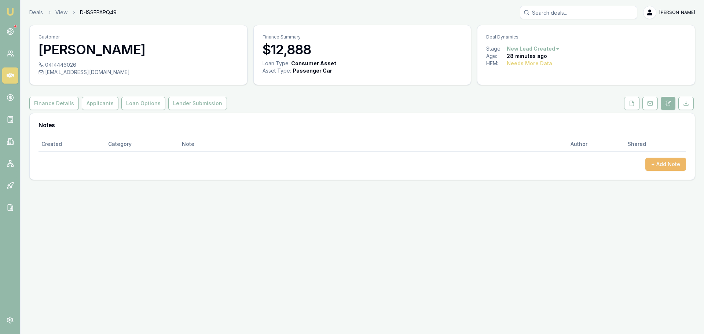
click at [678, 162] on button "+ Add Note" at bounding box center [665, 164] width 41 height 13
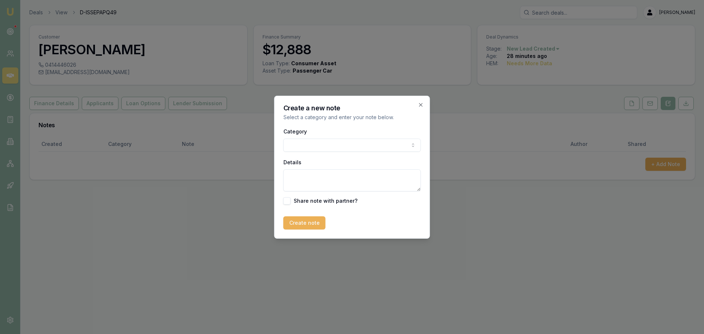
click at [392, 144] on body "Emu Broker Deals View D-ISSEPAPQ49 Erin Shield Toggle Menu Customer Kayla Carol…" at bounding box center [352, 167] width 704 height 334
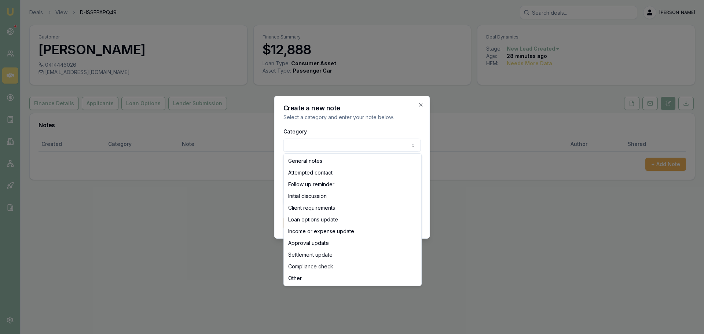
select select "ATTEMPTED_CONTACT"
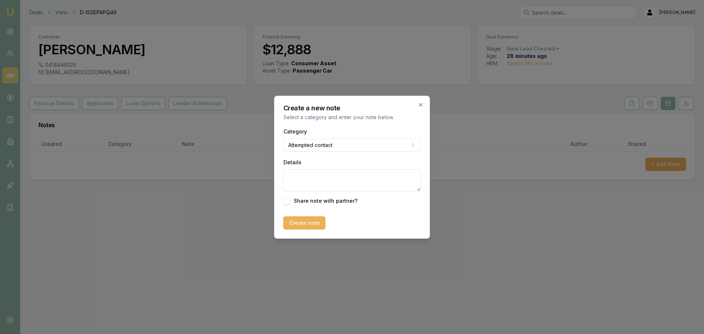
click at [328, 180] on textarea "Details" at bounding box center [351, 180] width 137 height 22
type textarea "sent intor text"
click at [305, 225] on button "Create note" at bounding box center [304, 222] width 42 height 13
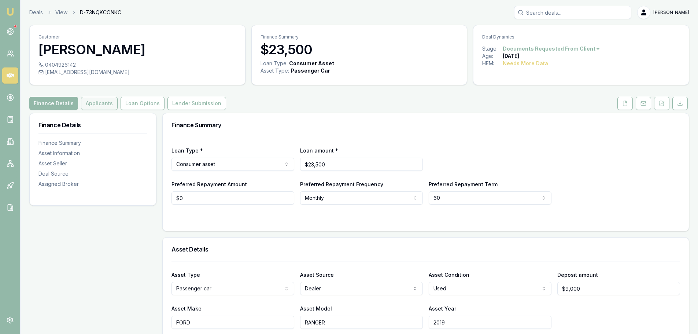
click at [104, 104] on button "Applicants" at bounding box center [99, 103] width 37 height 13
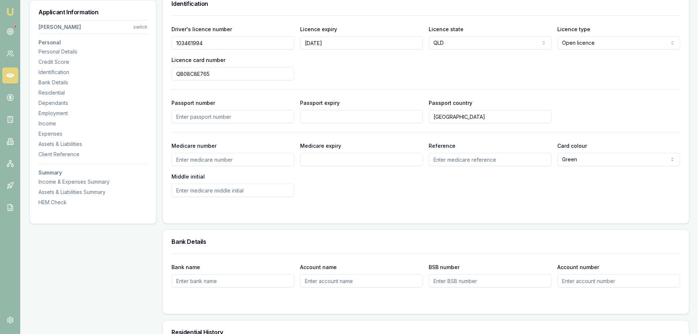
scroll to position [293, 0]
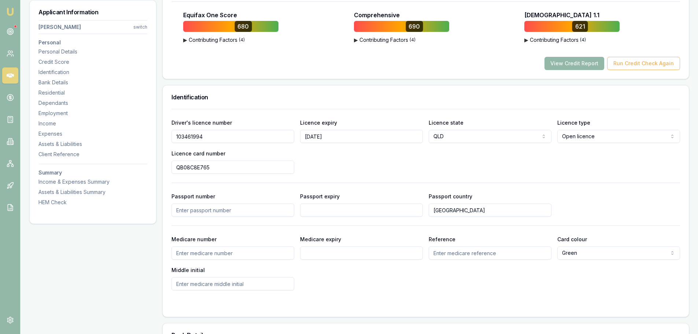
drag, startPoint x: 283, startPoint y: 125, endPoint x: 348, endPoint y: 124, distance: 64.9
click at [289, 124] on div "Driver's licence number [DRIVERS_LICENSE_NUMBER]" at bounding box center [233, 130] width 123 height 25
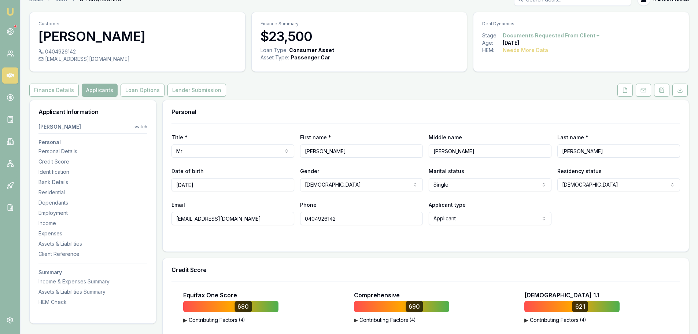
scroll to position [0, 0]
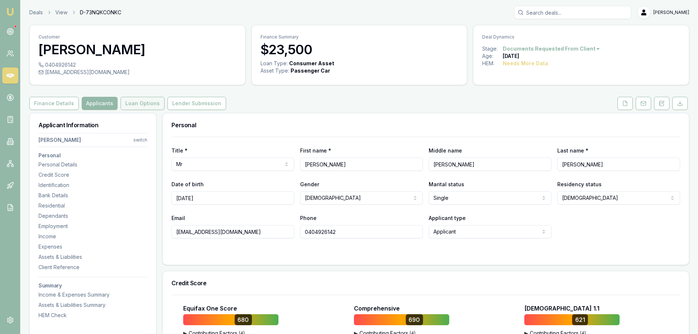
click at [135, 106] on button "Loan Options" at bounding box center [143, 103] width 44 height 13
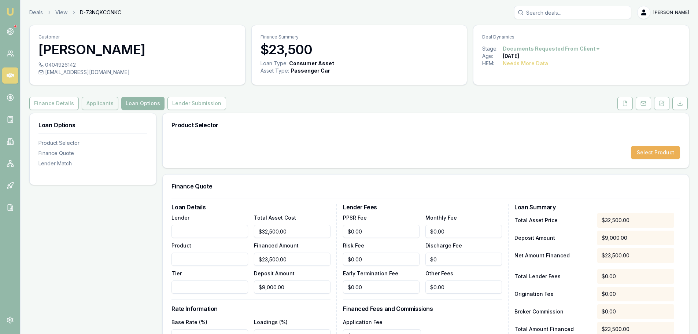
click at [98, 103] on button "Applicants" at bounding box center [100, 103] width 37 height 13
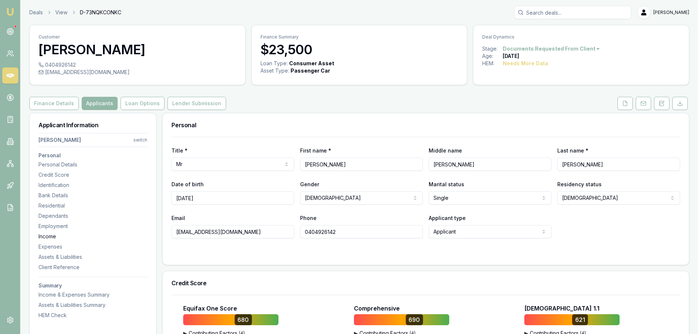
click at [47, 237] on div "Income" at bounding box center [92, 236] width 109 height 7
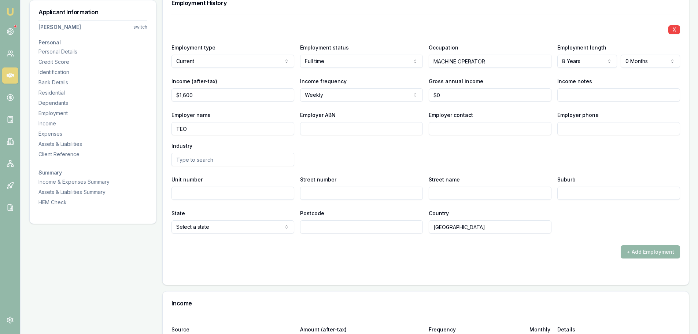
scroll to position [882, 0]
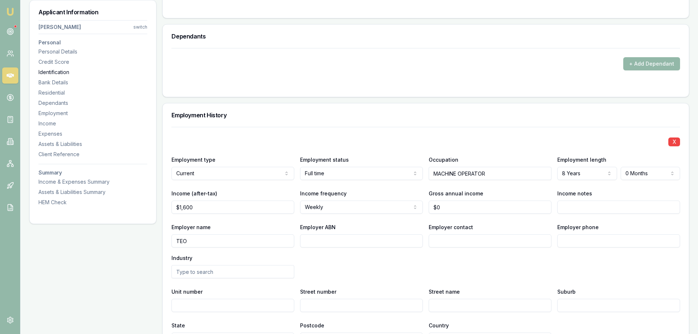
click at [52, 69] on div "Identification" at bounding box center [92, 72] width 109 height 7
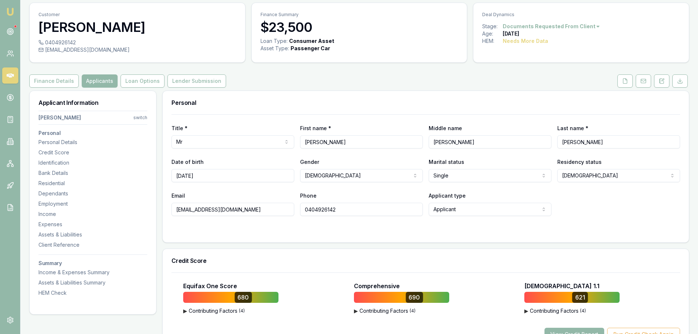
scroll to position [12, 0]
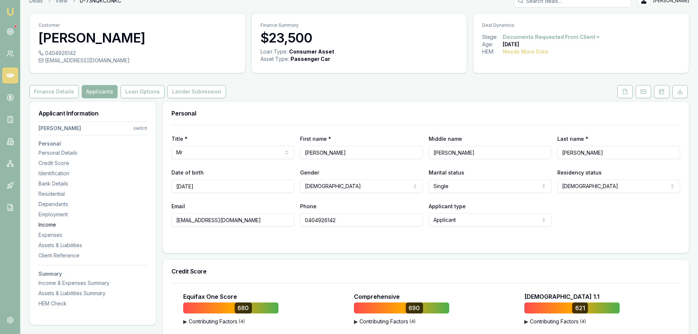
drag, startPoint x: 256, startPoint y: 220, endPoint x: 118, endPoint y: 227, distance: 138.4
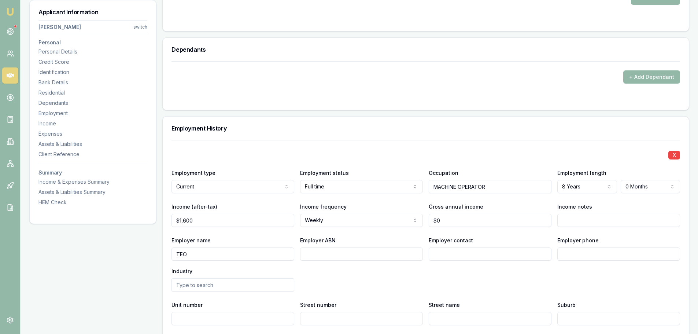
scroll to position [892, 0]
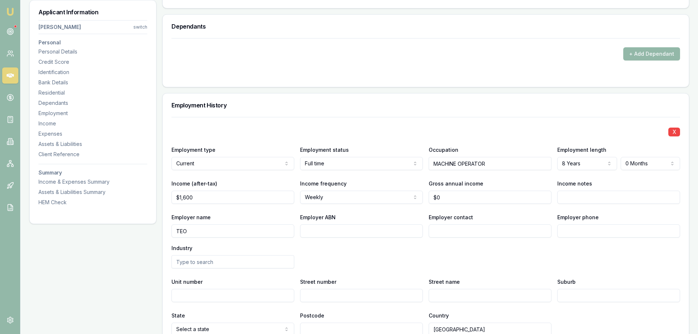
drag, startPoint x: 190, startPoint y: 230, endPoint x: 39, endPoint y: 223, distance: 151.2
type input "GEOFABRICS PTY LTD"
click at [353, 233] on input "Employer ABN" at bounding box center [361, 230] width 123 height 13
type input "23005479961"
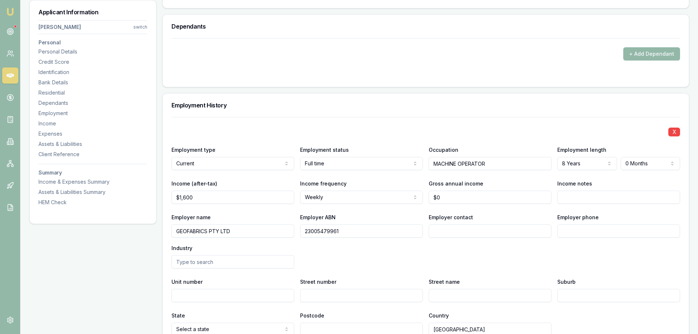
click at [414, 104] on h3 "Employment History" at bounding box center [426, 105] width 509 height 6
click at [484, 231] on input "Employer contact" at bounding box center [490, 230] width 123 height 13
type input "PAYROLL"
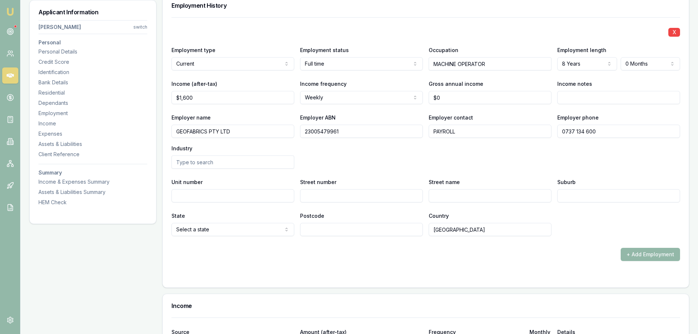
scroll to position [1002, 0]
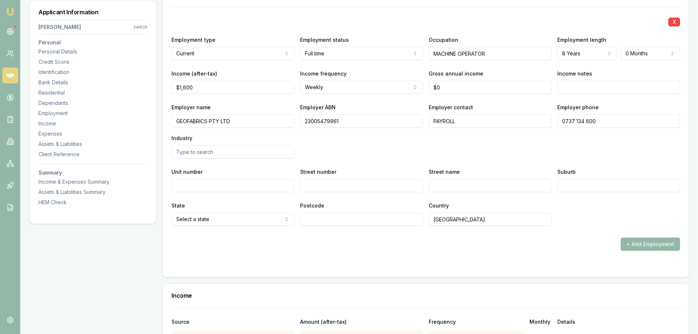
type input "0737 134 600"
click at [387, 184] on input "Street number" at bounding box center [361, 185] width 123 height 13
type input "125"
type input "WOLSTON"
type input "ROAD"
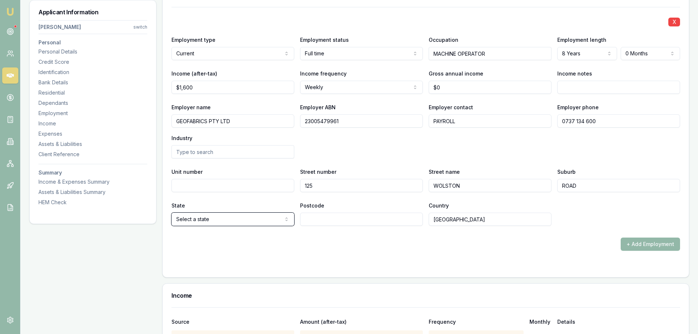
select select "QLD"
type input "4074"
click at [487, 251] on form "X Employment type Current Current Previous Employment status Full time Full tim…" at bounding box center [426, 137] width 509 height 261
drag, startPoint x: 472, startPoint y: 89, endPoint x: 326, endPoint y: 98, distance: 146.9
click at [342, 98] on div "X Employment type Current Current Previous Employment status Full time Full tim…" at bounding box center [426, 116] width 509 height 219
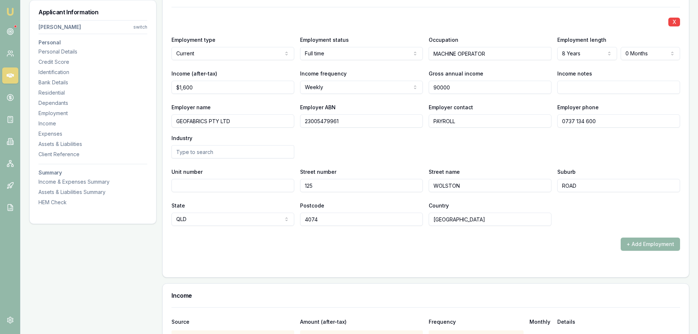
type input "$90,000"
click at [379, 147] on div "Employer name GEOFABRICS PTY LTD Employer ABN 23005479961 Employer contact PAYR…" at bounding box center [426, 131] width 509 height 56
click at [58, 203] on div "HEM Check" at bounding box center [92, 202] width 109 height 7
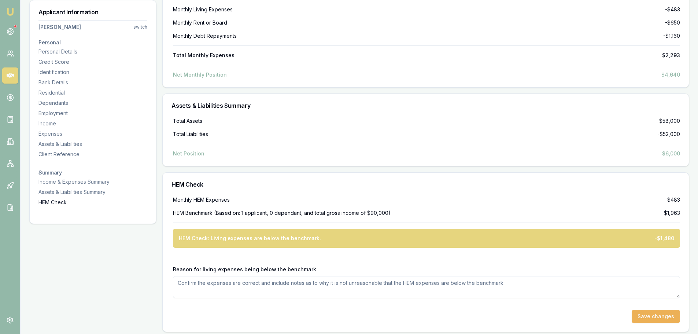
scroll to position [2391, 0]
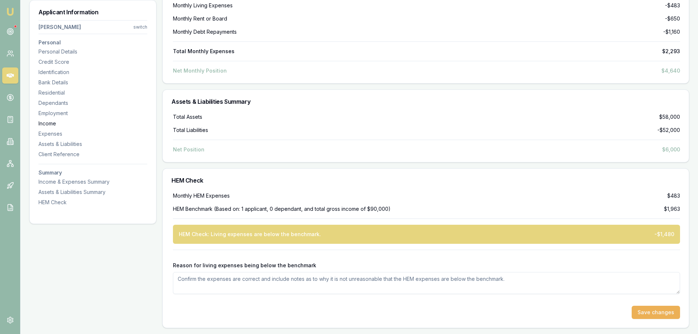
click at [47, 122] on div "Income" at bounding box center [92, 123] width 109 height 7
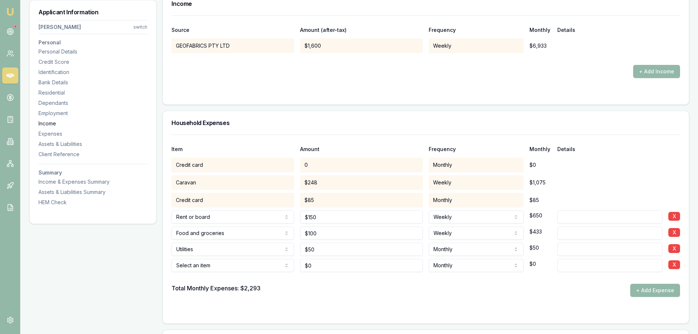
scroll to position [1285, 0]
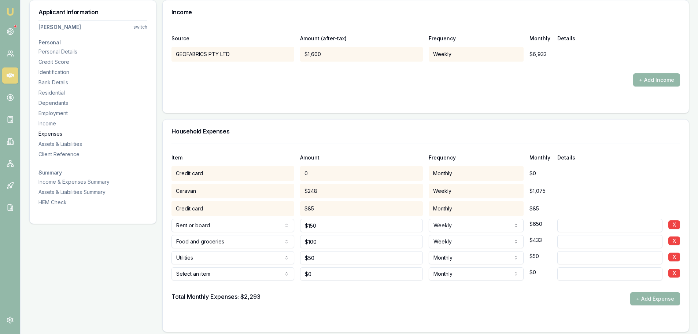
click at [54, 135] on div "Expenses" at bounding box center [92, 133] width 109 height 7
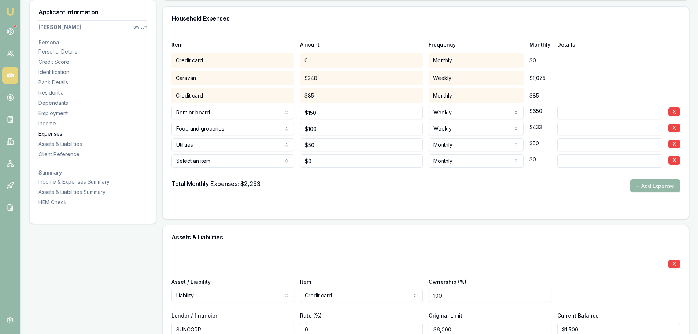
scroll to position [1404, 0]
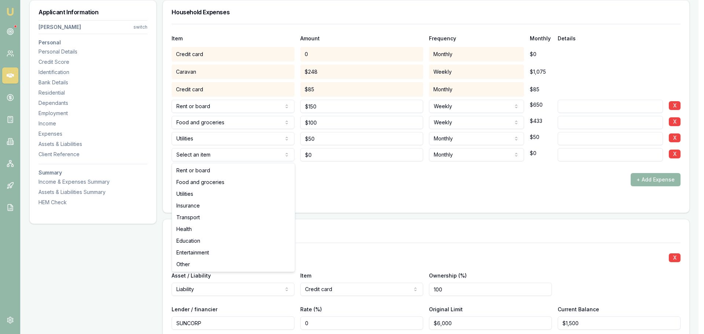
select select "INSURANCE"
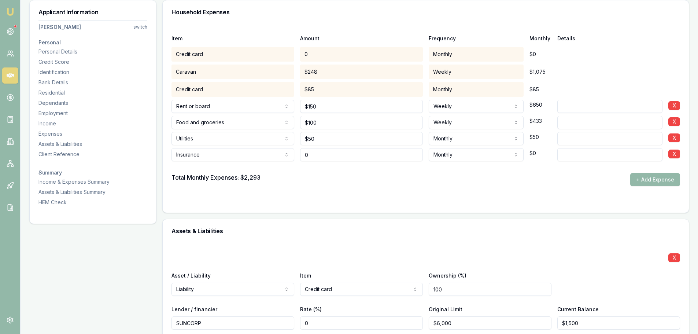
drag, startPoint x: 348, startPoint y: 157, endPoint x: 272, endPoint y: 153, distance: 76.0
click at [272, 153] on div "Insurance Rent or board Food and groceries Utilities Insurance Transport Health…" at bounding box center [426, 153] width 509 height 16
type input "1"
type input "$300"
click at [666, 181] on button "+ Add Expense" at bounding box center [656, 179] width 50 height 13
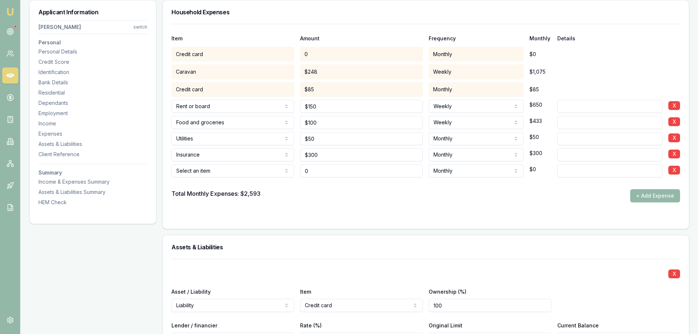
type input "$0"
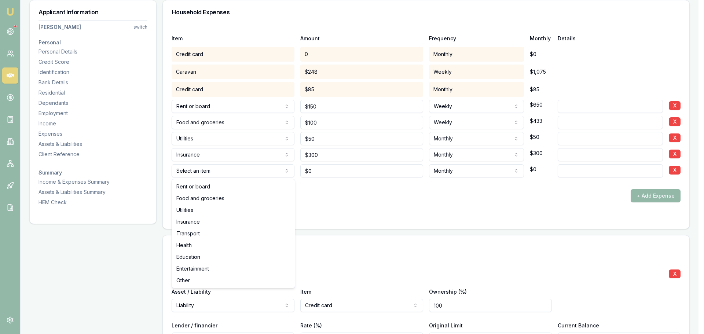
select select "TRANSPORT"
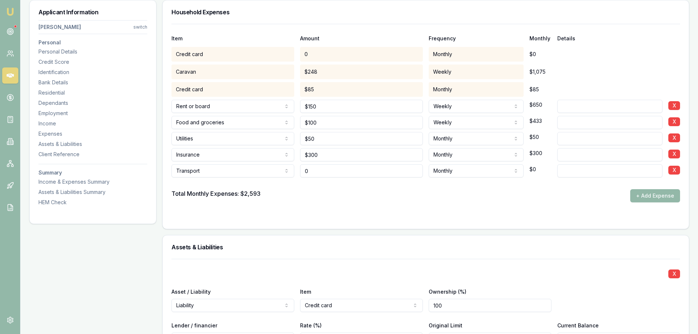
drag, startPoint x: 337, startPoint y: 172, endPoint x: 226, endPoint y: 166, distance: 111.6
click at [246, 169] on div "Transport Rent or board Food and groceries Utilities Insurance Transport Health…" at bounding box center [426, 169] width 509 height 16
type input "$350"
click at [658, 194] on button "+ Add Expense" at bounding box center [656, 195] width 50 height 13
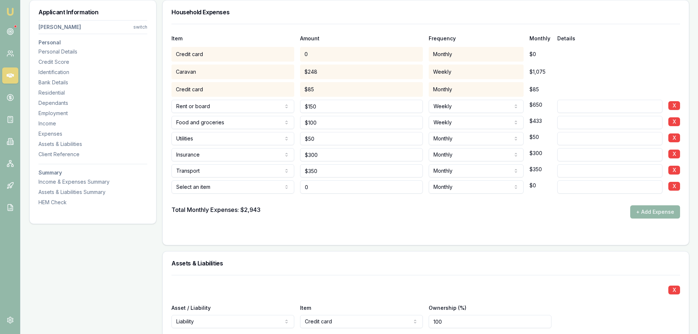
type input "$0"
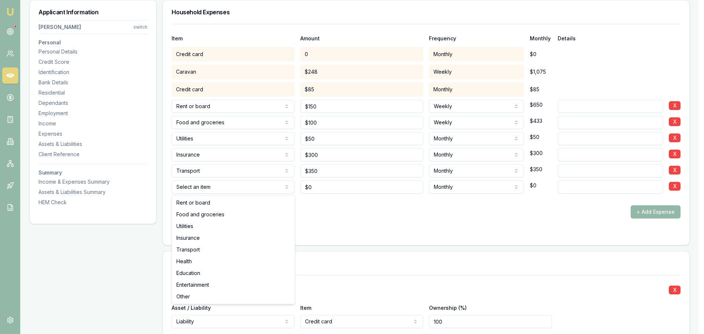
select select "ENTERTAINMENT"
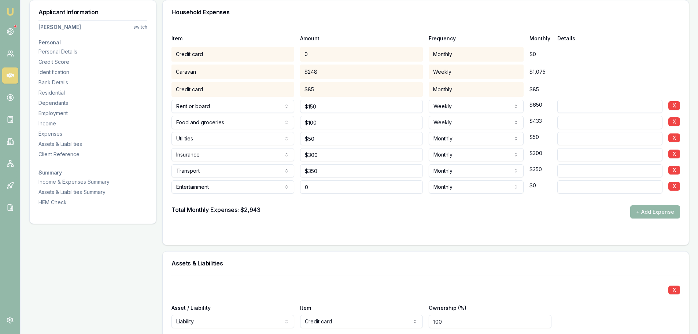
drag, startPoint x: 323, startPoint y: 188, endPoint x: 228, endPoint y: 179, distance: 95.4
click at [256, 181] on div "Entertainment Rent or board Food and groceries Utilities Insurance Transport He…" at bounding box center [426, 185] width 509 height 16
type input "$400"
click at [345, 208] on div "Total Monthly Expenses: $2,943 + Add Expense" at bounding box center [426, 211] width 509 height 13
click at [53, 203] on div "HEM Check" at bounding box center [92, 202] width 109 height 7
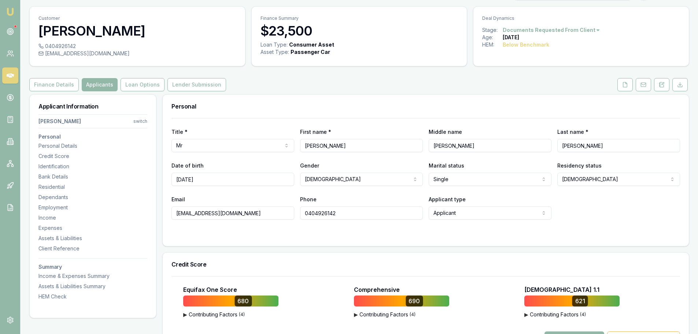
scroll to position [0, 0]
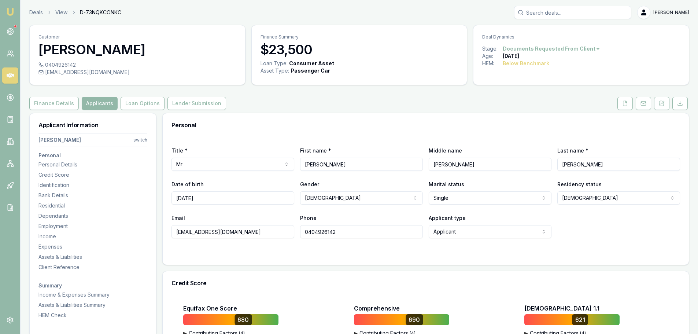
click at [379, 103] on div "Finance Details Applicants Loan Options Lender Submission" at bounding box center [359, 103] width 660 height 13
click at [57, 223] on div "Employment" at bounding box center [92, 226] width 109 height 7
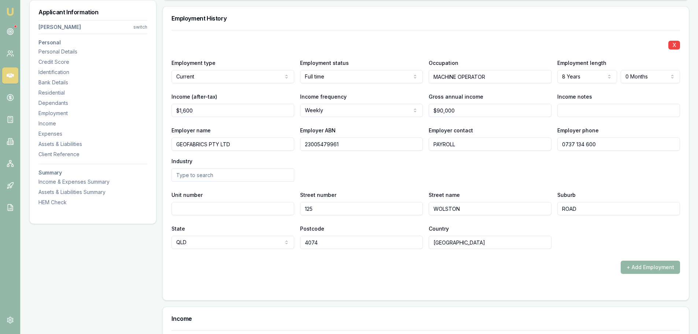
scroll to position [985, 0]
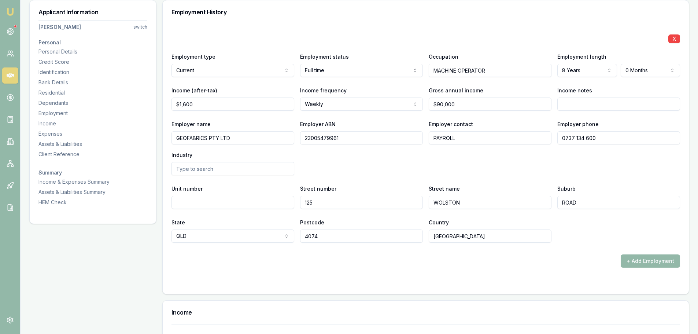
drag, startPoint x: 356, startPoint y: 139, endPoint x: 258, endPoint y: 139, distance: 97.9
click at [258, 139] on div "Employer name GEOFABRICS PTY LTD Employer ABN 23005479961 Employer contact PAYR…" at bounding box center [426, 148] width 509 height 56
click at [504, 201] on input "WOLSTON" at bounding box center [490, 202] width 123 height 13
type input "WOLSTON RD"
type input "SUMNER"
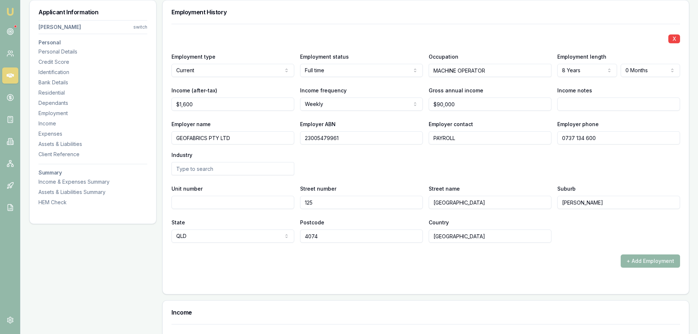
click at [569, 264] on div "+ Add Employment" at bounding box center [426, 260] width 509 height 13
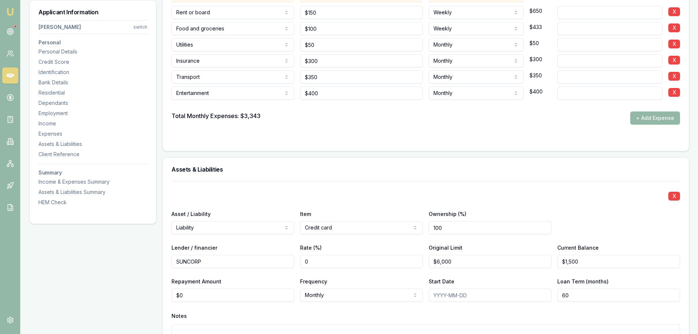
scroll to position [1681, 0]
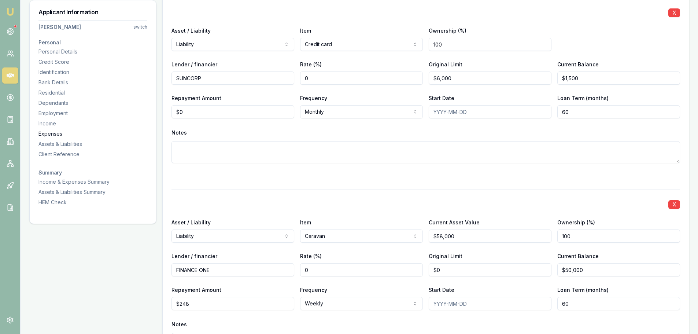
click at [43, 131] on div "Expenses" at bounding box center [92, 133] width 109 height 7
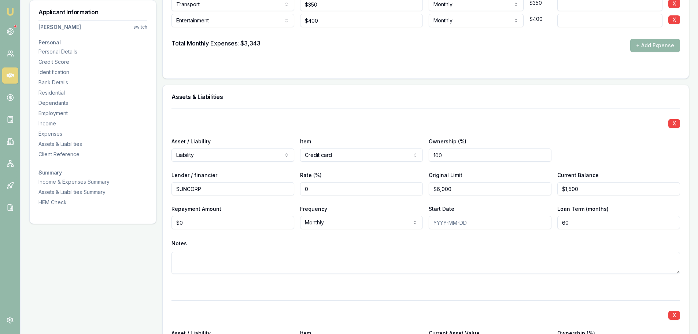
scroll to position [1587, 0]
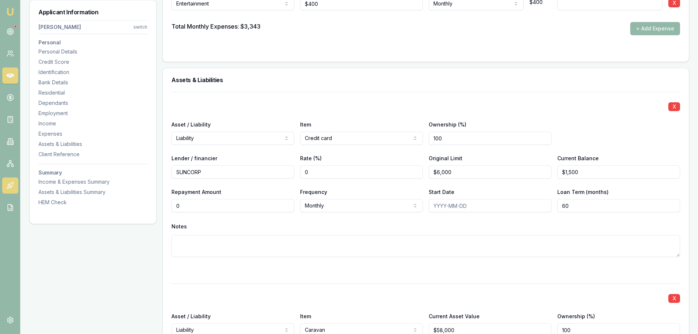
drag, startPoint x: 184, startPoint y: 201, endPoint x: 10, endPoint y: 192, distance: 174.0
type input "$240"
click at [334, 231] on div "Notes" at bounding box center [426, 226] width 509 height 11
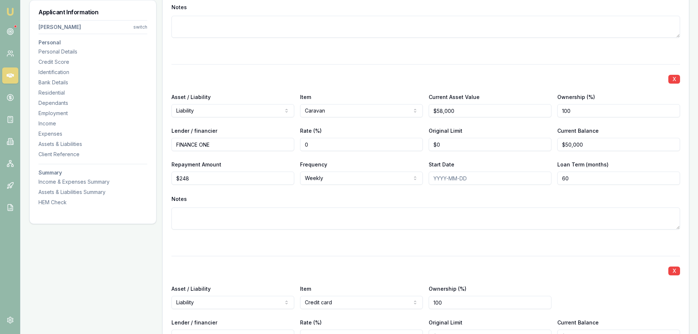
scroll to position [1807, 0]
drag, startPoint x: 215, startPoint y: 147, endPoint x: 10, endPoint y: 157, distance: 204.8
type input "NOW FINANCE"
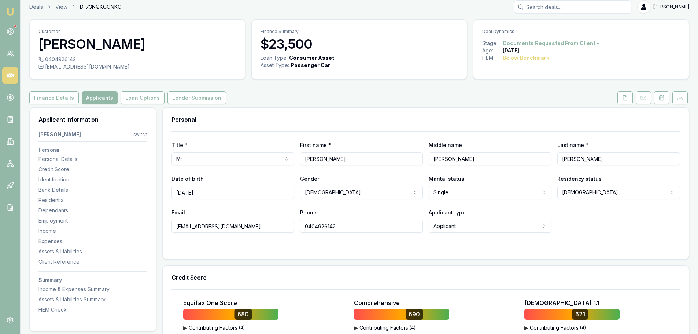
scroll to position [0, 0]
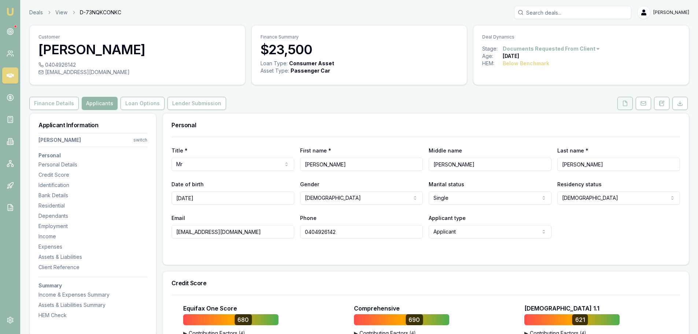
click at [624, 104] on icon at bounding box center [626, 103] width 4 height 5
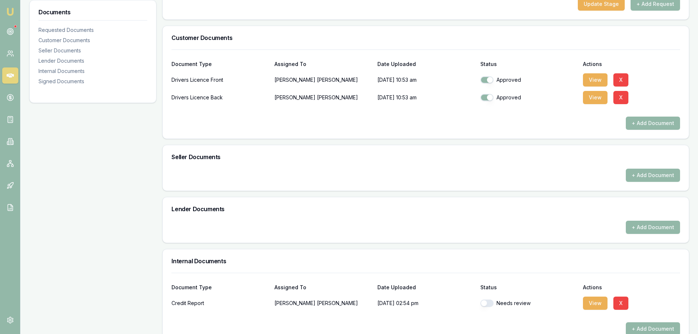
scroll to position [220, 0]
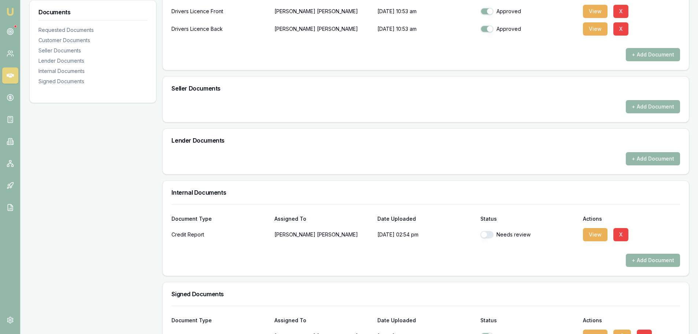
click at [486, 233] on button "button" at bounding box center [487, 234] width 13 height 7
checkbox input "true"
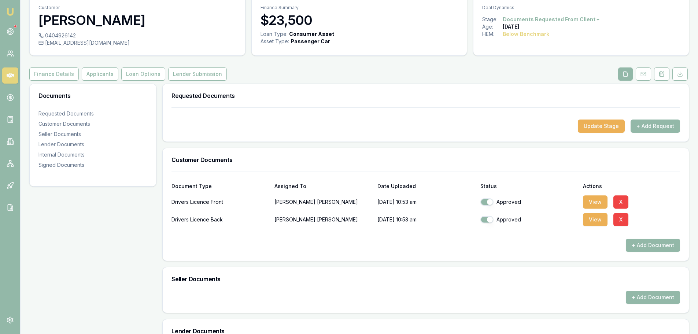
scroll to position [0, 0]
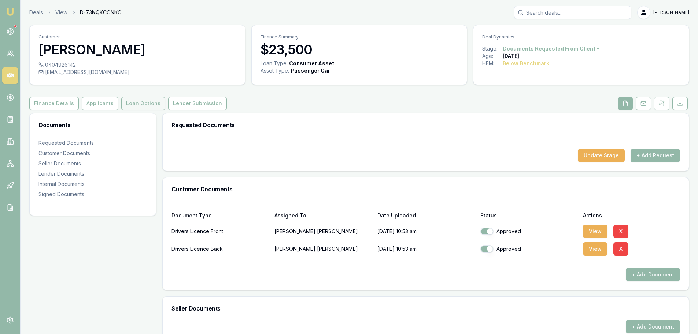
click at [143, 104] on button "Loan Options" at bounding box center [143, 103] width 44 height 13
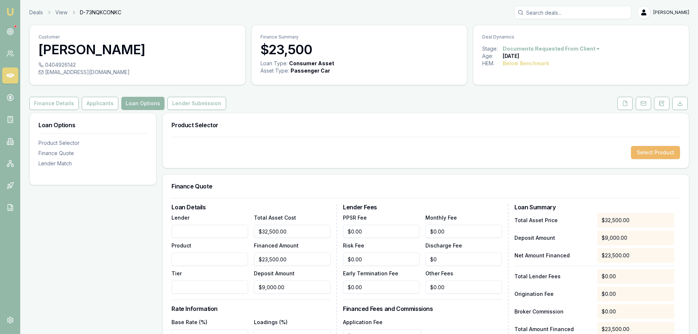
click at [666, 151] on button "Select Product" at bounding box center [655, 152] width 49 height 13
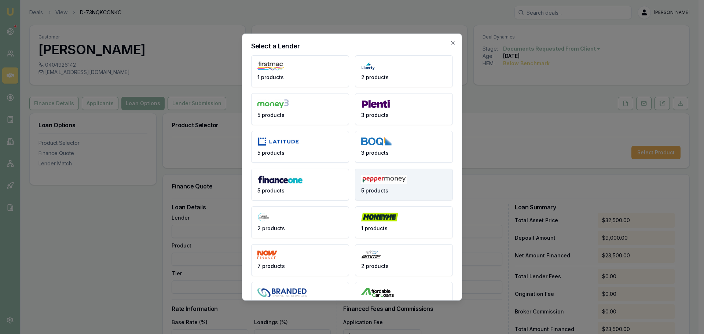
click at [384, 190] on span "5 products" at bounding box center [374, 190] width 27 height 7
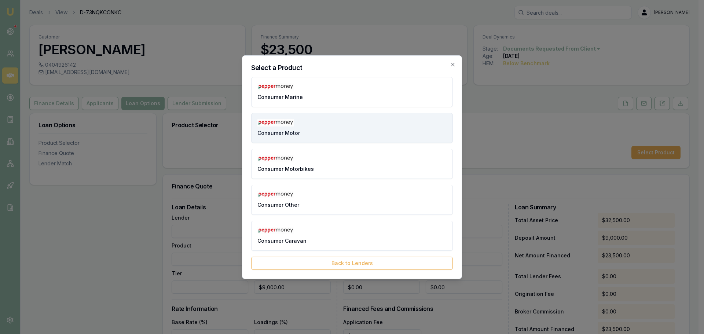
click at [338, 121] on button "Consumer Motor" at bounding box center [352, 128] width 202 height 30
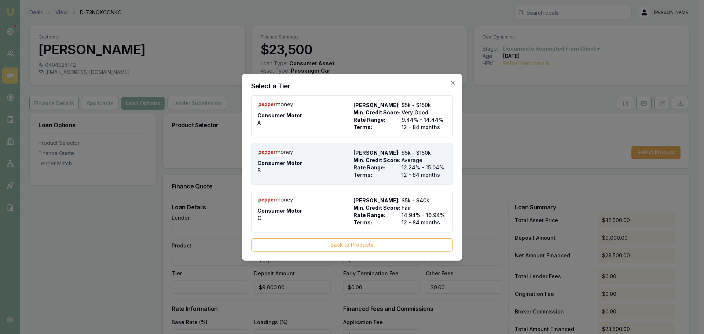
click at [330, 157] on div "Consumer Motor B" at bounding box center [303, 163] width 93 height 29
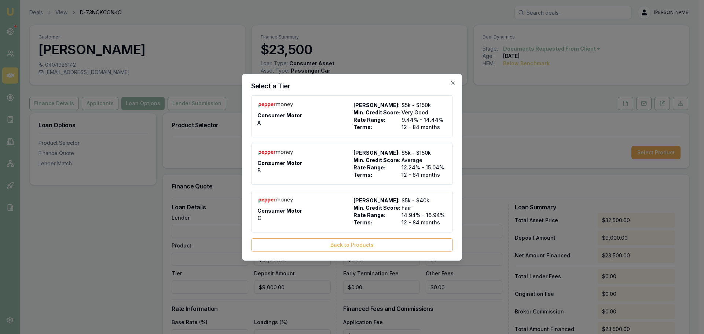
type input "Pepper Money"
type input "Consumer Motor"
type input "B"
type input "12.24"
type input "12"
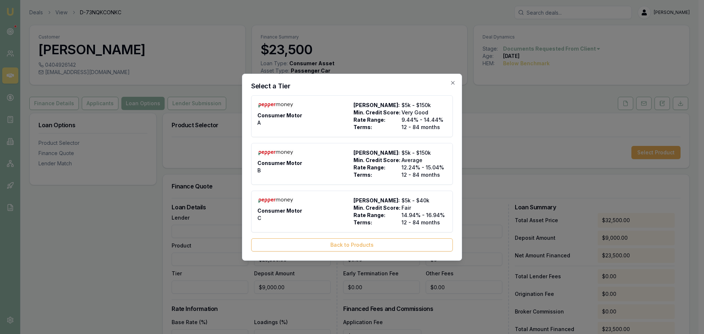
type input "$8.90"
type input "$499.00"
type input "1500"
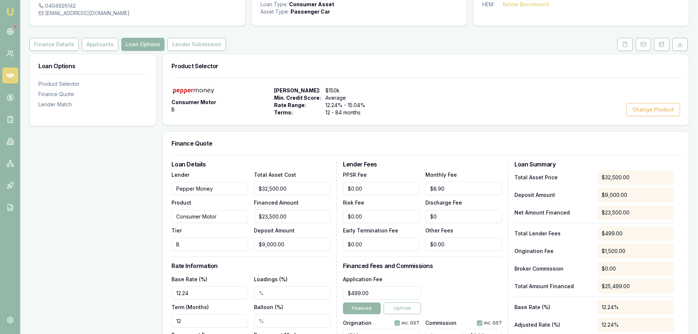
scroll to position [183, 0]
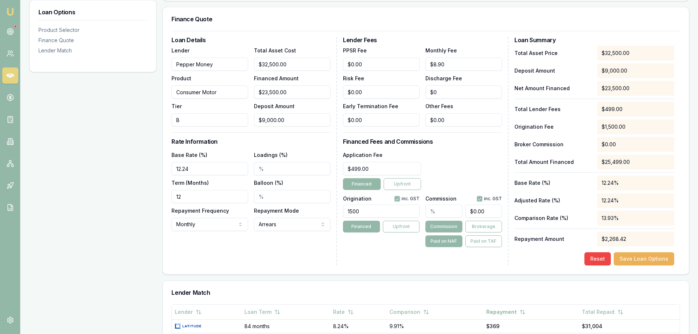
drag, startPoint x: 204, startPoint y: 169, endPoint x: 69, endPoint y: 168, distance: 134.9
click at [71, 169] on div "Loan Options Product Selector Finance Quote Lender Match Product Selector Consu…" at bounding box center [359, 209] width 660 height 558
type input "10.79%"
drag, startPoint x: 195, startPoint y: 191, endPoint x: 87, endPoint y: 188, distance: 108.2
click at [136, 198] on div "Loan Options Product Selector Finance Quote Lender Match Product Selector Consu…" at bounding box center [359, 209] width 660 height 558
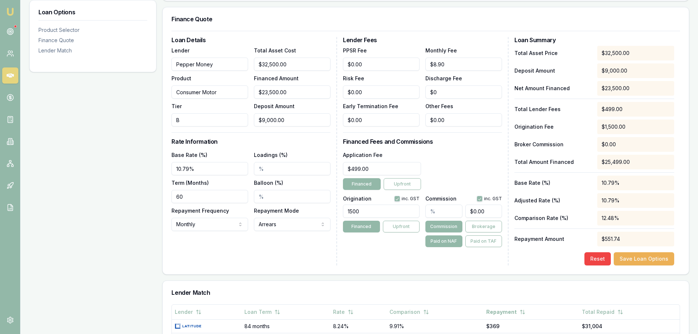
type input "60"
click at [161, 156] on div "Loan Options Product Selector Finance Quote Lender Match Product Selector Consu…" at bounding box center [359, 209] width 660 height 558
type input "0"
drag, startPoint x: 493, startPoint y: 212, endPoint x: 425, endPoint y: 205, distance: 69.0
click at [425, 205] on div "Origination inc. GST 1500 Financed Upfront Commission inc. GST 0 Commission Bro…" at bounding box center [422, 220] width 159 height 54
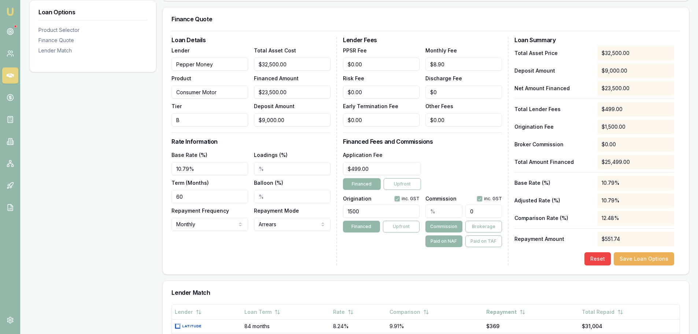
type input "0.062068965517241385"
type input "9"
type input "0.6482758620689655"
type input "94"
type input "6.482758620689655"
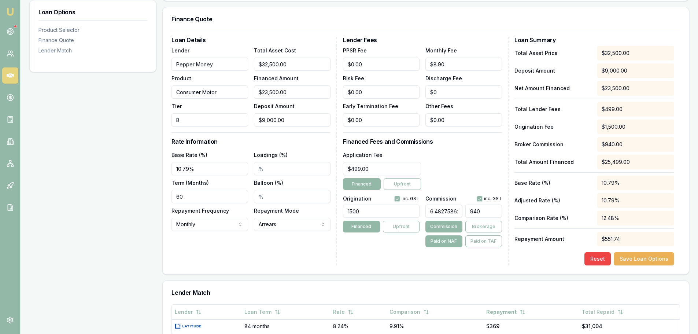
type input "940."
type input "6.4848275862068965"
type input "940.3"
type input "6.485034482758621"
click at [459, 142] on h3 "Financed Fees and Commissions" at bounding box center [422, 142] width 159 height 6
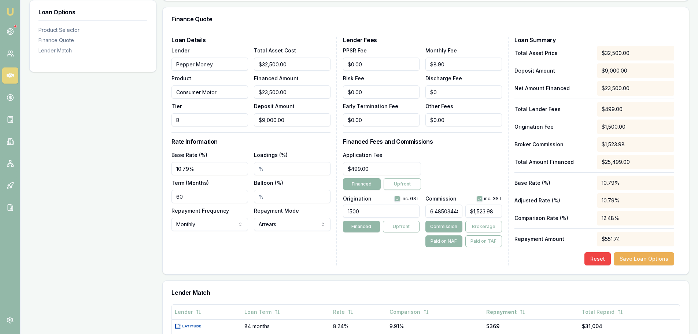
type input "1523"
drag, startPoint x: 498, startPoint y: 211, endPoint x: 395, endPoint y: 199, distance: 103.8
click at [395, 199] on div "Origination inc. GST 1500 Financed Upfront Commission inc. GST 6.48503448275862…" at bounding box center [422, 220] width 159 height 54
type input "0.062068965517241385"
type input "9"
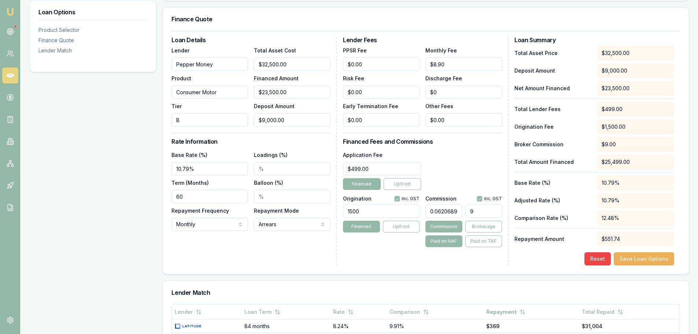
type input "0.6482758620689655"
type input "94"
type input "6.482758620689655"
type input "940."
type input "6.4848275862068965"
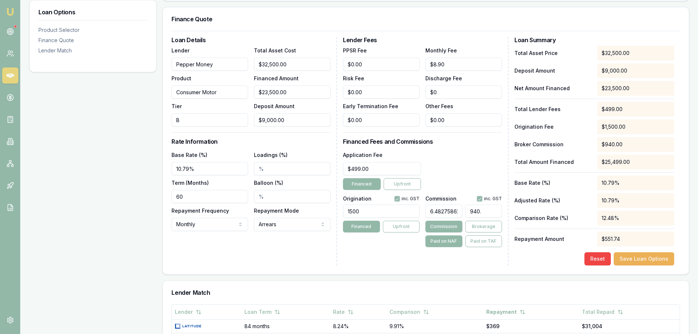
type input "940.3"
type input "6.485034482758621"
click at [446, 171] on div "Application Fee $499.00 Financed Upfront" at bounding box center [422, 170] width 159 height 40
type input "$1,523.98"
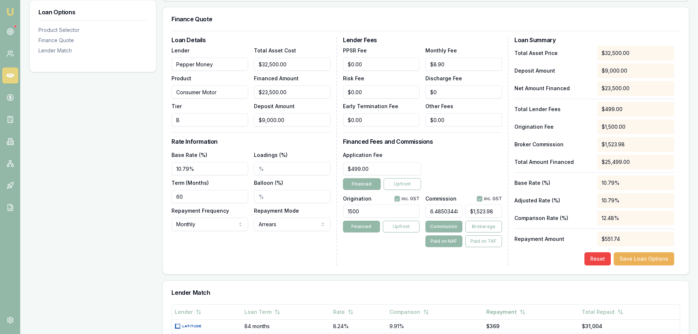
drag, startPoint x: 461, startPoint y: 212, endPoint x: 389, endPoint y: 212, distance: 72.6
click at [392, 212] on div "Origination inc. GST 1500 Financed Upfront Commission inc. GST 6.48503448275862…" at bounding box center [422, 220] width 159 height 54
type input "2758621"
type input "$648,275,935.00"
type input "42758621"
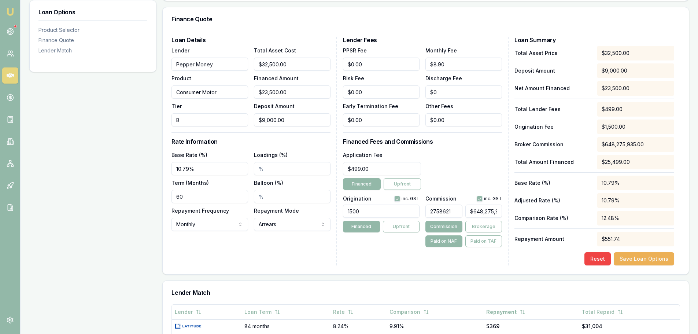
type input "$10,048,275,935.00"
type input "4758621"
type input "$1,118,275,935.00"
type input "48621"
type input "$11,425,935.00"
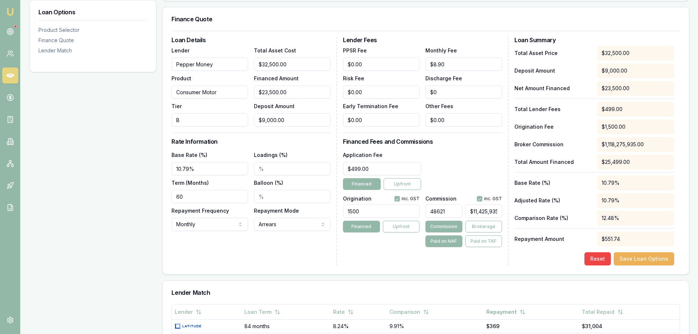
type input "4621"
type input "$1,085,935.00"
type input "421"
type input "$98,935.00"
type input "41"
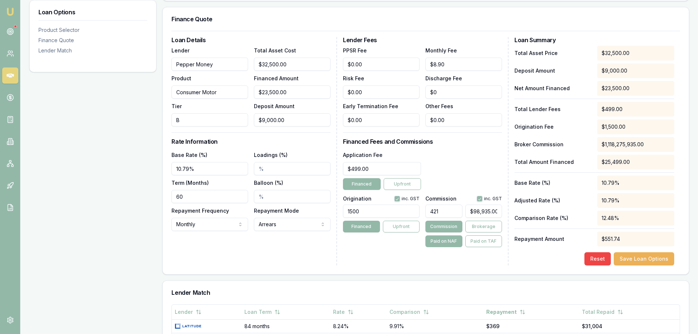
type input "$9,635.00"
type input "4"
type input "$940.00"
type input "4.00%"
click at [473, 157] on div "Application Fee $499.00 Financed Upfront" at bounding box center [422, 170] width 159 height 40
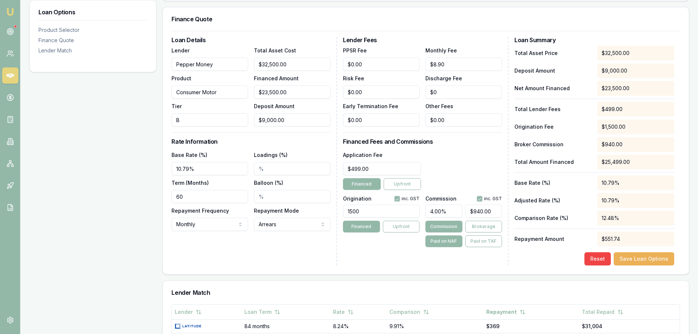
type input "940"
click at [492, 212] on input "940" at bounding box center [484, 211] width 37 height 13
type input "6.482758620689655"
type input "940."
type input "6.4848275862068965"
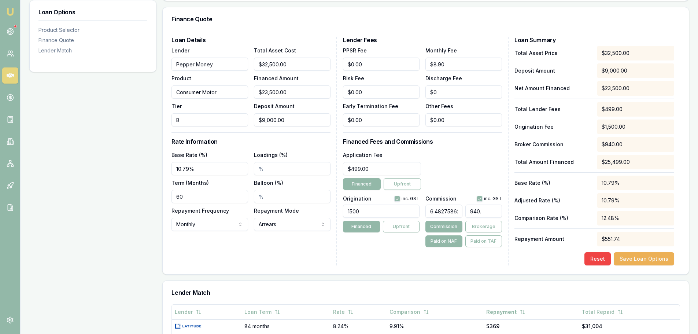
type input "940.3"
type input "6.485034482758621"
type input "$1,523.98"
click at [482, 199] on button "button" at bounding box center [480, 199] width 6 height 6
click at [480, 199] on button "button" at bounding box center [480, 199] width 6 height 6
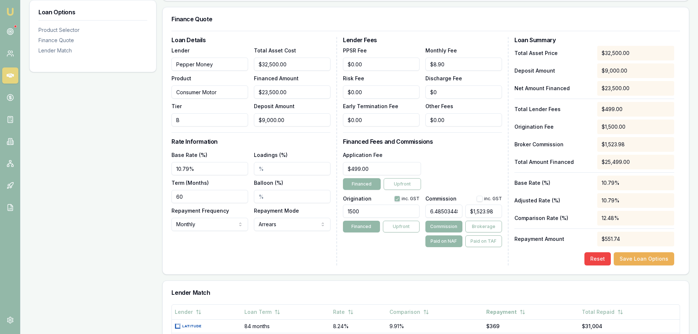
checkbox input "true"
drag, startPoint x: 459, startPoint y: 211, endPoint x: 335, endPoint y: 207, distance: 124.3
click at [335, 207] on div "Loan Details Lender Pepper Money Product Consumer Motor Tier B Total Asset Cost…" at bounding box center [426, 151] width 509 height 228
type input "42758621"
type input "$10,048,275,935.00"
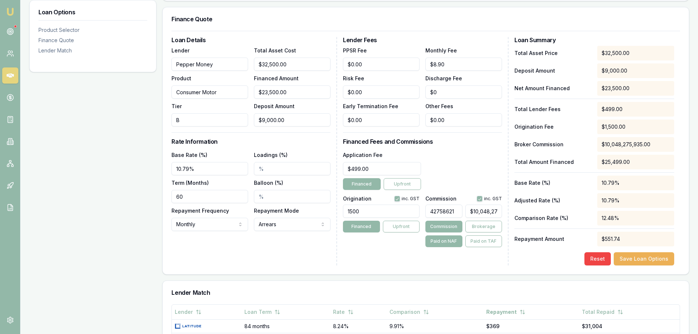
type input "42758621.00%"
type input "$10,048,275,935.00"
drag, startPoint x: 430, startPoint y: 210, endPoint x: 544, endPoint y: 221, distance: 114.9
click at [544, 221] on div "Loan Details Lender Pepper Money Product Consumer Motor Tier B Total Asset Cost…" at bounding box center [426, 151] width 509 height 228
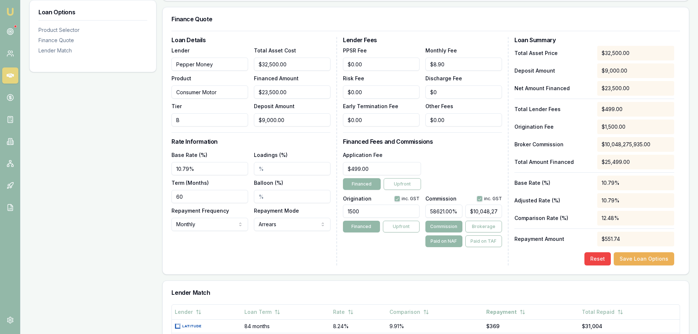
type input "$0.00"
type input "4"
type input "$940.00"
type input "4.00%"
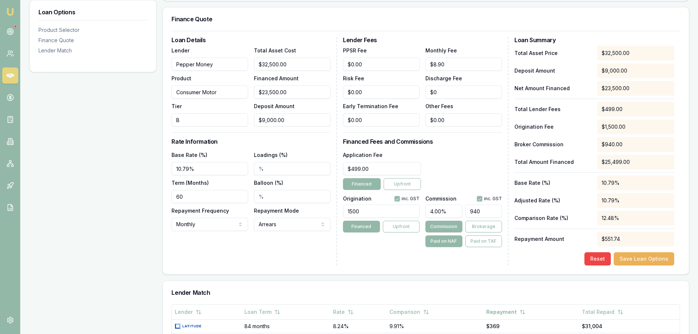
type input "$940.00"
click at [429, 144] on h3 "Financed Fees and Commissions" at bounding box center [422, 142] width 159 height 6
click at [647, 257] on button "Save Loan Options" at bounding box center [644, 258] width 60 height 13
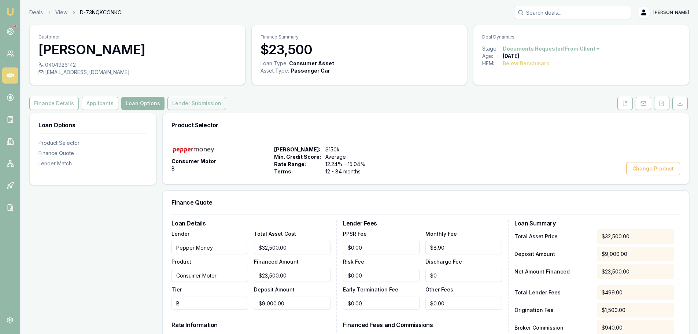
click at [186, 100] on button "Lender Submission" at bounding box center [197, 103] width 59 height 13
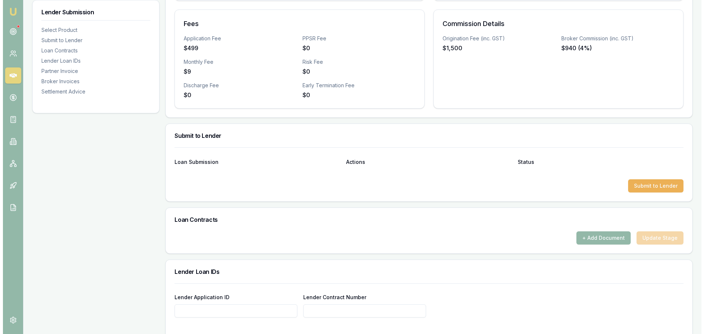
scroll to position [330, 0]
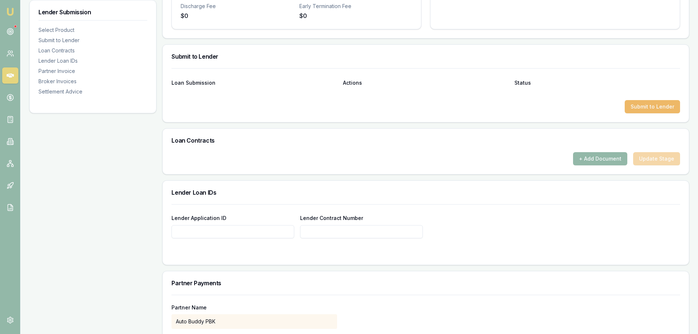
click at [661, 105] on button "Submit to Lender" at bounding box center [652, 106] width 55 height 13
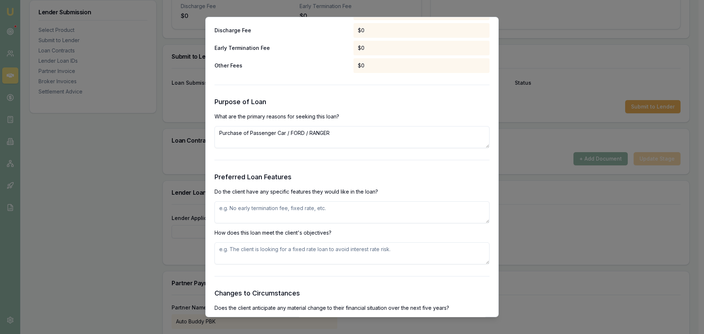
scroll to position [733, 0]
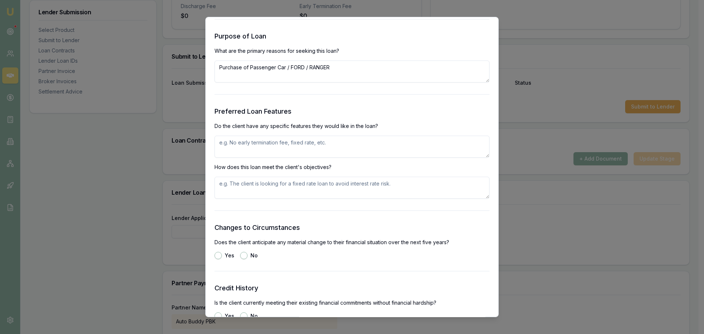
click at [337, 146] on textarea at bounding box center [351, 147] width 275 height 22
type textarea "FIXED RATE, EASE OF APPROVAL"
type textarea "FIXED RATE"
type button "yes"
click at [245, 258] on button "No" at bounding box center [243, 255] width 7 height 7
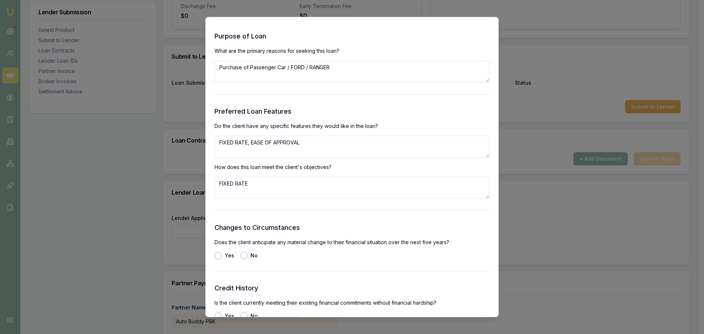
radio input "true"
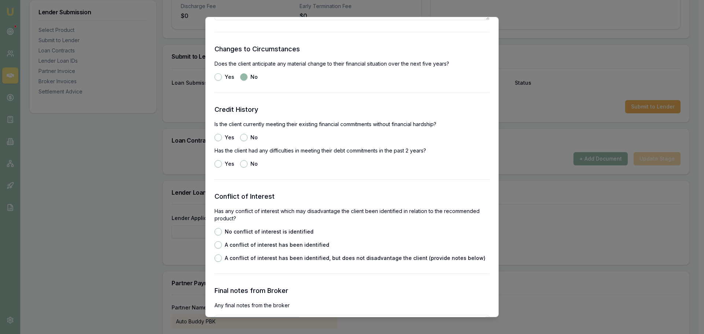
scroll to position [917, 0]
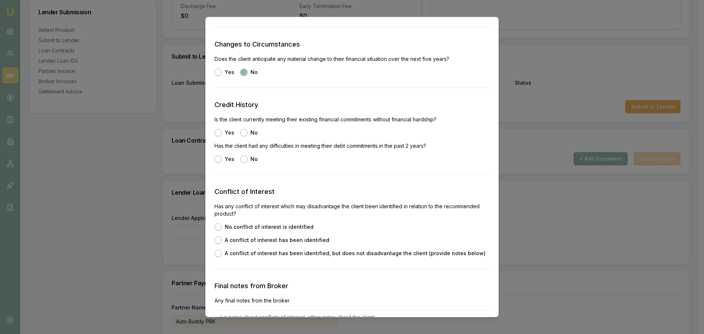
click at [219, 130] on button "Yes" at bounding box center [217, 132] width 7 height 7
radio input "true"
click at [240, 159] on button "No" at bounding box center [243, 158] width 7 height 7
radio input "true"
click at [217, 227] on button "No conflict of interest is identified" at bounding box center [217, 226] width 7 height 7
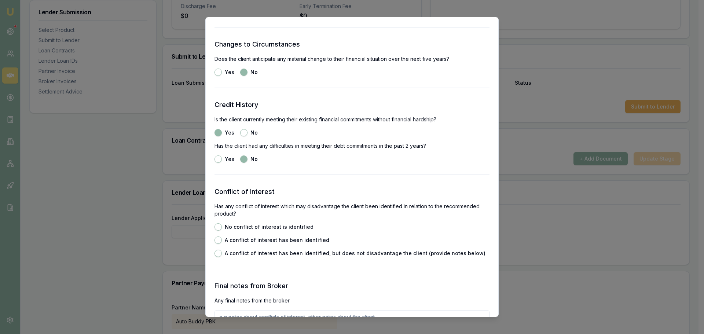
radio input "true"
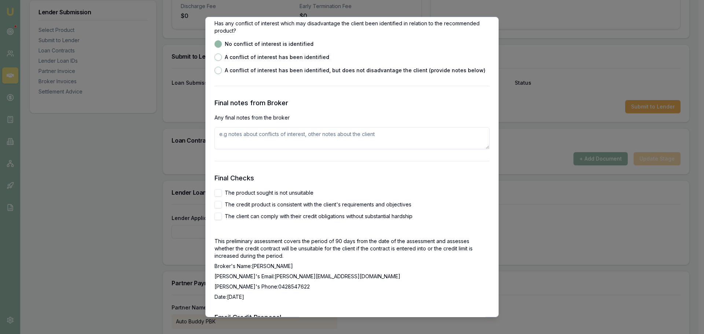
scroll to position [1100, 0]
click at [219, 190] on button "The product sought is not unsuitable" at bounding box center [217, 192] width 7 height 7
checkbox input "true"
click at [219, 202] on button "The credit product is consistent with the client's requirements and objectives" at bounding box center [217, 204] width 7 height 7
checkbox input "true"
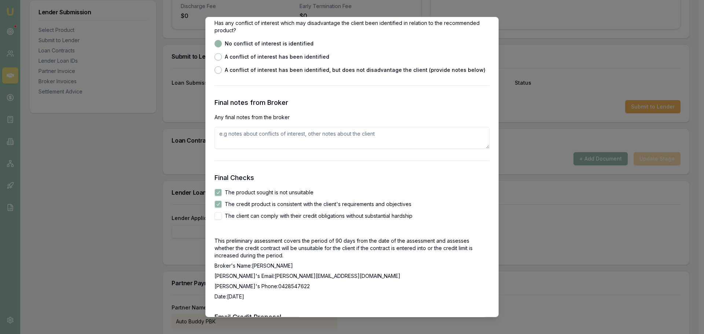
click at [215, 222] on div "Final Checks The product sought is not unsuitable The credit product is consist…" at bounding box center [351, 237] width 275 height 128
click at [221, 216] on button "The client can comply with their credit obligations without substantial hardship" at bounding box center [217, 215] width 7 height 7
checkbox input "true"
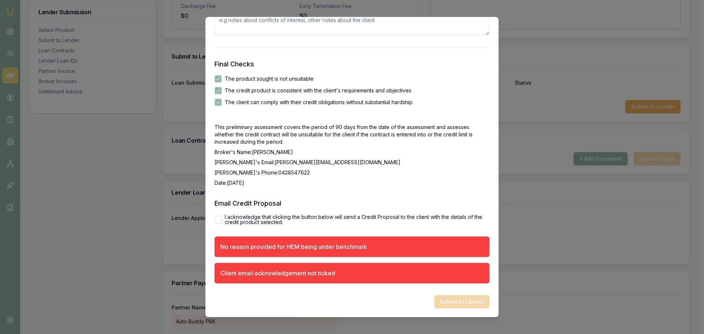
click at [215, 217] on button "I acknowledge that clicking the button below will send a Credit Proposal to the…" at bounding box center [217, 219] width 7 height 7
checkbox input "true"
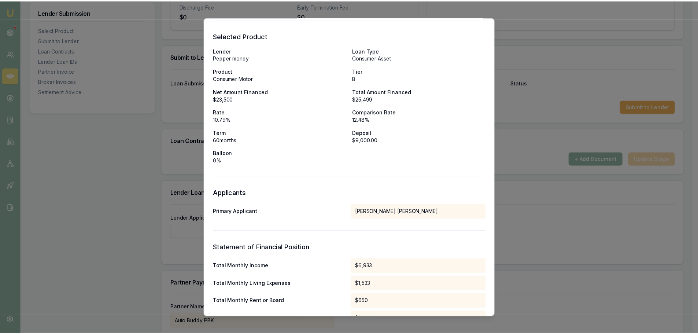
scroll to position [0, 0]
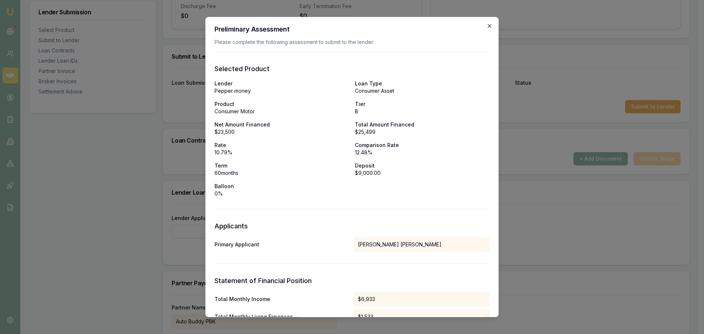
click at [486, 27] on icon "button" at bounding box center [489, 26] width 6 height 6
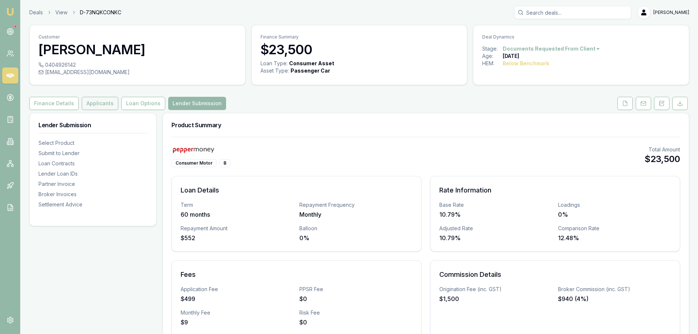
click at [95, 102] on button "Applicants" at bounding box center [100, 103] width 37 height 13
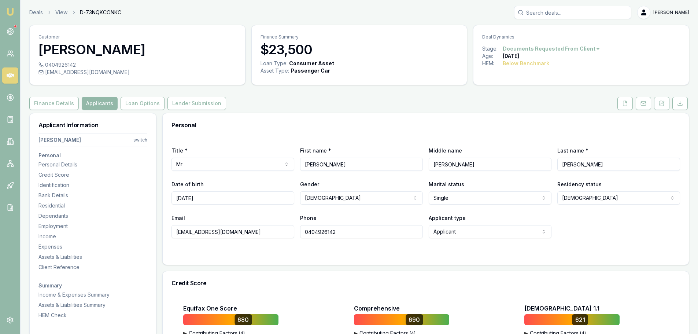
drag, startPoint x: 43, startPoint y: 317, endPoint x: 81, endPoint y: 300, distance: 41.8
click at [44, 317] on div "HEM Check" at bounding box center [92, 315] width 109 height 7
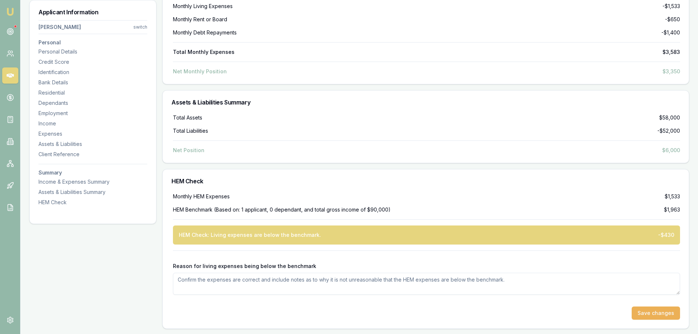
scroll to position [2423, 0]
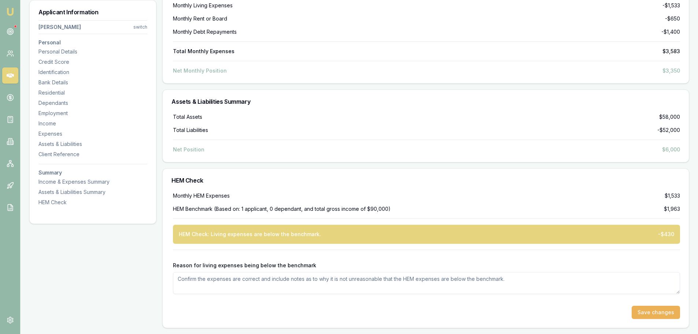
click at [459, 284] on textarea "Reason for living expenses being below the benchmark" at bounding box center [426, 283] width 507 height 22
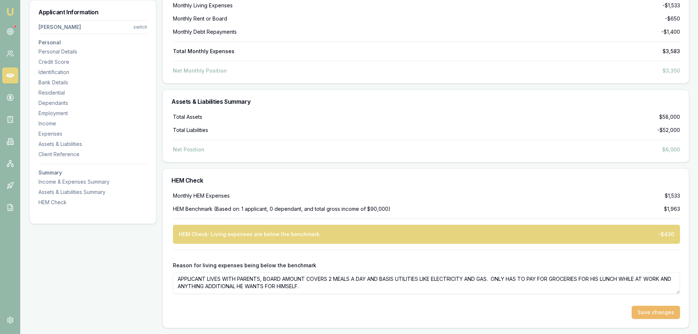
type textarea "APPLICANT LIVES WITH PARENTS, BOARD AMOUNT COVERS 2 MEALS A DAY AND BASIS UTILI…"
click at [654, 309] on button "Save changes" at bounding box center [656, 312] width 48 height 13
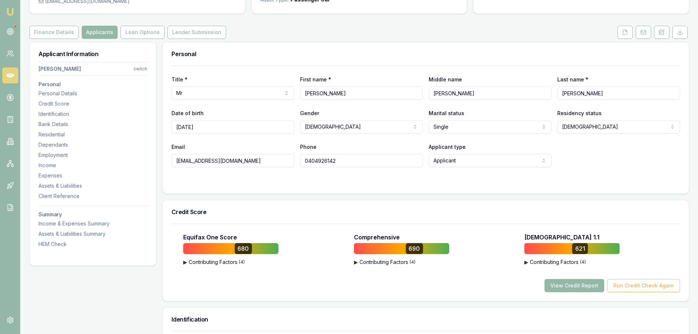
scroll to position [0, 0]
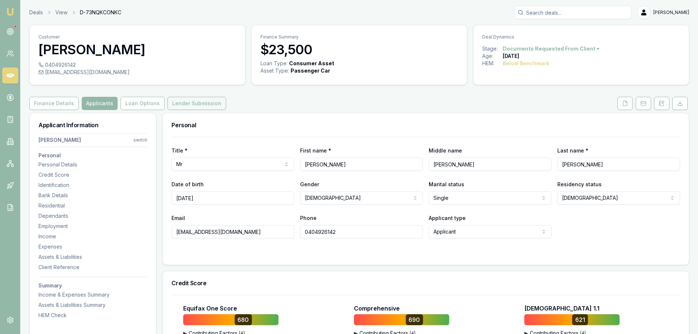
click at [191, 103] on button "Lender Submission" at bounding box center [197, 103] width 59 height 13
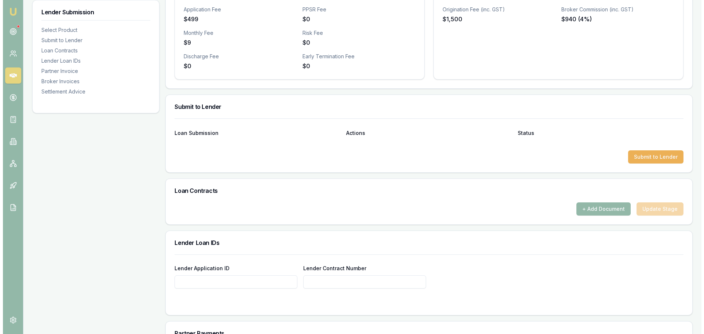
scroll to position [367, 0]
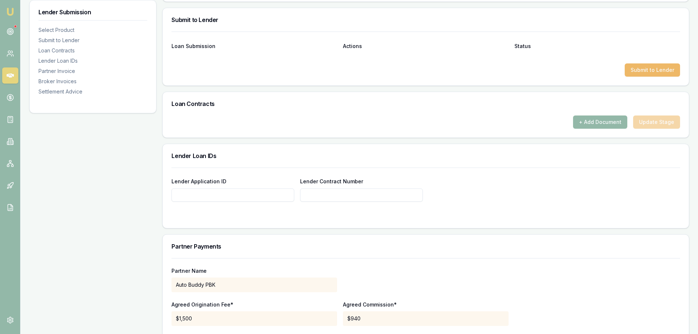
click at [641, 71] on button "Submit to Lender" at bounding box center [652, 69] width 55 height 13
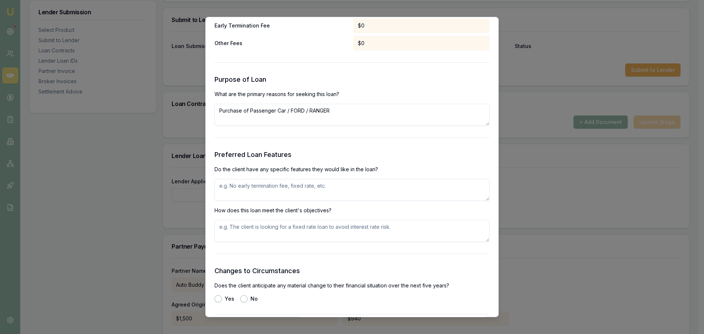
scroll to position [843, 0]
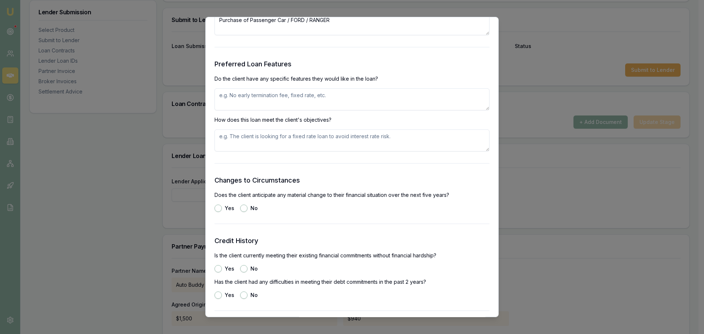
click at [259, 96] on textarea at bounding box center [351, 99] width 275 height 22
type textarea "FIXED RATE, EASE OF APPROVAL"
type textarea "FIXED RATE"
type button "yes"
click at [243, 208] on button "No" at bounding box center [243, 208] width 7 height 7
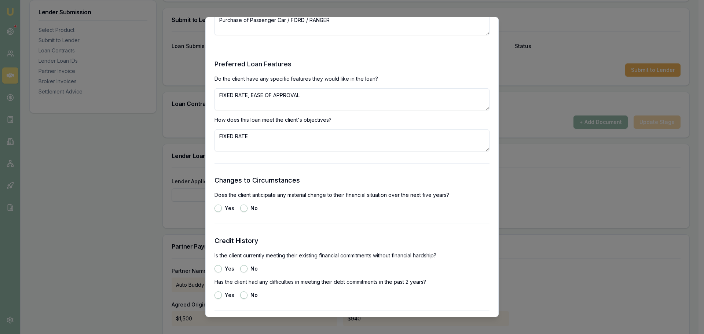
radio input "true"
click at [218, 268] on button "Yes" at bounding box center [217, 268] width 7 height 7
radio input "true"
click at [245, 293] on button "No" at bounding box center [243, 294] width 7 height 7
radio input "true"
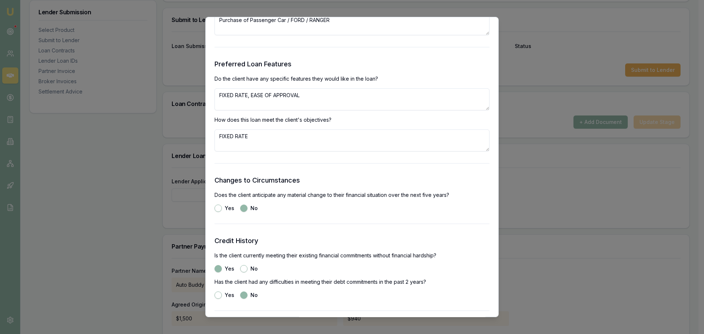
scroll to position [1026, 0]
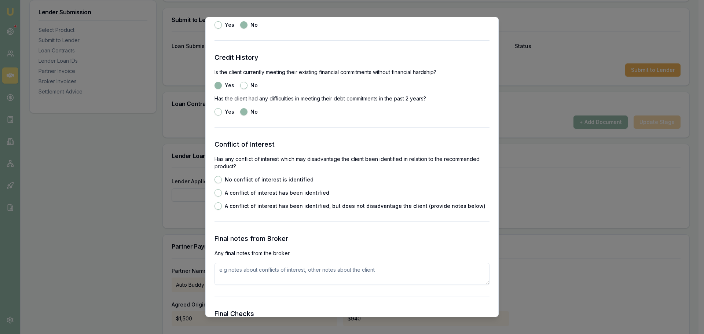
click at [217, 179] on button "No conflict of interest is identified" at bounding box center [217, 179] width 7 height 7
radio input "true"
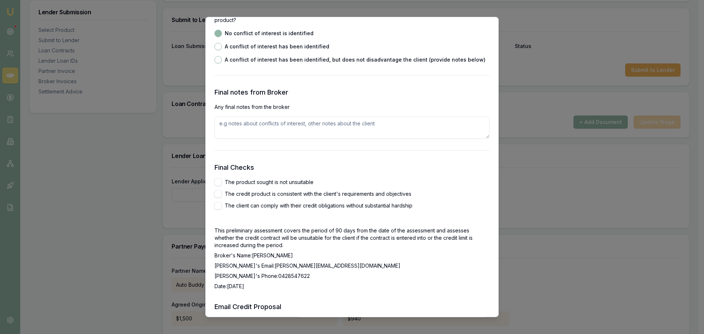
scroll to position [1173, 0]
click at [217, 183] on button "The product sought is not unsuitable" at bounding box center [217, 181] width 7 height 7
checkbox input "true"
click at [217, 192] on button "The credit product is consistent with the client's requirements and objectives" at bounding box center [217, 193] width 7 height 7
checkbox input "true"
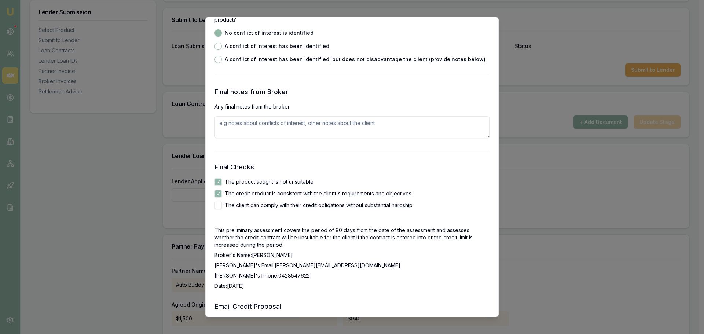
click at [220, 203] on button "The client can comply with their credit obligations without substantial hardship" at bounding box center [217, 205] width 7 height 7
checkbox input "true"
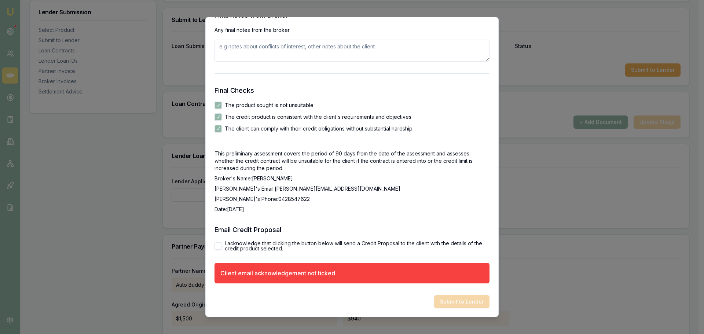
click at [218, 245] on button "I acknowledge that clicking the button below will send a Credit Proposal to the…" at bounding box center [217, 245] width 7 height 7
checkbox input "true"
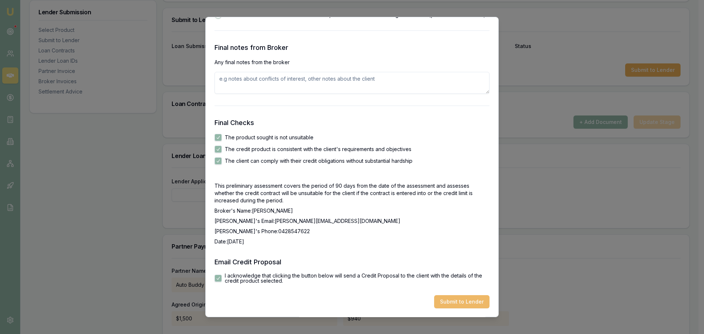
click at [462, 302] on button "Submit to Lender" at bounding box center [461, 301] width 55 height 13
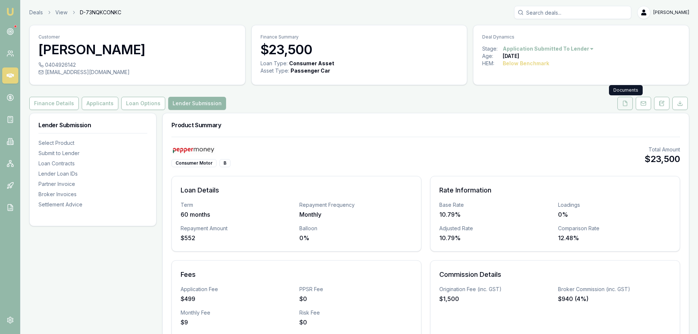
click at [628, 105] on icon at bounding box center [626, 103] width 4 height 5
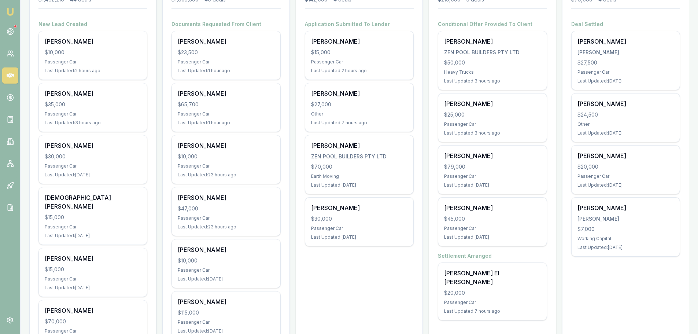
scroll to position [220, 0]
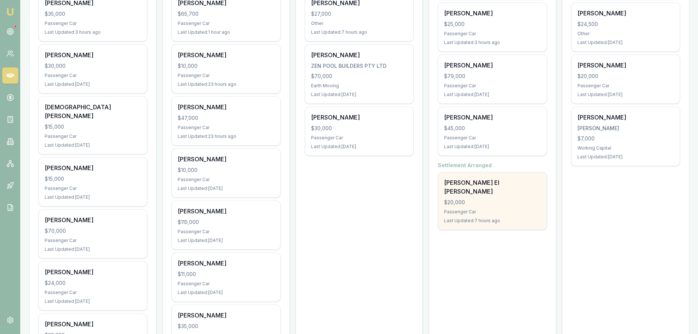
click at [464, 185] on div "[PERSON_NAME] El [PERSON_NAME]" at bounding box center [492, 187] width 96 height 18
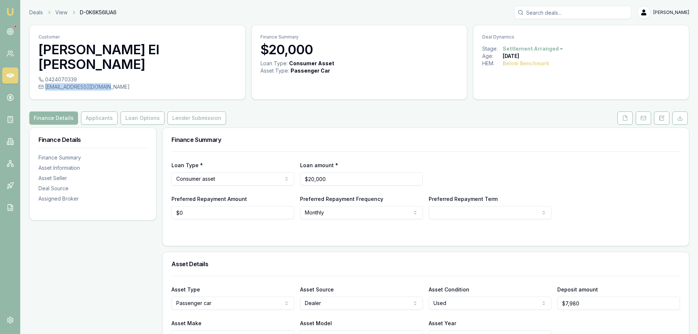
click at [107, 83] on div "[EMAIL_ADDRESS][DOMAIN_NAME]" at bounding box center [137, 86] width 198 height 7
copy div "[EMAIL_ADDRESS][DOMAIN_NAME]"
click at [629, 111] on button at bounding box center [625, 117] width 15 height 13
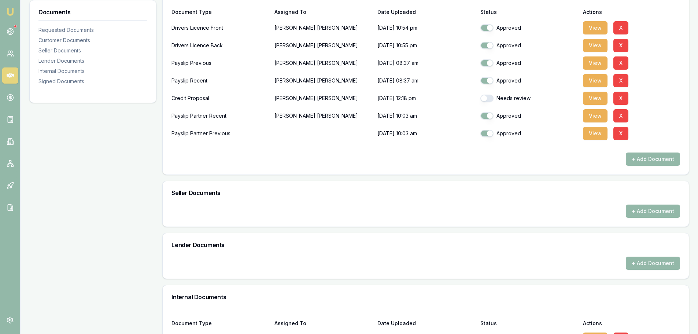
scroll to position [220, 0]
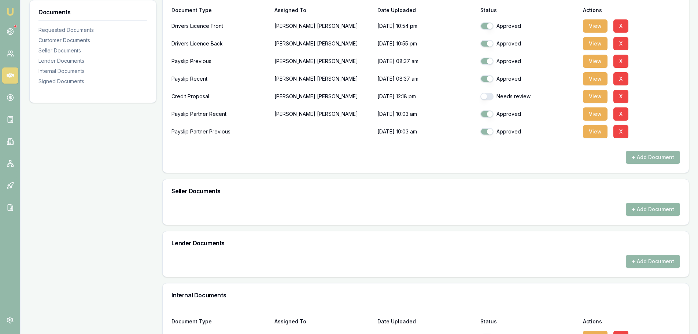
click at [645, 203] on button "+ Add Document" at bounding box center [653, 209] width 54 height 13
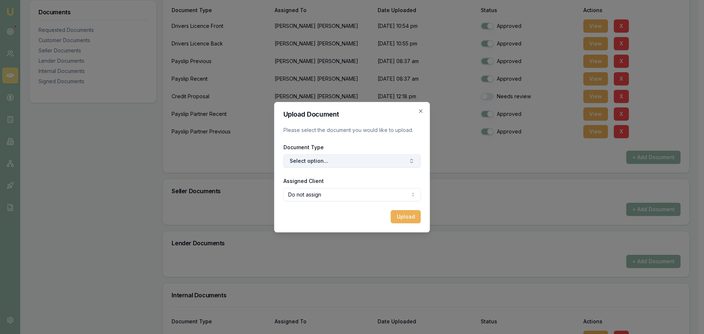
click at [336, 165] on button "Select option..." at bounding box center [351, 160] width 137 height 13
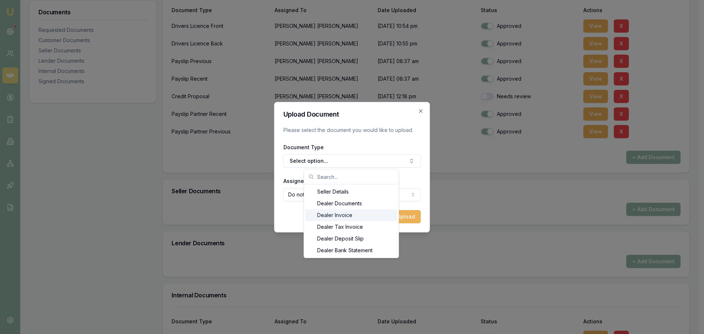
click at [330, 216] on div "Dealer Invoice" at bounding box center [351, 215] width 92 height 12
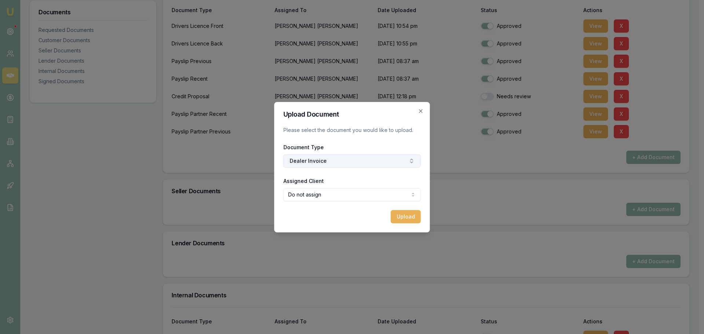
click at [326, 159] on button "Dealer Invoice" at bounding box center [351, 160] width 137 height 13
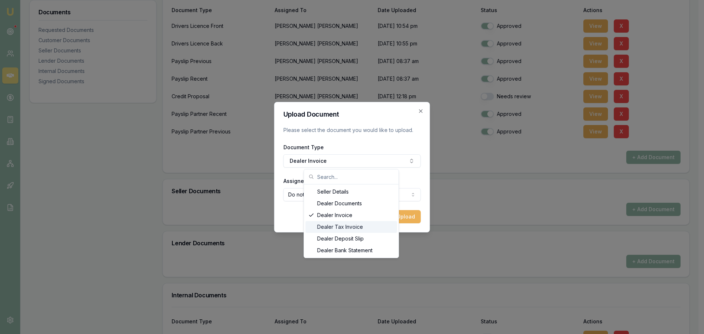
click at [335, 226] on div "Dealer Tax Invoice" at bounding box center [351, 227] width 92 height 12
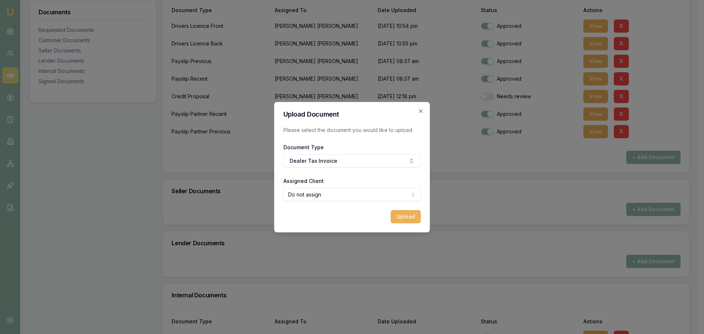
select select "U-J5852Y7H3L"
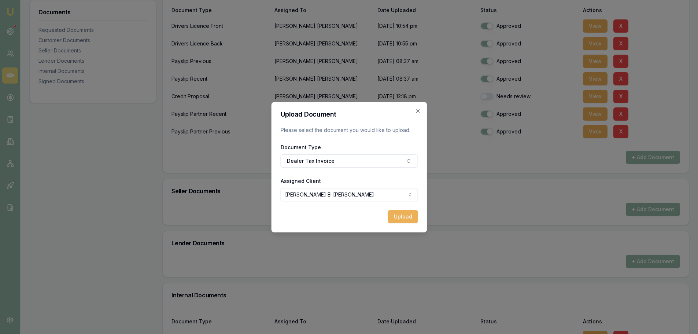
click at [405, 216] on button "Upload" at bounding box center [403, 216] width 30 height 13
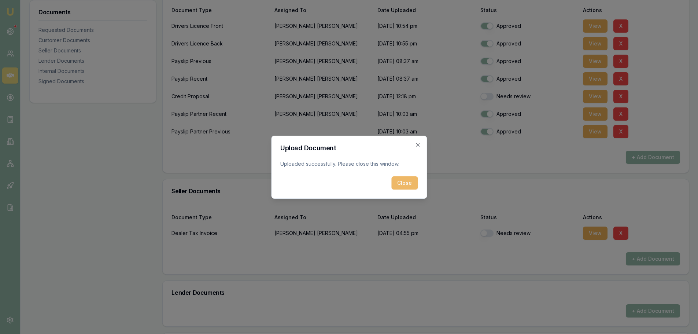
click at [403, 179] on button "Close" at bounding box center [405, 182] width 26 height 13
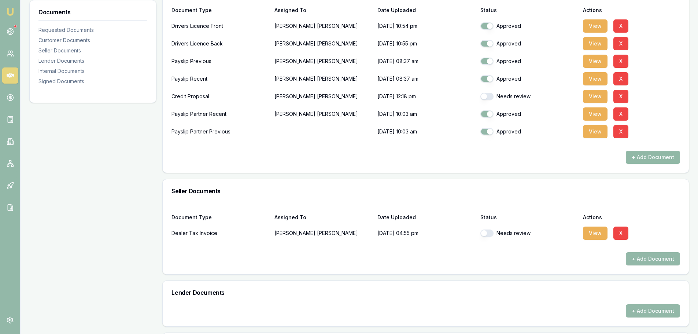
click at [640, 151] on button "+ Add Document" at bounding box center [653, 157] width 54 height 13
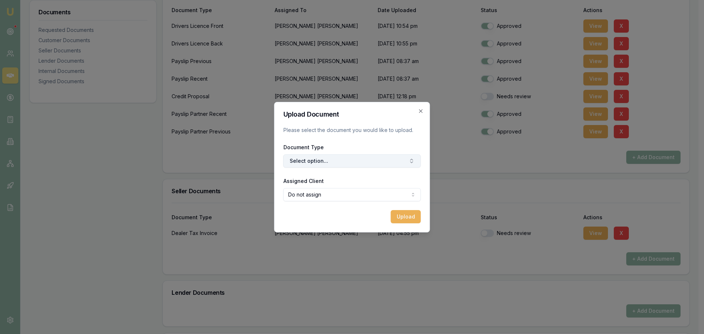
click at [314, 161] on button "Select option..." at bounding box center [351, 160] width 137 height 13
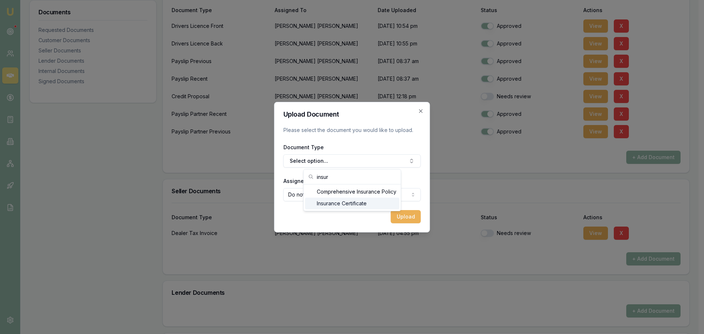
type input "insur"
click at [325, 203] on div "Insurance Certificate" at bounding box center [352, 204] width 94 height 12
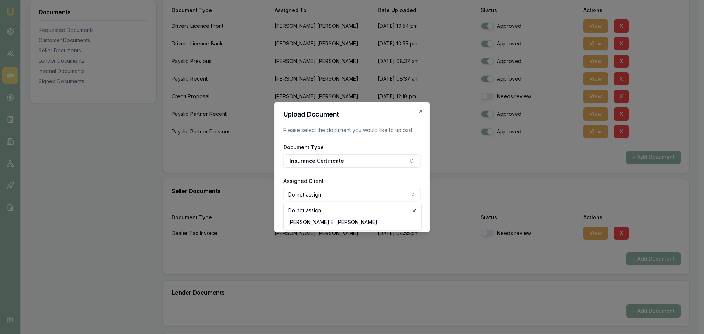
select select "U-J5852Y7H3L"
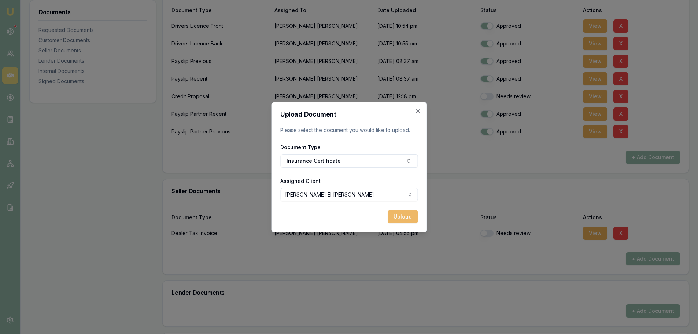
click at [408, 217] on button "Upload" at bounding box center [403, 216] width 30 height 13
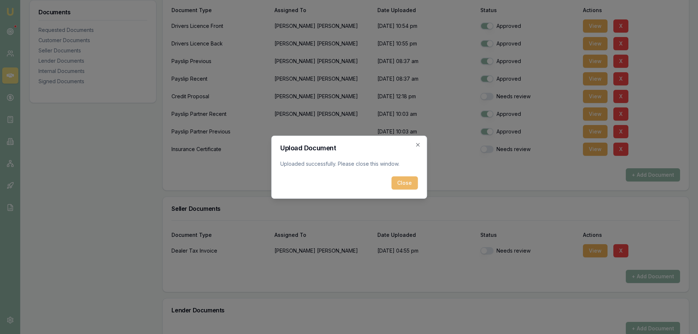
click at [407, 185] on button "Close" at bounding box center [405, 182] width 26 height 13
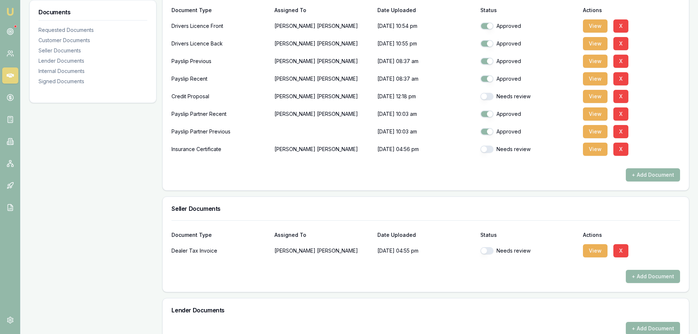
click at [494, 247] on div "Needs review" at bounding box center [529, 250] width 97 height 7
click at [491, 146] on button "button" at bounding box center [487, 149] width 13 height 7
checkbox input "true"
click at [488, 247] on button "button" at bounding box center [487, 250] width 13 height 7
checkbox input "true"
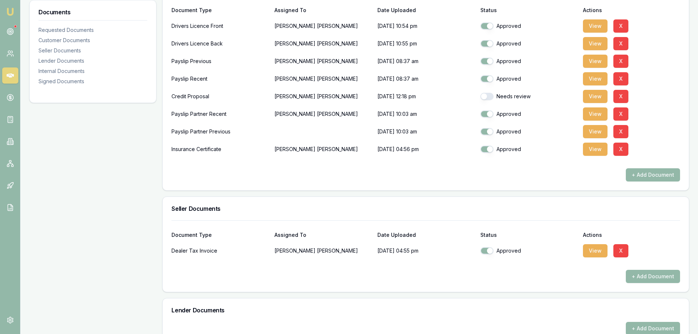
click at [491, 93] on button "button" at bounding box center [487, 96] width 13 height 7
checkbox input "true"
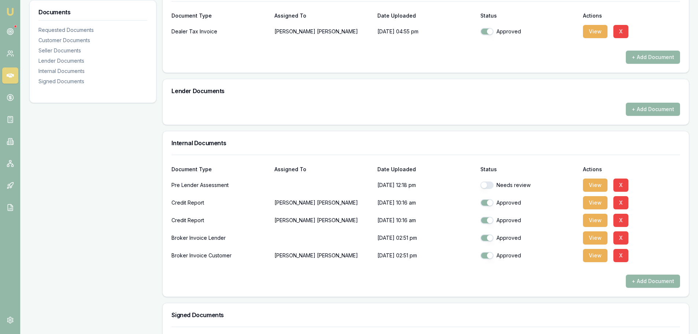
scroll to position [440, 0]
click at [488, 181] on button "button" at bounding box center [487, 184] width 13 height 7
checkbox input "true"
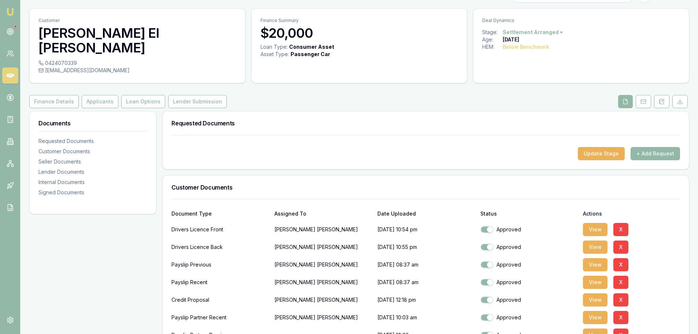
scroll to position [0, 0]
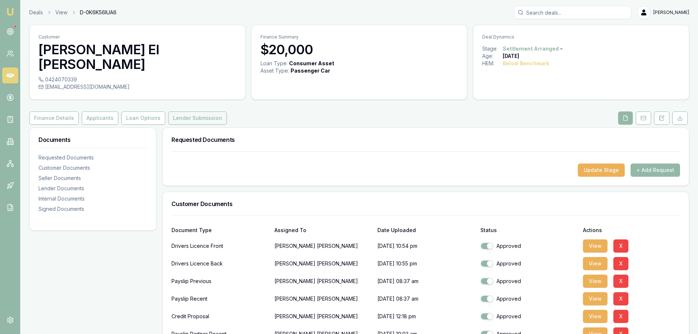
click at [186, 111] on button "Lender Submission" at bounding box center [197, 117] width 59 height 13
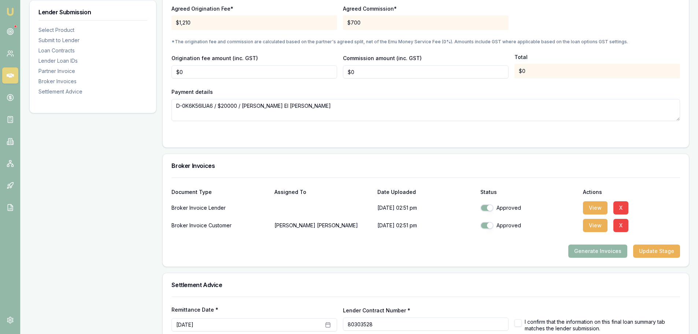
scroll to position [773, 0]
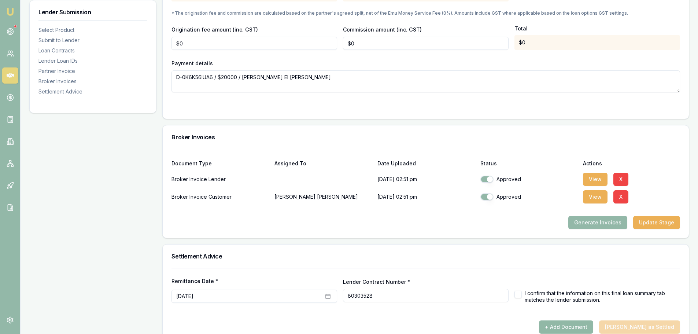
click at [594, 320] on button "+ Add Document" at bounding box center [566, 326] width 54 height 13
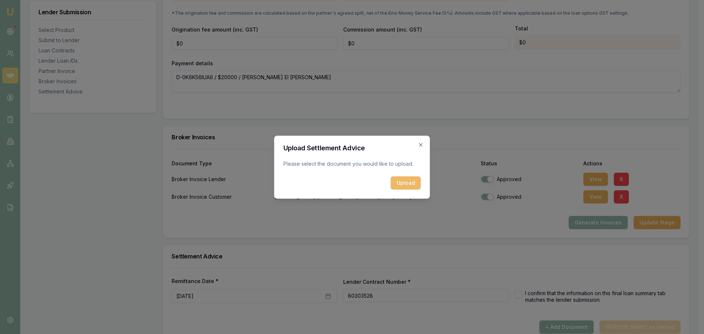
click at [413, 181] on button "Upload" at bounding box center [406, 182] width 30 height 13
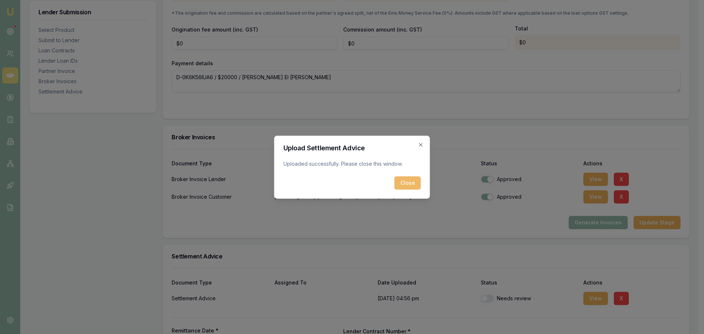
click at [405, 182] on button "Close" at bounding box center [407, 182] width 26 height 13
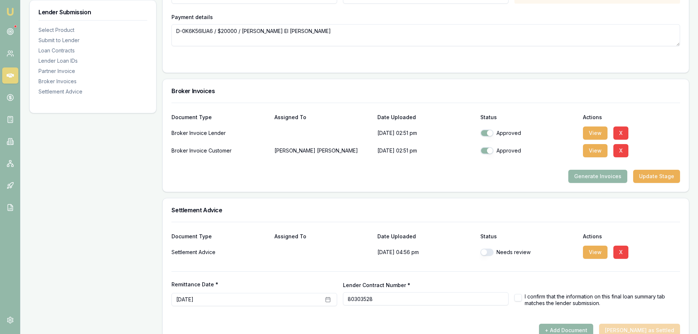
scroll to position [822, 0]
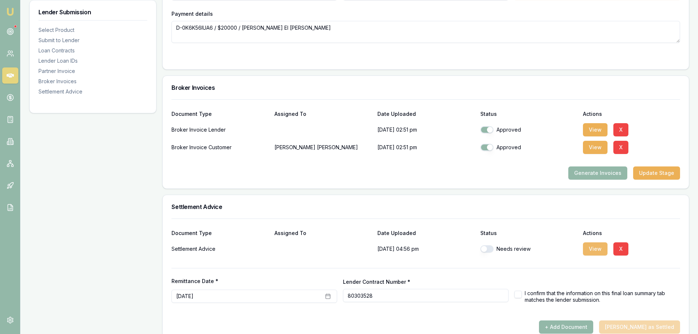
click at [595, 242] on button "View" at bounding box center [595, 248] width 25 height 13
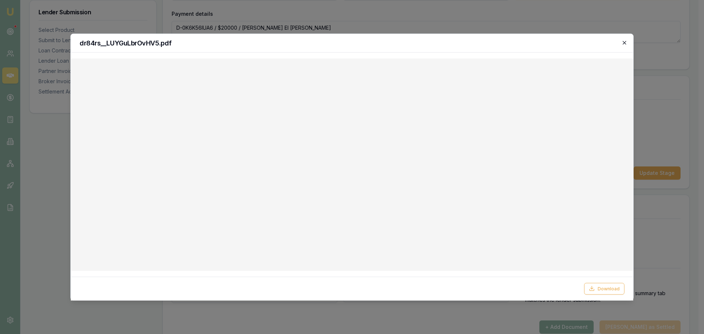
click at [624, 42] on icon "button" at bounding box center [624, 43] width 6 height 6
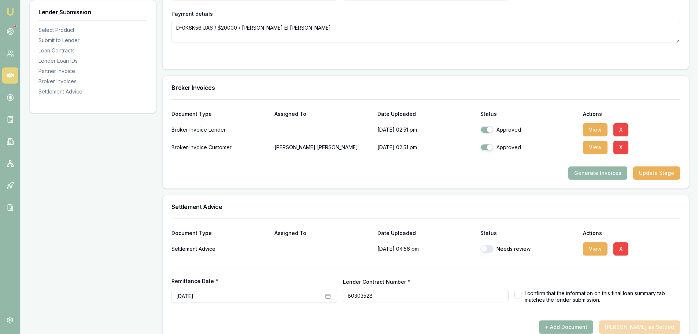
click at [594, 320] on button "+ Add Document" at bounding box center [566, 326] width 54 height 13
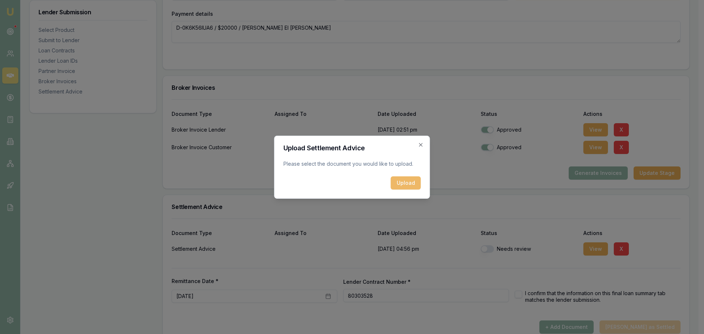
click at [414, 181] on button "Upload" at bounding box center [406, 182] width 30 height 13
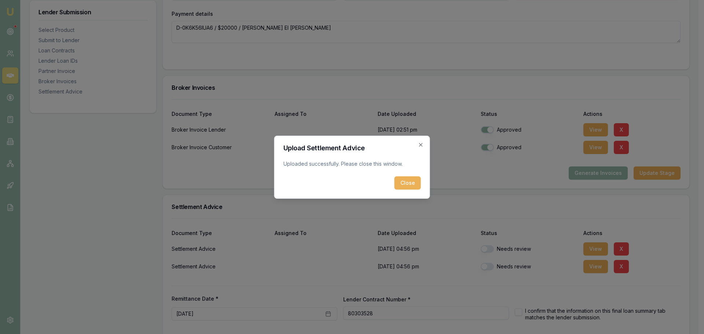
click at [411, 184] on button "Close" at bounding box center [407, 182] width 26 height 13
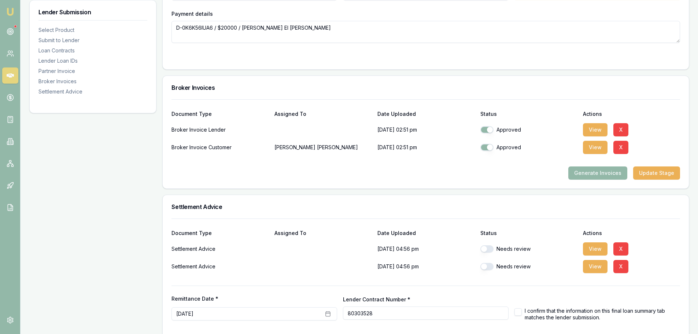
click at [485, 245] on button "button" at bounding box center [487, 248] width 13 height 7
checkbox input "true"
click at [492, 263] on button "button" at bounding box center [487, 266] width 13 height 7
checkbox input "true"
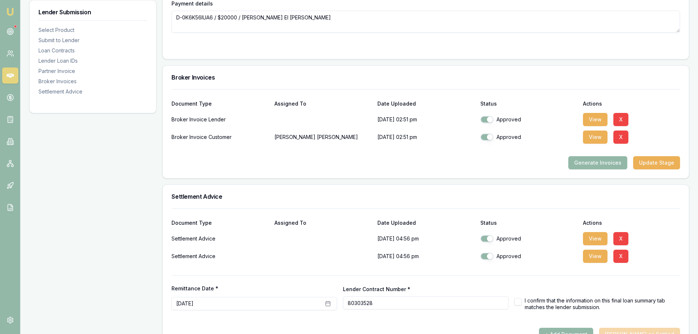
scroll to position [840, 0]
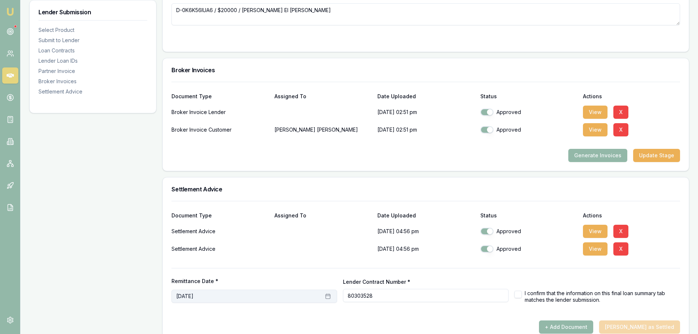
click at [328, 294] on rect "button" at bounding box center [328, 296] width 4 height 4
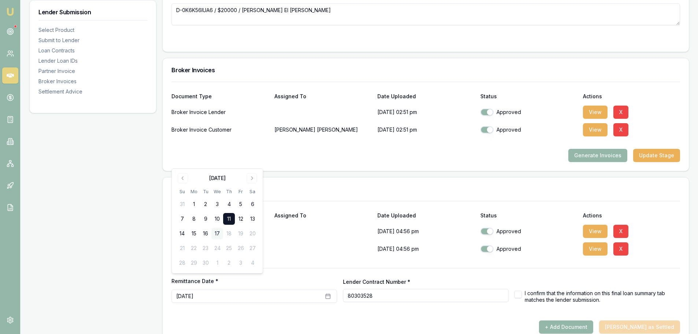
click at [217, 231] on button "17" at bounding box center [218, 234] width 12 height 12
click at [518, 291] on button "button" at bounding box center [518, 294] width 7 height 7
checkbox input "true"
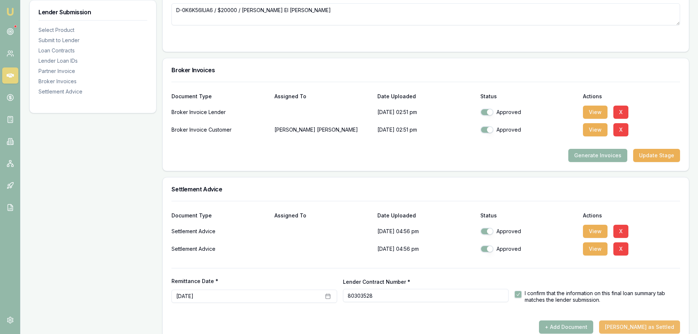
click at [653, 320] on button "Mark Deal as Settled" at bounding box center [639, 326] width 81 height 13
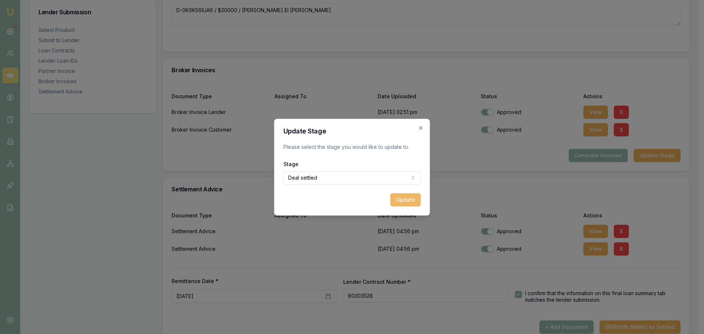
click at [412, 198] on button "Update" at bounding box center [405, 199] width 30 height 13
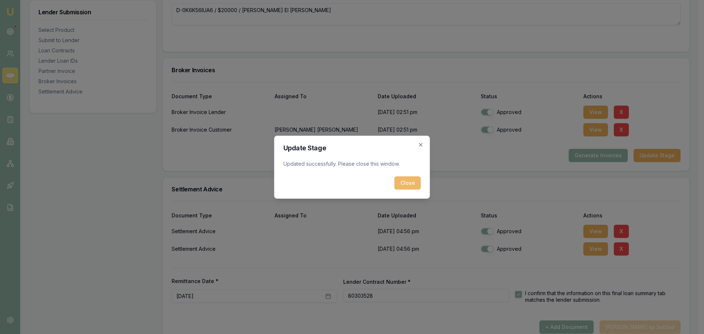
click at [404, 181] on button "Close" at bounding box center [407, 182] width 26 height 13
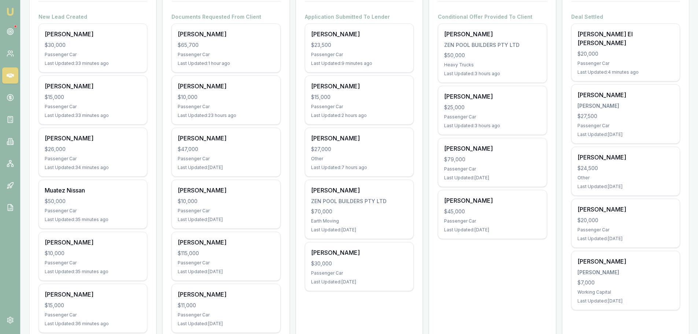
scroll to position [73, 0]
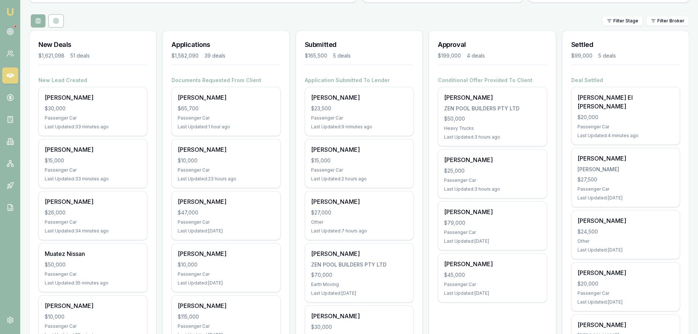
click at [345, 17] on div "Filter Stage Filter Broker" at bounding box center [359, 20] width 660 height 13
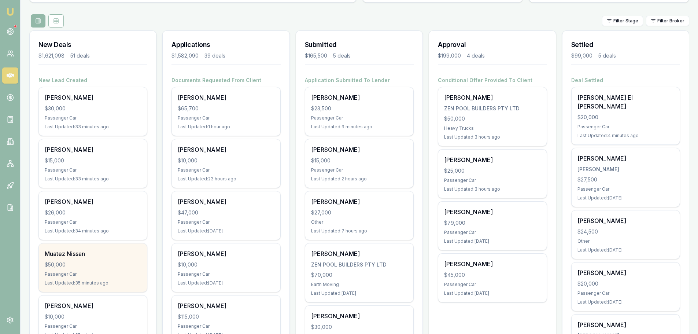
scroll to position [110, 0]
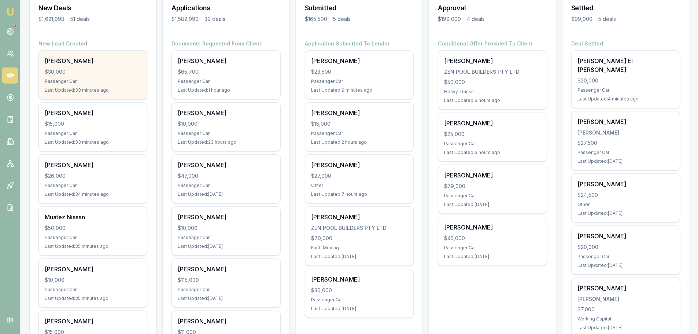
click at [87, 65] on div "[PERSON_NAME] $30,000 Passenger Car Last Updated: 33 minutes ago" at bounding box center [93, 75] width 108 height 48
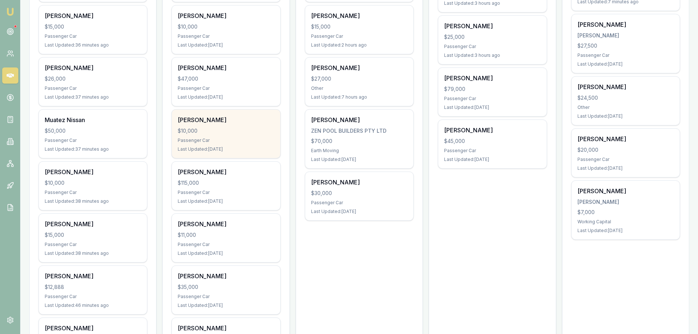
scroll to position [220, 0]
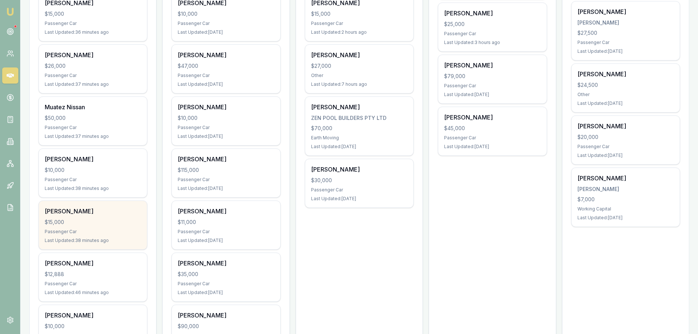
click at [92, 233] on div "Passenger Car" at bounding box center [93, 232] width 96 height 6
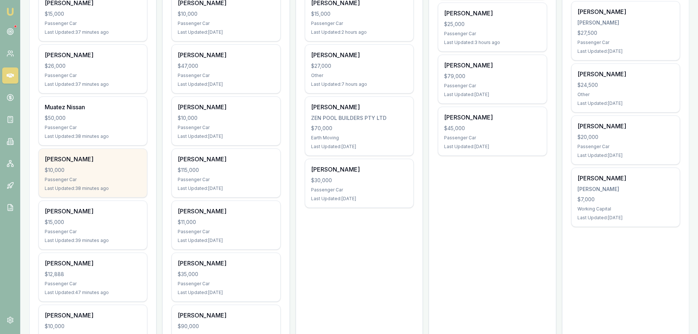
click at [126, 168] on div "$10,000" at bounding box center [93, 169] width 96 height 7
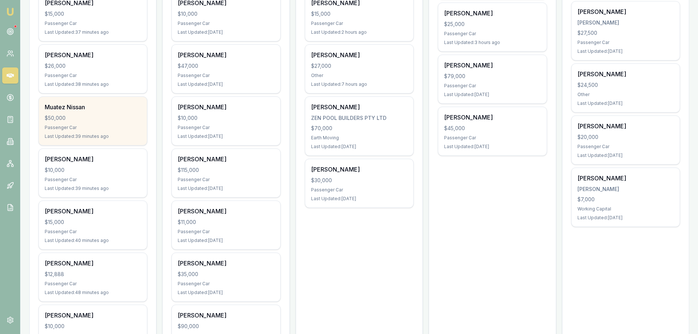
click at [102, 120] on div "$50,000" at bounding box center [93, 117] width 96 height 7
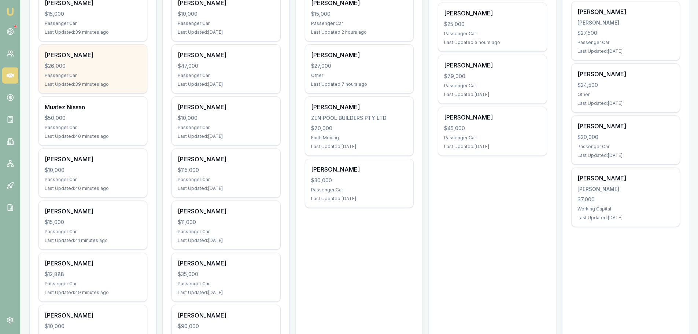
click at [94, 58] on div "[PERSON_NAME]" at bounding box center [93, 55] width 96 height 9
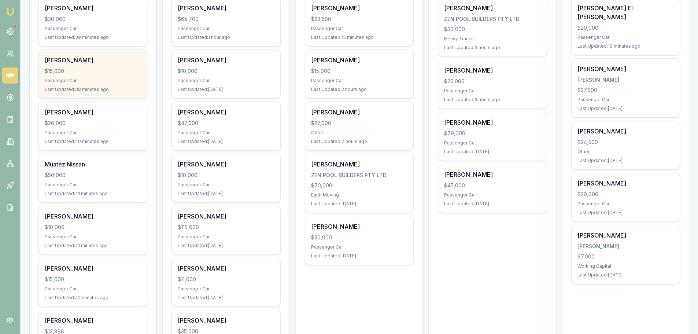
scroll to position [147, 0]
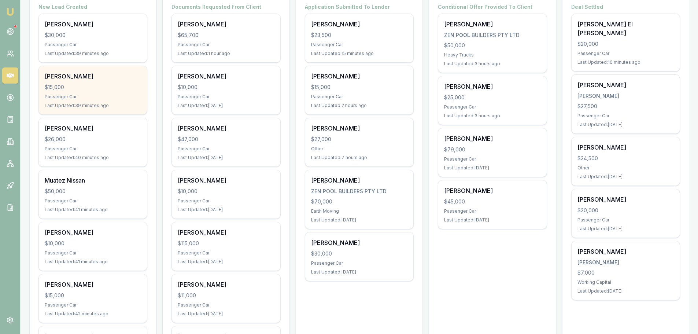
click at [67, 86] on div "$15,000" at bounding box center [93, 87] width 96 height 7
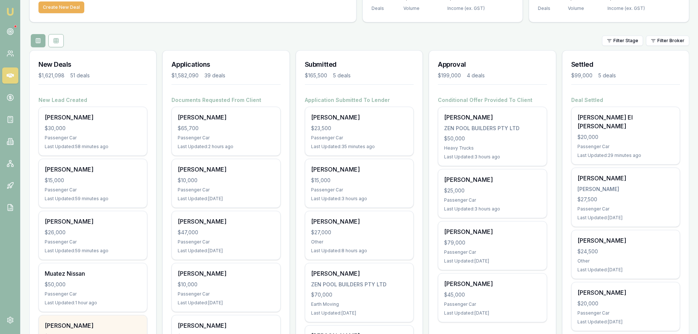
scroll to position [37, 0]
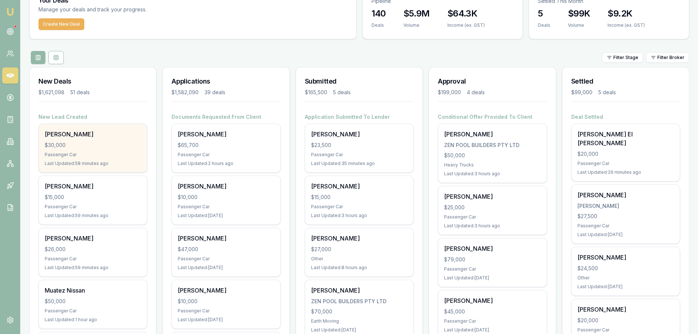
click at [77, 149] on div "[PERSON_NAME] $30,000 Passenger Car Last Updated: 58 minutes ago" at bounding box center [93, 148] width 108 height 48
click at [71, 143] on div "$30,000" at bounding box center [93, 145] width 96 height 7
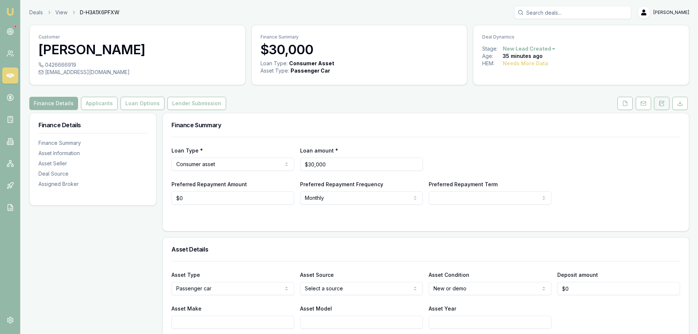
click at [666, 102] on button at bounding box center [661, 103] width 15 height 13
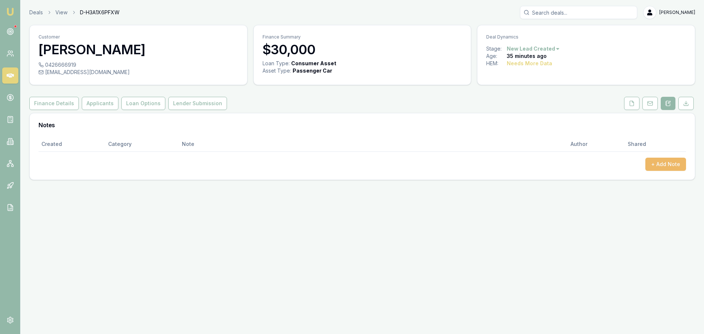
click at [666, 163] on button "+ Add Note" at bounding box center [665, 164] width 41 height 13
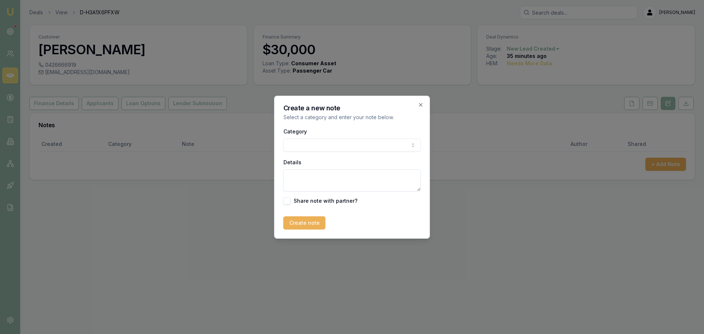
click at [315, 148] on body "Emu Broker Deals View D-H3A1X6PFXW [PERSON_NAME] Shield Toggle Menu Customer [P…" at bounding box center [352, 167] width 704 height 334
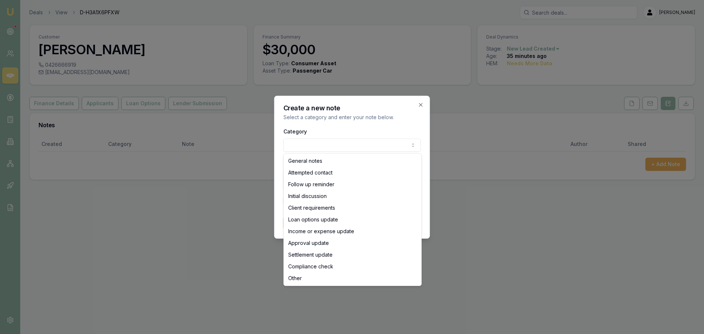
select select "ATTEMPTED_CONTACT"
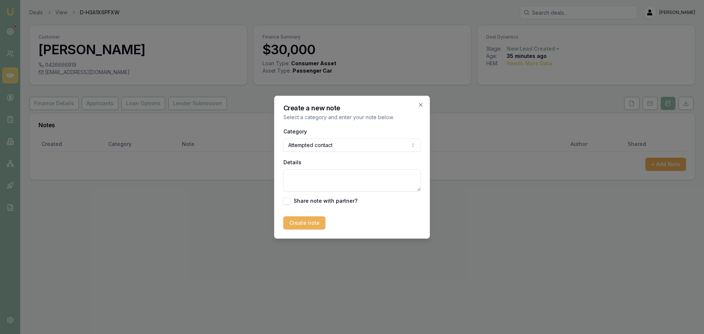
click at [325, 184] on textarea "Details" at bounding box center [351, 180] width 137 height 22
type textarea "sent intro text"
click at [302, 224] on button "Create note" at bounding box center [304, 222] width 42 height 13
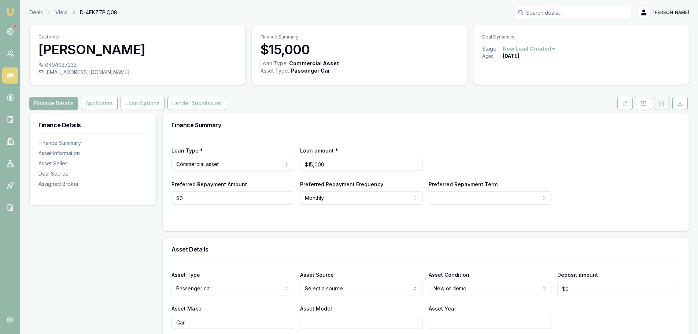
click at [659, 102] on button at bounding box center [661, 103] width 15 height 13
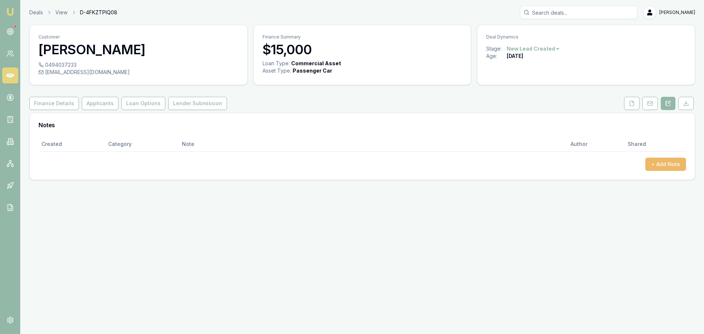
click at [650, 163] on button "+ Add Note" at bounding box center [665, 164] width 41 height 13
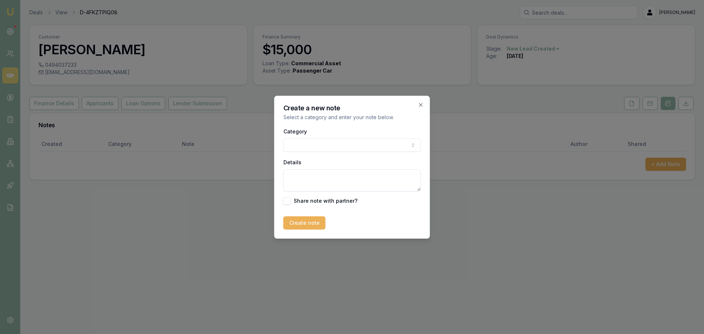
click at [385, 147] on body "Emu Broker Deals View D-4FKZTPIQ08 Erin Shield Toggle Menu Customer Amy Smith 0…" at bounding box center [352, 167] width 704 height 334
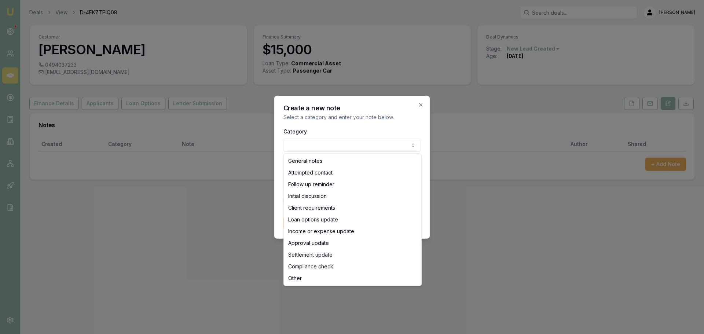
select select "ATTEMPTED_CONTACT"
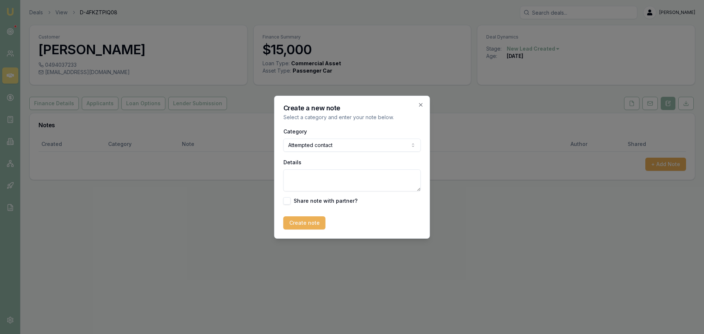
click at [335, 178] on textarea "Details" at bounding box center [351, 180] width 137 height 22
type textarea "sent intro text"
click at [292, 227] on button "Create note" at bounding box center [304, 222] width 42 height 13
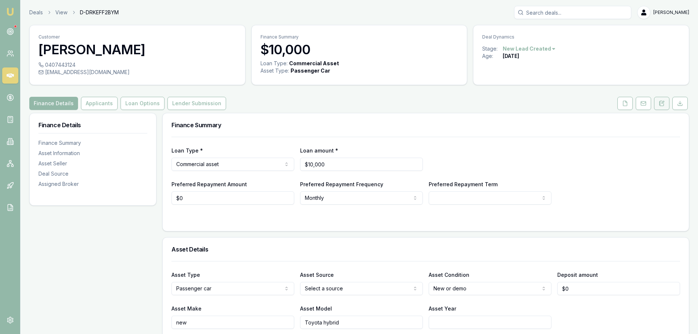
click at [660, 106] on button at bounding box center [661, 103] width 15 height 13
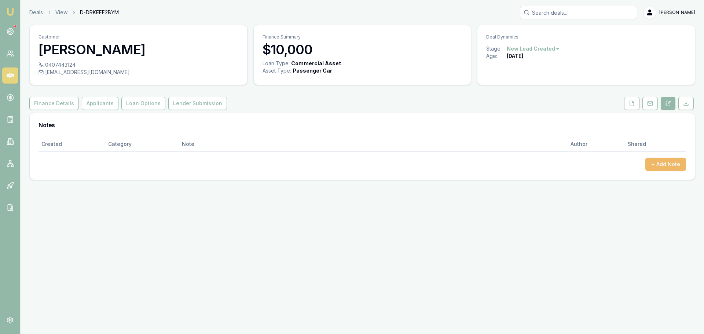
click at [675, 165] on button "+ Add Note" at bounding box center [665, 164] width 41 height 13
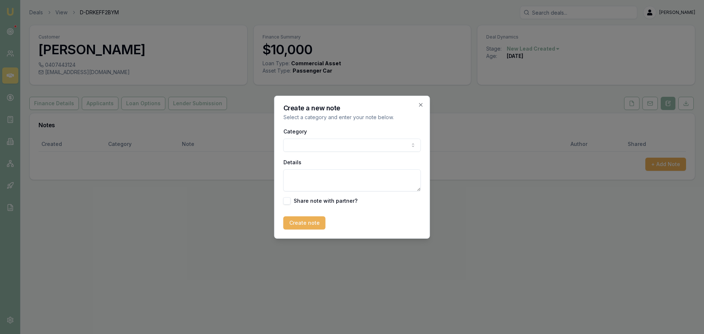
click at [386, 143] on body "Emu Broker Deals View D-DRKEFF2BYM Erin Shield Toggle Menu Customer Randy N 040…" at bounding box center [352, 167] width 704 height 334
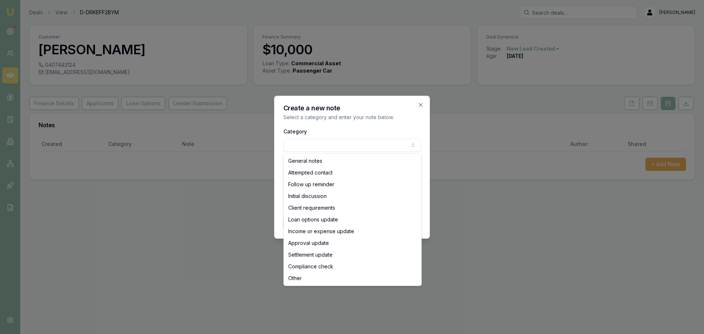
select select "ATTEMPTED_CONTACT"
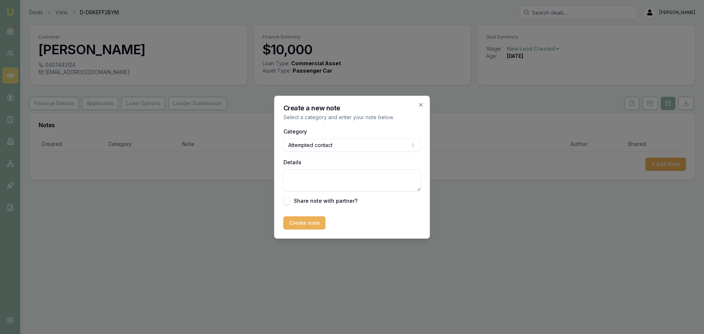
click at [357, 183] on textarea "Details" at bounding box center [351, 180] width 137 height 22
type textarea "sent intro text"
click at [319, 225] on button "Create note" at bounding box center [304, 222] width 42 height 13
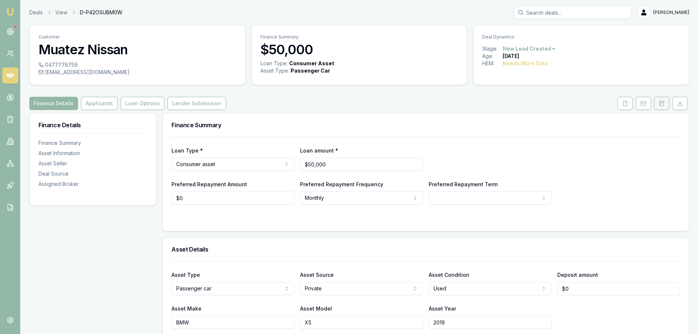
click at [663, 106] on button at bounding box center [661, 103] width 15 height 13
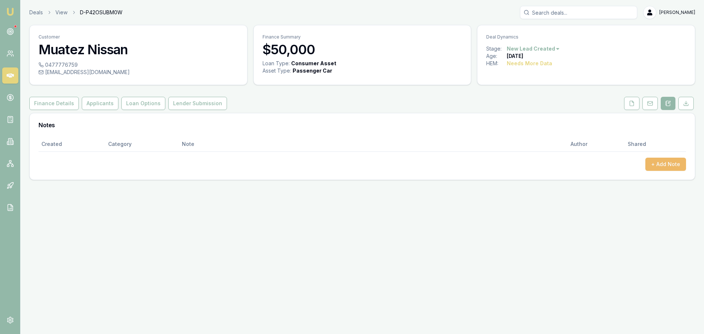
click at [663, 165] on button "+ Add Note" at bounding box center [665, 164] width 41 height 13
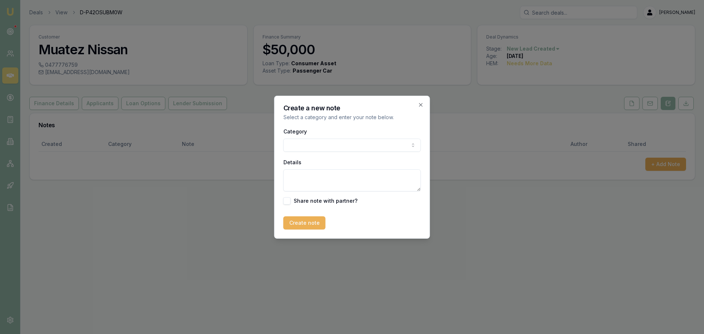
click at [314, 145] on body "Emu Broker Deals View D-P42OSUBM0W [PERSON_NAME] Shield Toggle Menu Customer Mu…" at bounding box center [352, 167] width 704 height 334
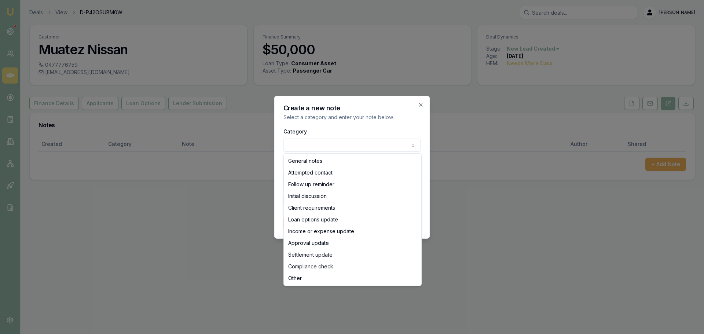
select select "ATTEMPTED_CONTACT"
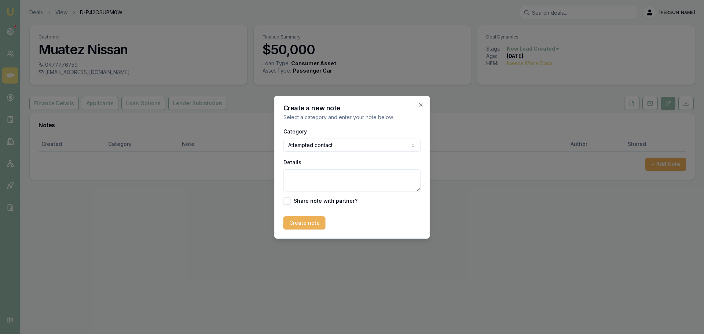
click at [309, 184] on textarea "Details" at bounding box center [351, 180] width 137 height 22
type textarea "sent intro text"
click at [311, 222] on button "Create note" at bounding box center [304, 222] width 42 height 13
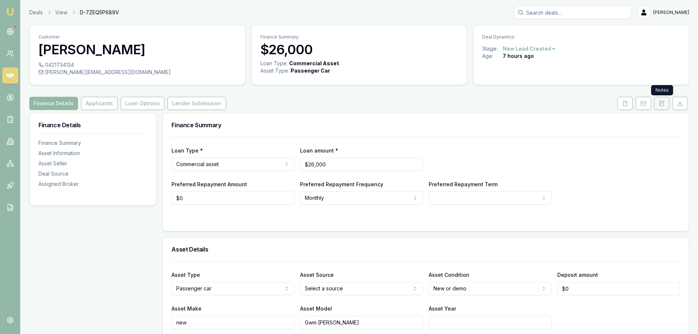
click at [662, 103] on icon at bounding box center [662, 103] width 6 height 6
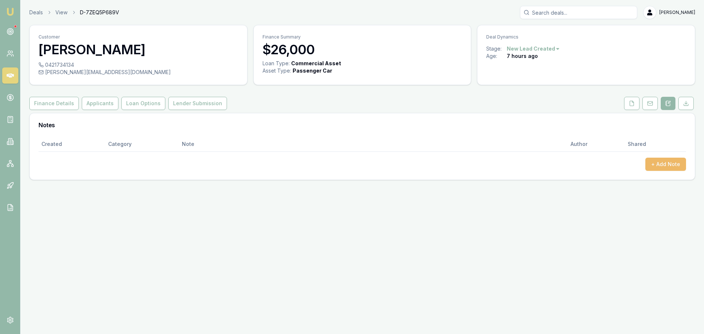
click at [661, 166] on button "+ Add Note" at bounding box center [665, 164] width 41 height 13
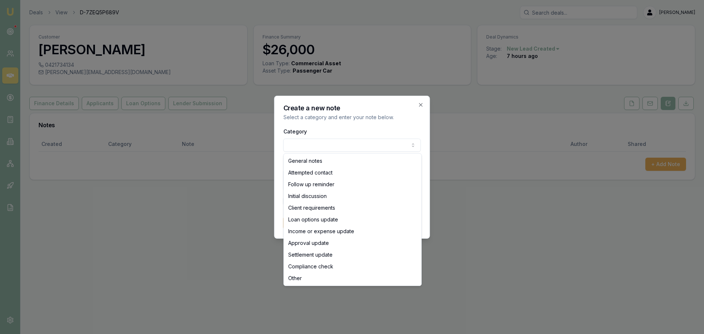
click at [381, 148] on body "Emu Broker Deals View D-7ZEQ5P689V [PERSON_NAME] Toggle Menu Customer [PERSON_N…" at bounding box center [352, 167] width 704 height 334
select select "ATTEMPTED_CONTACT"
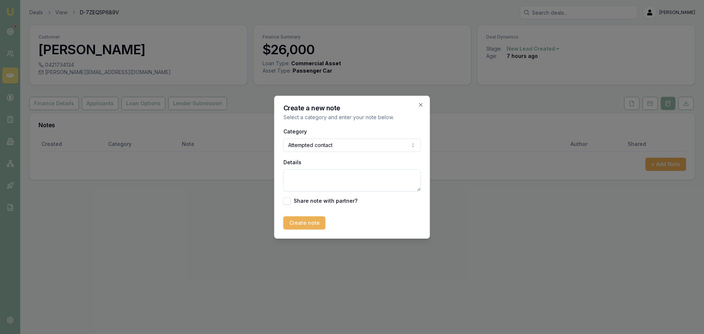
click at [335, 180] on textarea "Details" at bounding box center [351, 180] width 137 height 22
type textarea "sent intro text"
click at [299, 224] on button "Create note" at bounding box center [304, 222] width 42 height 13
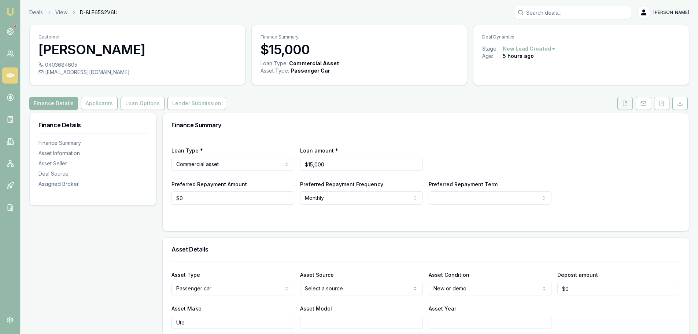
click at [620, 104] on button at bounding box center [625, 103] width 15 height 13
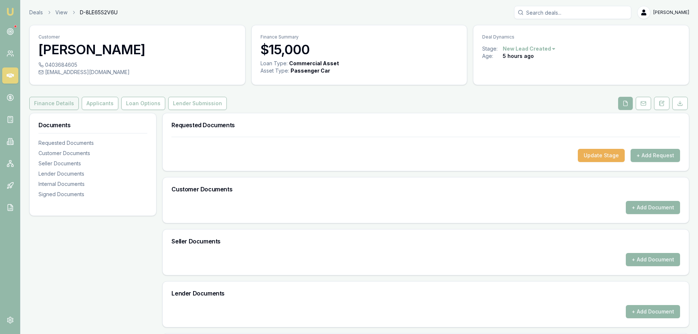
click at [52, 106] on button "Finance Details" at bounding box center [53, 103] width 49 height 13
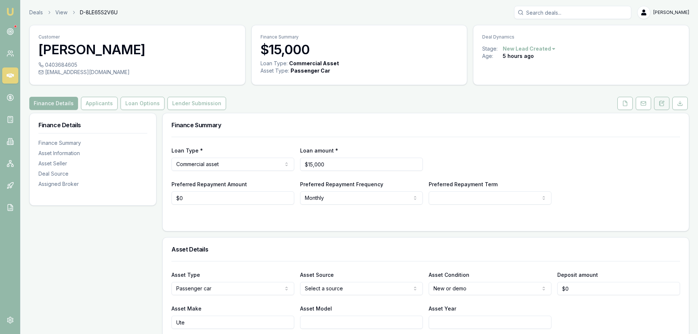
click at [665, 106] on button at bounding box center [661, 103] width 15 height 13
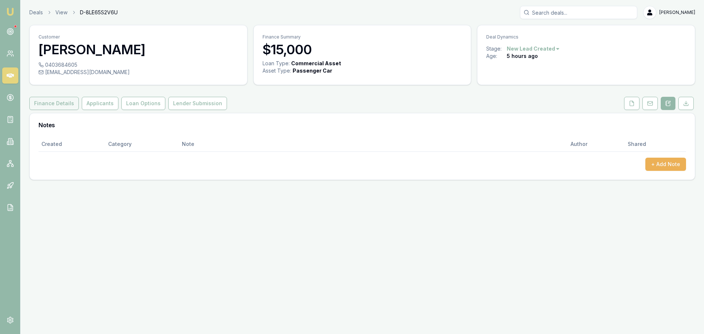
click at [55, 106] on button "Finance Details" at bounding box center [53, 103] width 49 height 13
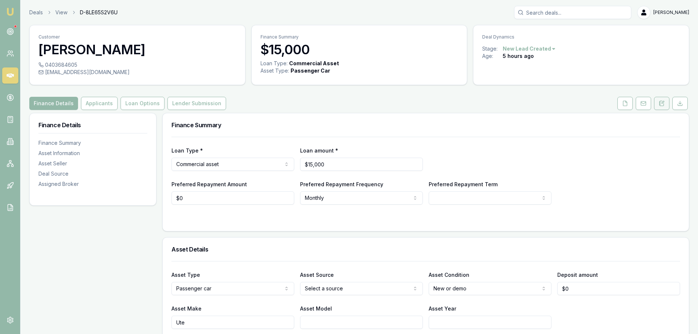
click at [658, 106] on button at bounding box center [661, 103] width 15 height 13
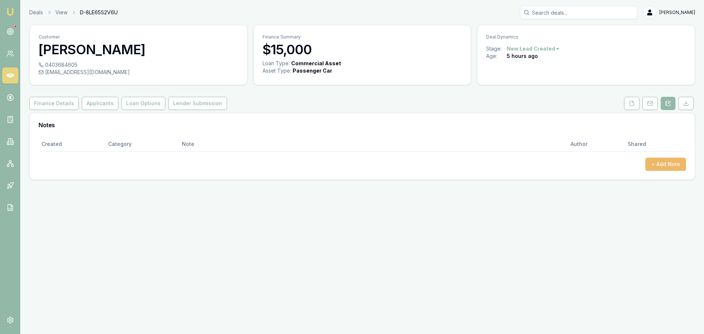
click at [657, 168] on button "+ Add Note" at bounding box center [665, 164] width 41 height 13
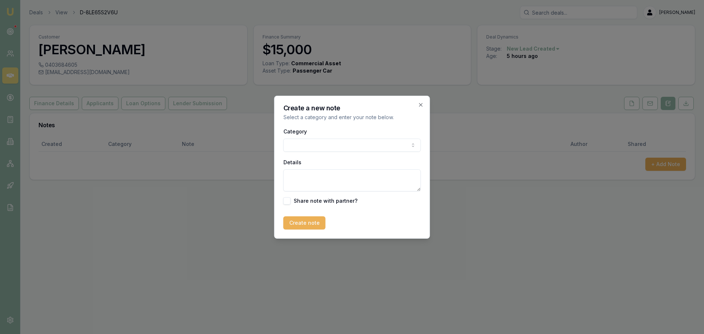
click at [385, 144] on body "Emu Broker Deals View D-8LE65S2V6U Erin Shield Toggle Menu Customer Siobhan Rya…" at bounding box center [352, 167] width 704 height 334
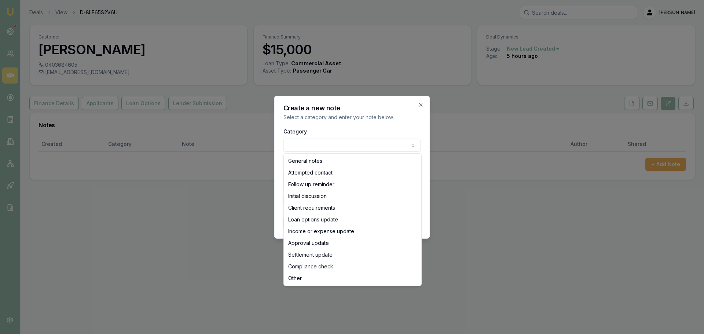
select select "ATTEMPTED_CONTACT"
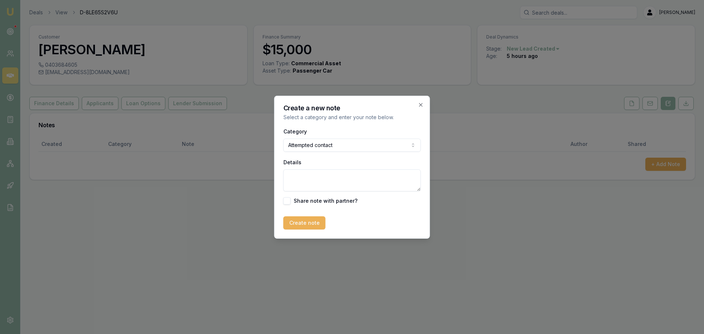
click at [330, 178] on textarea "Details" at bounding box center [351, 180] width 137 height 22
type textarea "sent intro text"
click at [294, 224] on button "Create note" at bounding box center [304, 222] width 42 height 13
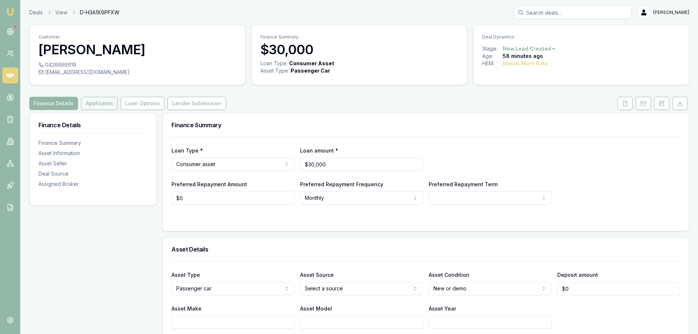
click at [98, 106] on button "Applicants" at bounding box center [99, 103] width 37 height 13
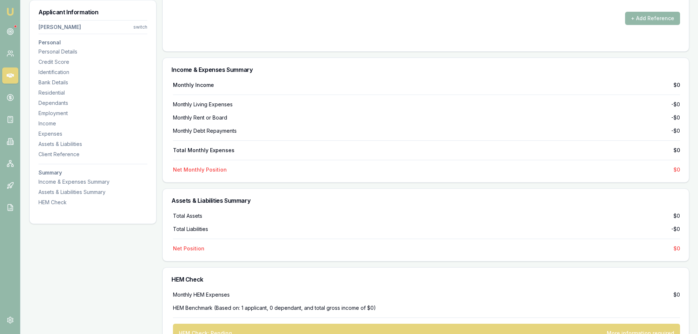
scroll to position [1377, 0]
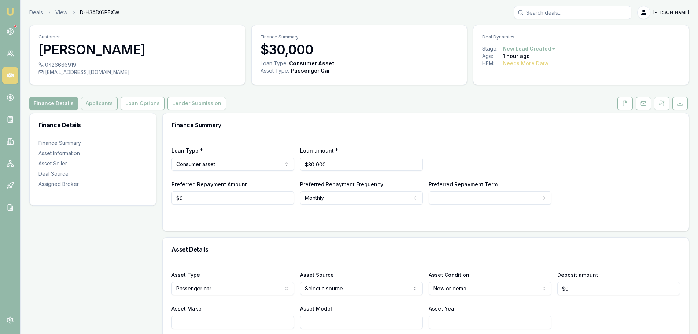
click at [100, 103] on button "Applicants" at bounding box center [99, 103] width 37 height 13
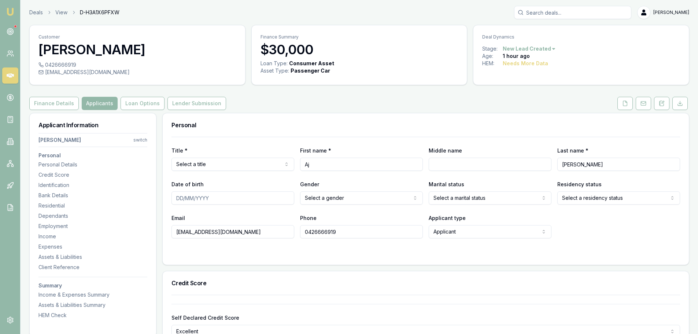
click at [46, 100] on button "Finance Details" at bounding box center [53, 103] width 49 height 13
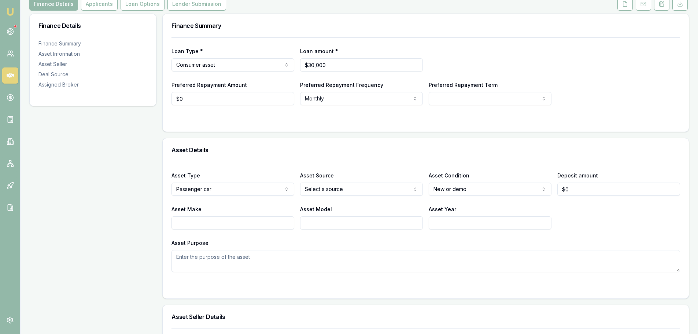
scroll to position [110, 0]
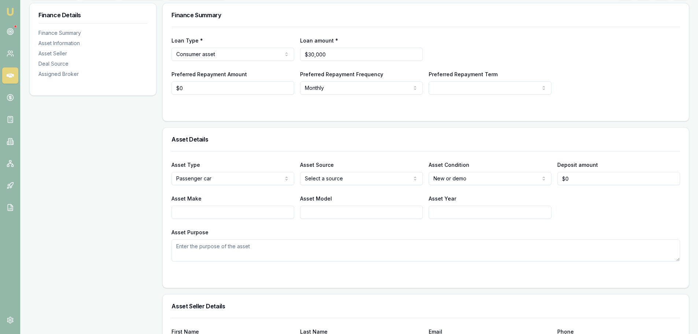
click at [283, 213] on input "Asset Make" at bounding box center [233, 212] width 123 height 13
type input "l"
type input "LEXUS"
click at [399, 245] on textarea "Asset Purpose" at bounding box center [426, 250] width 509 height 22
type textarea "TOYOTA"
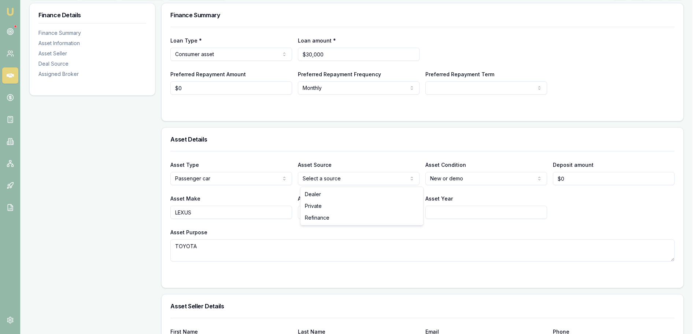
click at [371, 177] on html "Emu Broker Deals View D-H3A1X6PFXW [PERSON_NAME] Shield Toggle Menu Customer [P…" at bounding box center [349, 57] width 698 height 334
click at [450, 176] on html "Emu Broker Deals View D-H3A1X6PFXW [PERSON_NAME] Shield Toggle Menu Customer [P…" at bounding box center [352, 57] width 704 height 334
select select "USED"
click at [462, 189] on div "Asset Type Passenger car Passenger car Electric vehicle Light commercial Carava…" at bounding box center [426, 206] width 509 height 110
click at [382, 245] on textarea "TOYOTA" at bounding box center [426, 250] width 509 height 22
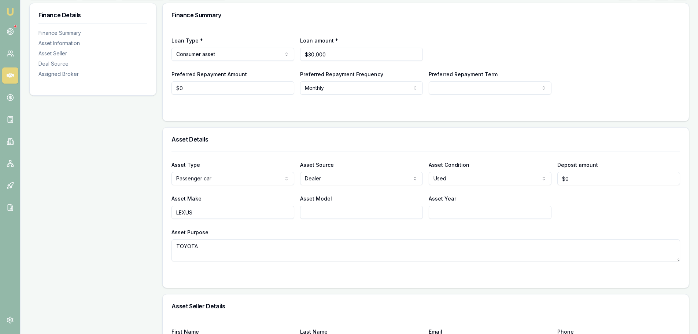
click at [382, 245] on textarea "TOYOTA" at bounding box center [426, 250] width 509 height 22
type textarea "TOYOTA"
drag, startPoint x: 460, startPoint y: 214, endPoint x: 459, endPoint y: 209, distance: 5.9
click at [459, 214] on input "Asset Year" at bounding box center [490, 212] width 123 height 13
type input "2017"
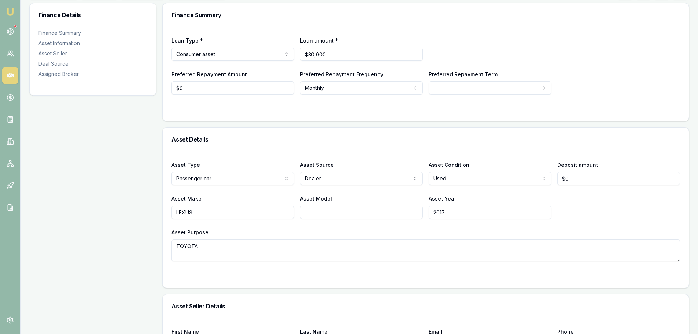
click at [413, 246] on textarea "TOYOTA" at bounding box center [426, 250] width 509 height 22
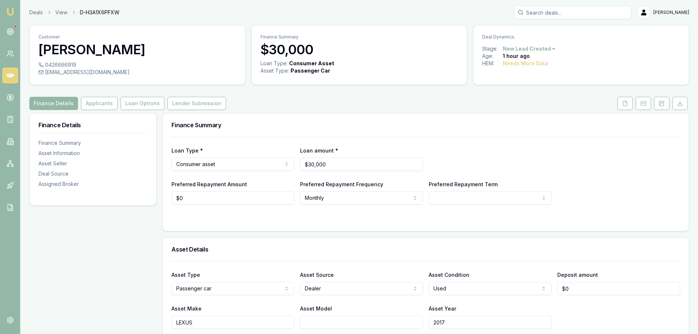
scroll to position [25, 0]
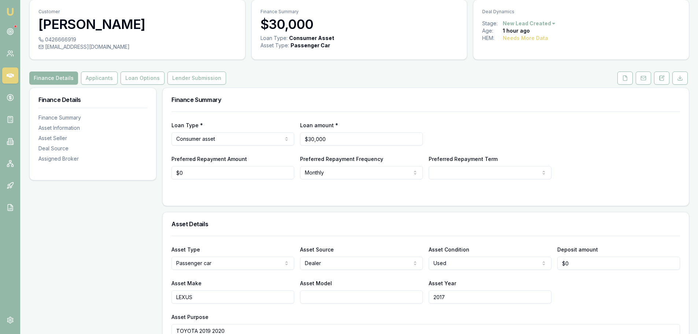
type textarea "TOYOTA 2019 2020"
click at [366, 197] on div "Loan Type * Consumer asset Consumer loan Consumer asset Commercial loan Commerc…" at bounding box center [426, 158] width 526 height 94
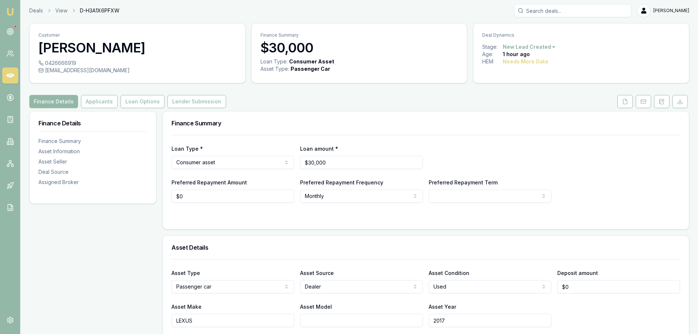
scroll to position [0, 0]
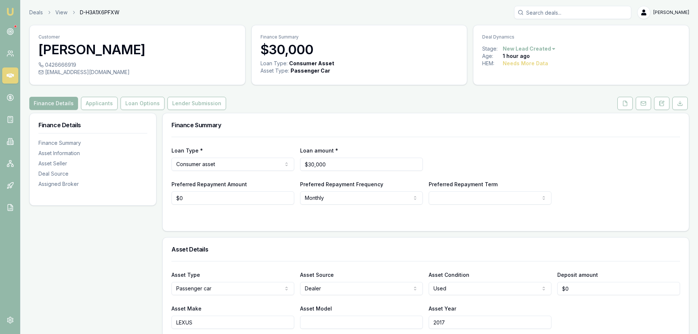
click at [275, 106] on div "Finance Details Applicants Loan Options Lender Submission" at bounding box center [359, 103] width 660 height 13
click at [332, 197] on html "Emu Broker Deals View D-H3A1X6PFXW [PERSON_NAME] Shield Toggle Menu Customer [P…" at bounding box center [349, 167] width 698 height 334
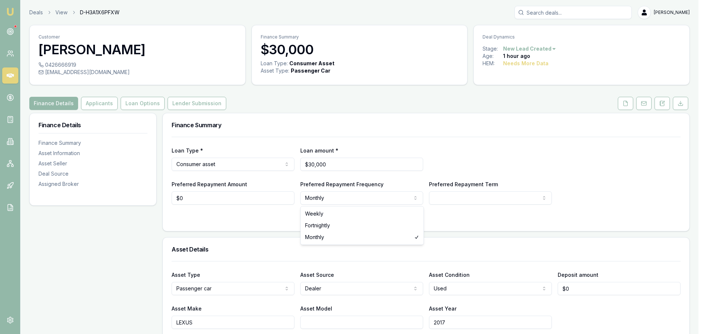
select select "WEEKLY"
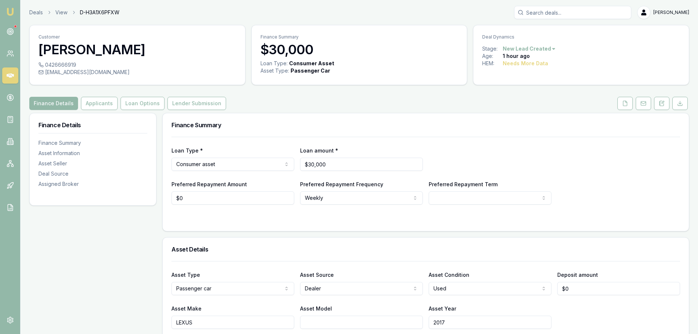
select select "60"
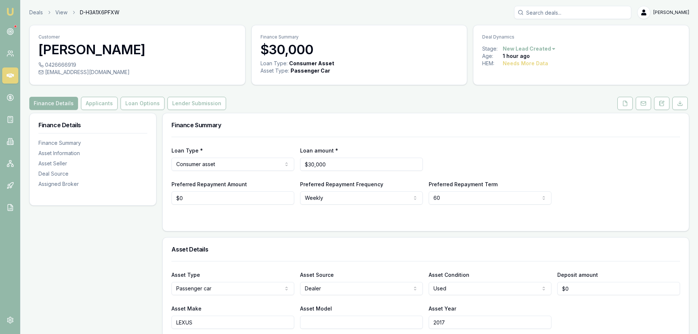
click at [276, 106] on div "Finance Details Applicants Loan Options Lender Submission" at bounding box center [359, 103] width 660 height 13
click at [103, 101] on button "Applicants" at bounding box center [99, 103] width 37 height 13
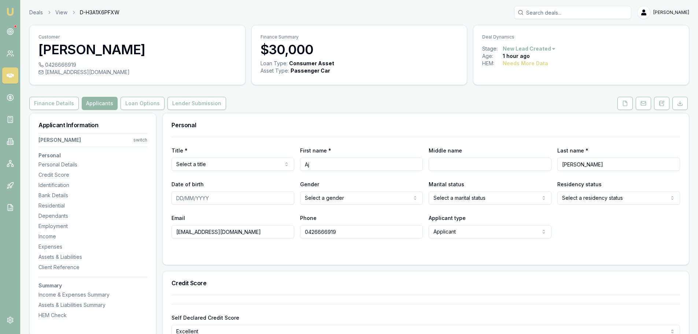
click at [266, 102] on div "Finance Details Applicants Loan Options Lender Submission" at bounding box center [359, 103] width 660 height 13
click at [334, 115] on div "Personal" at bounding box center [426, 124] width 526 height 23
click at [316, 121] on div "Personal" at bounding box center [426, 124] width 526 height 23
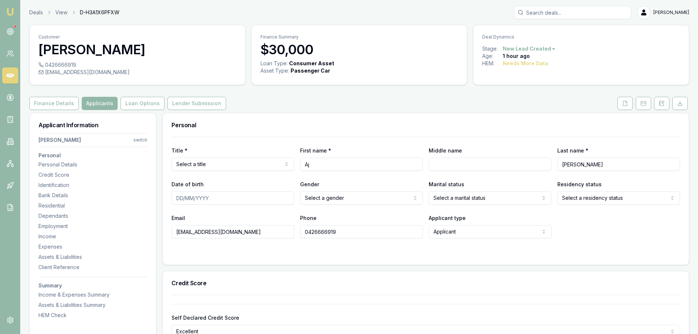
click at [319, 125] on h3 "Personal" at bounding box center [426, 125] width 509 height 6
click at [309, 118] on div "Personal" at bounding box center [426, 124] width 526 height 23
click at [315, 114] on div "Personal" at bounding box center [426, 124] width 526 height 23
click at [334, 123] on h3 "Personal" at bounding box center [426, 125] width 509 height 6
click at [333, 113] on div "Personal Title * Select a title Mr Mrs Miss Ms Dr Prof First name * [PERSON_NAM…" at bounding box center [425, 189] width 527 height 152
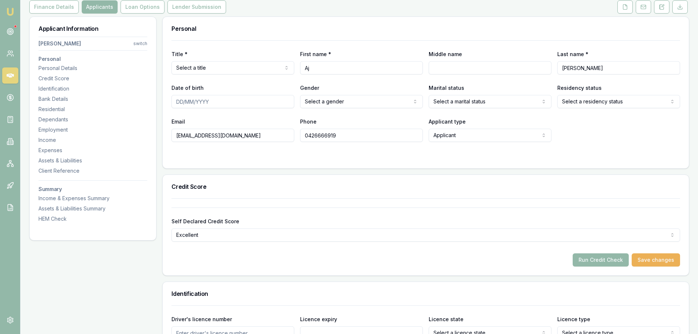
scroll to position [110, 0]
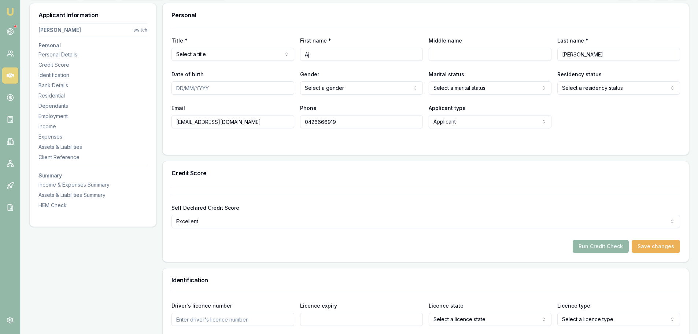
click at [356, 143] on div at bounding box center [426, 143] width 509 height 6
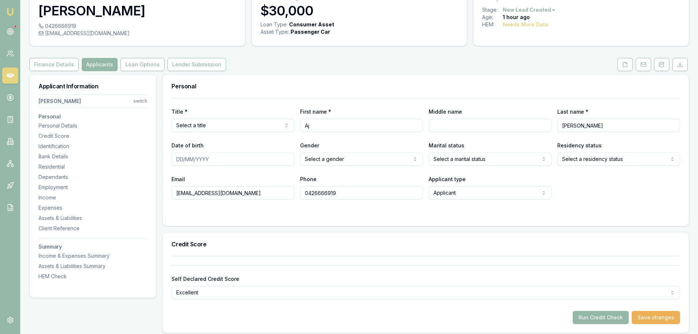
scroll to position [0, 0]
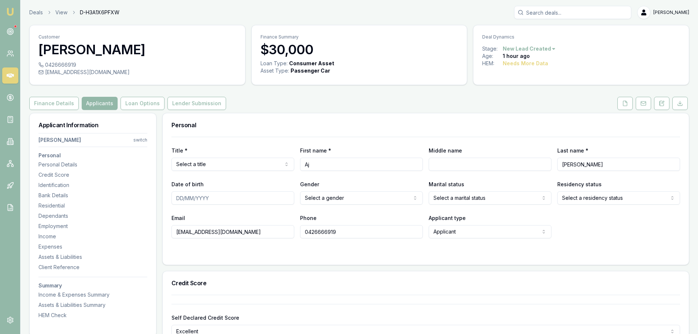
drag, startPoint x: 359, startPoint y: 124, endPoint x: 355, endPoint y: 135, distance: 12.3
click at [359, 124] on h3 "Personal" at bounding box center [426, 125] width 509 height 6
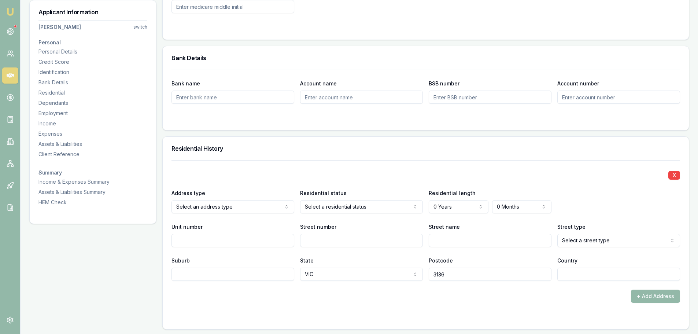
scroll to position [587, 0]
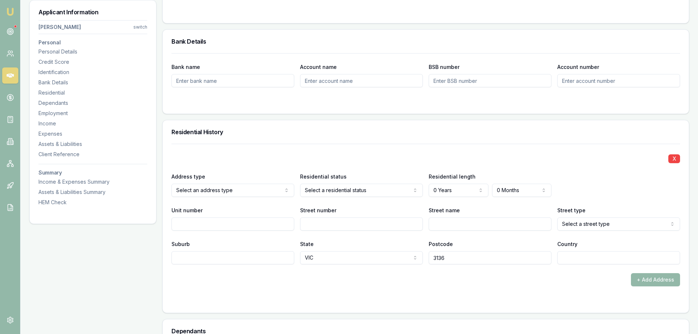
click at [359, 139] on div "Residential History" at bounding box center [426, 131] width 526 height 23
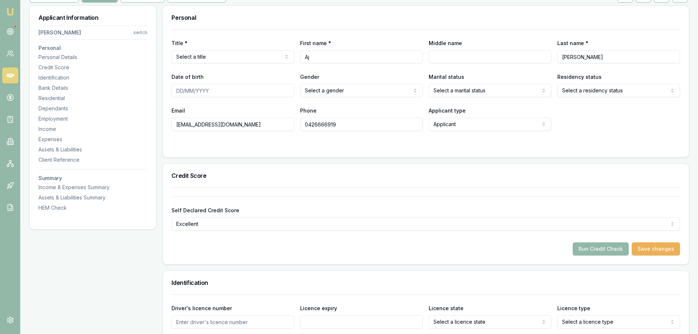
scroll to position [0, 0]
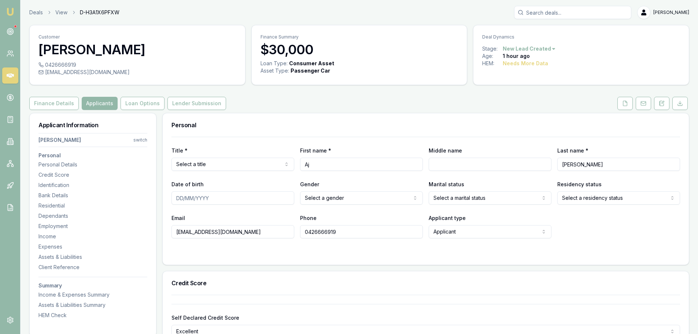
drag, startPoint x: 382, startPoint y: 129, endPoint x: 371, endPoint y: 126, distance: 10.9
click at [375, 126] on div "Personal" at bounding box center [426, 124] width 526 height 23
